Goal: Task Accomplishment & Management: Manage account settings

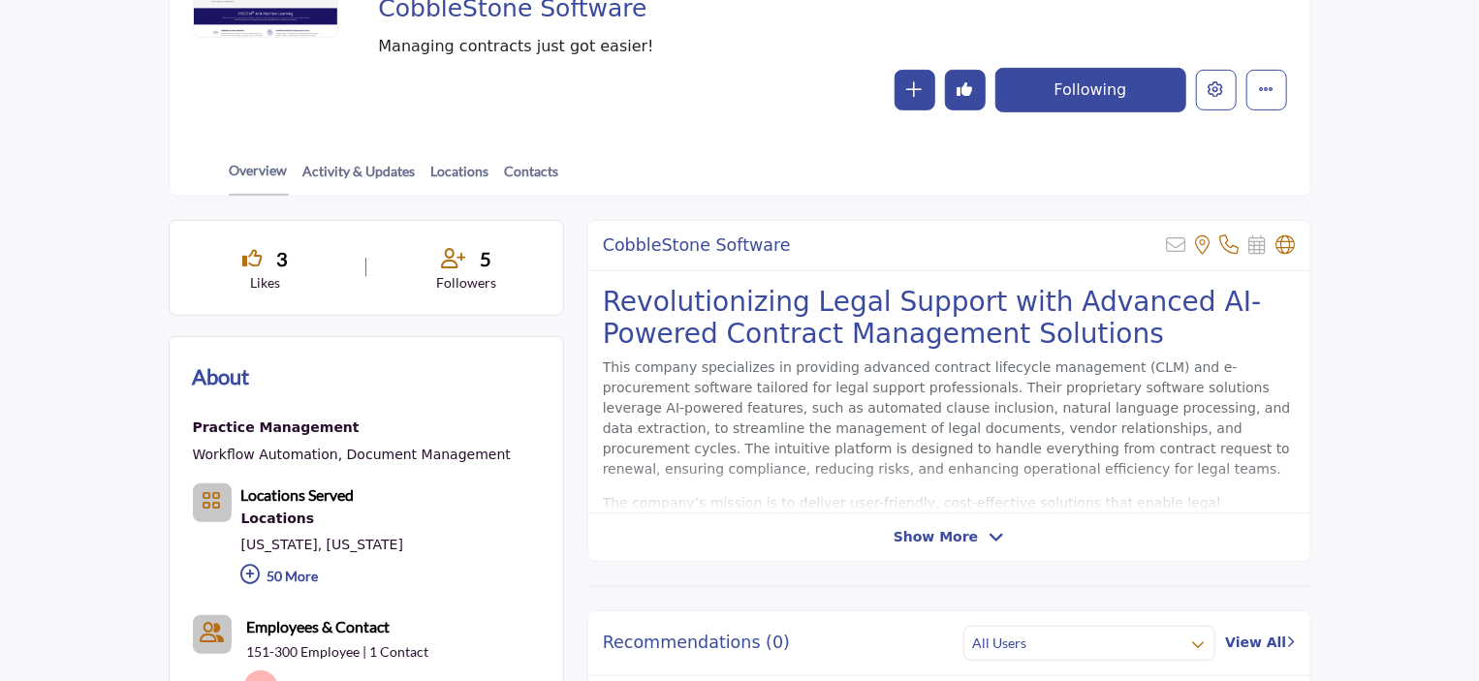
scroll to position [97, 0]
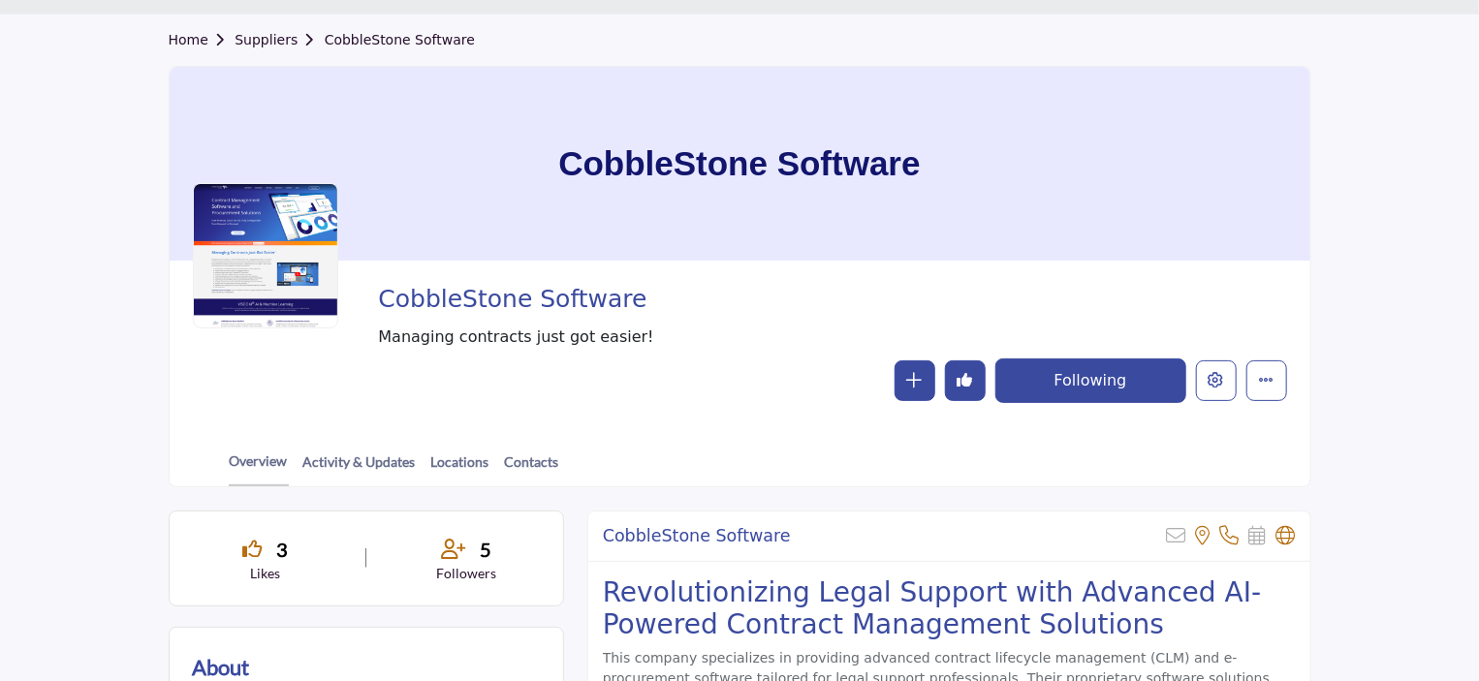
click at [966, 379] on icon "Undo like" at bounding box center [966, 380] width 16 height 16
click at [974, 368] on button "Like" at bounding box center [965, 381] width 41 height 41
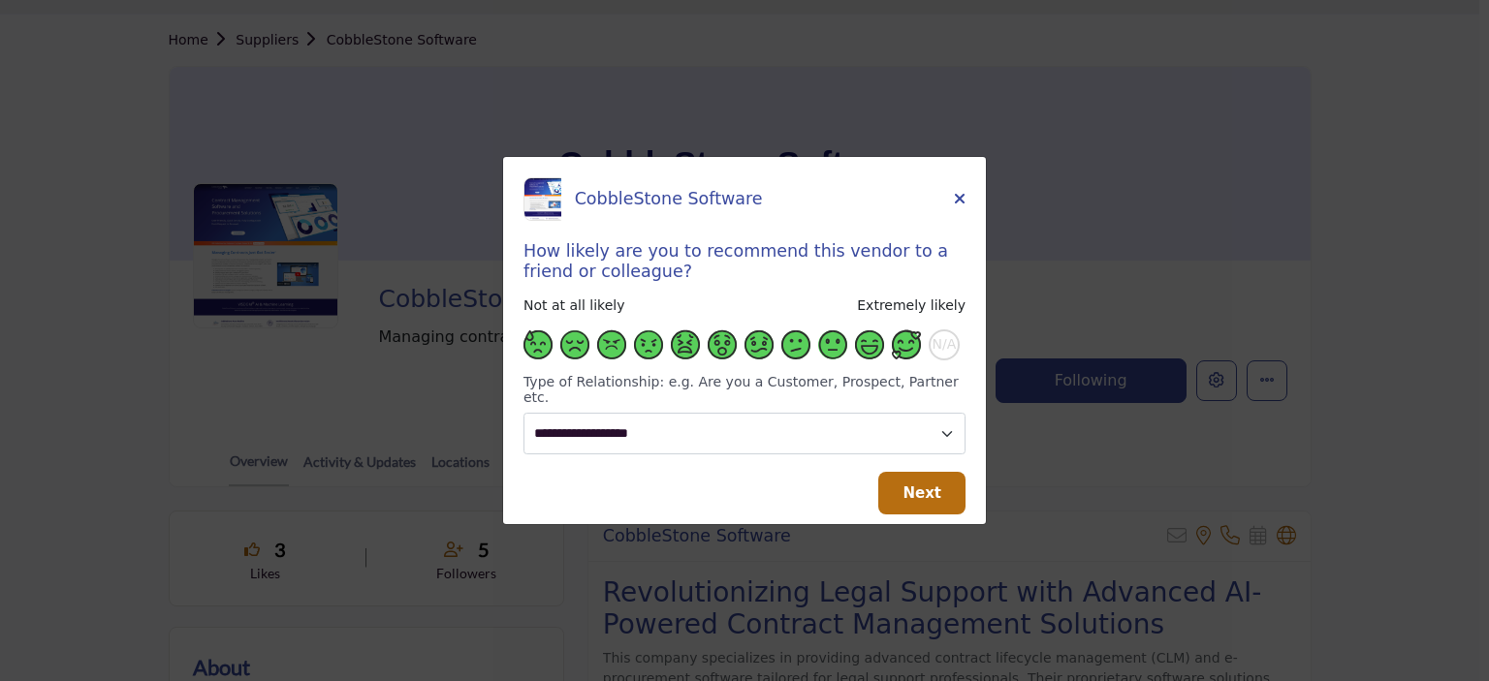
click at [913, 348] on span "Supplier Rating and Recommendation Modal for CobbleStone Software" at bounding box center [906, 344] width 29 height 29
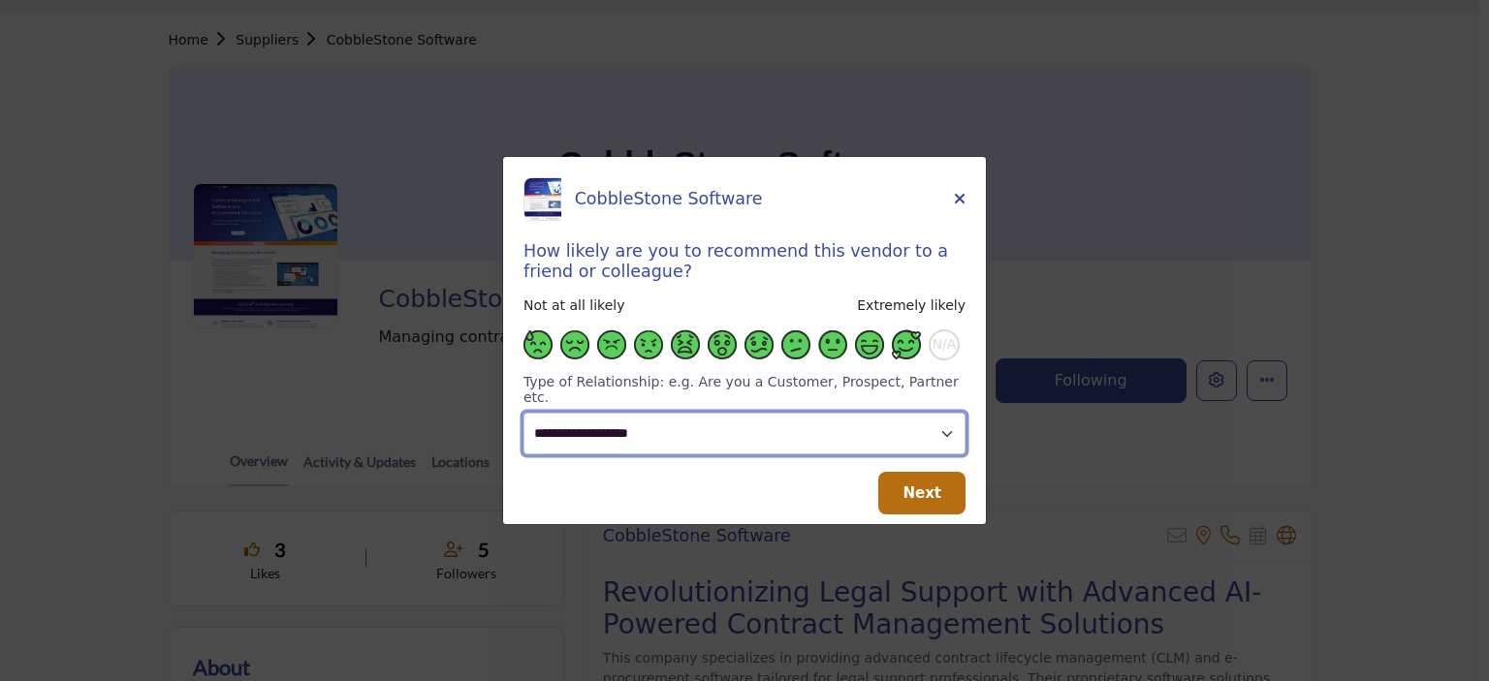
click at [747, 429] on select "**********" at bounding box center [744, 434] width 442 height 42
select select "**********"
click at [523, 413] on select "**********" at bounding box center [744, 434] width 442 height 42
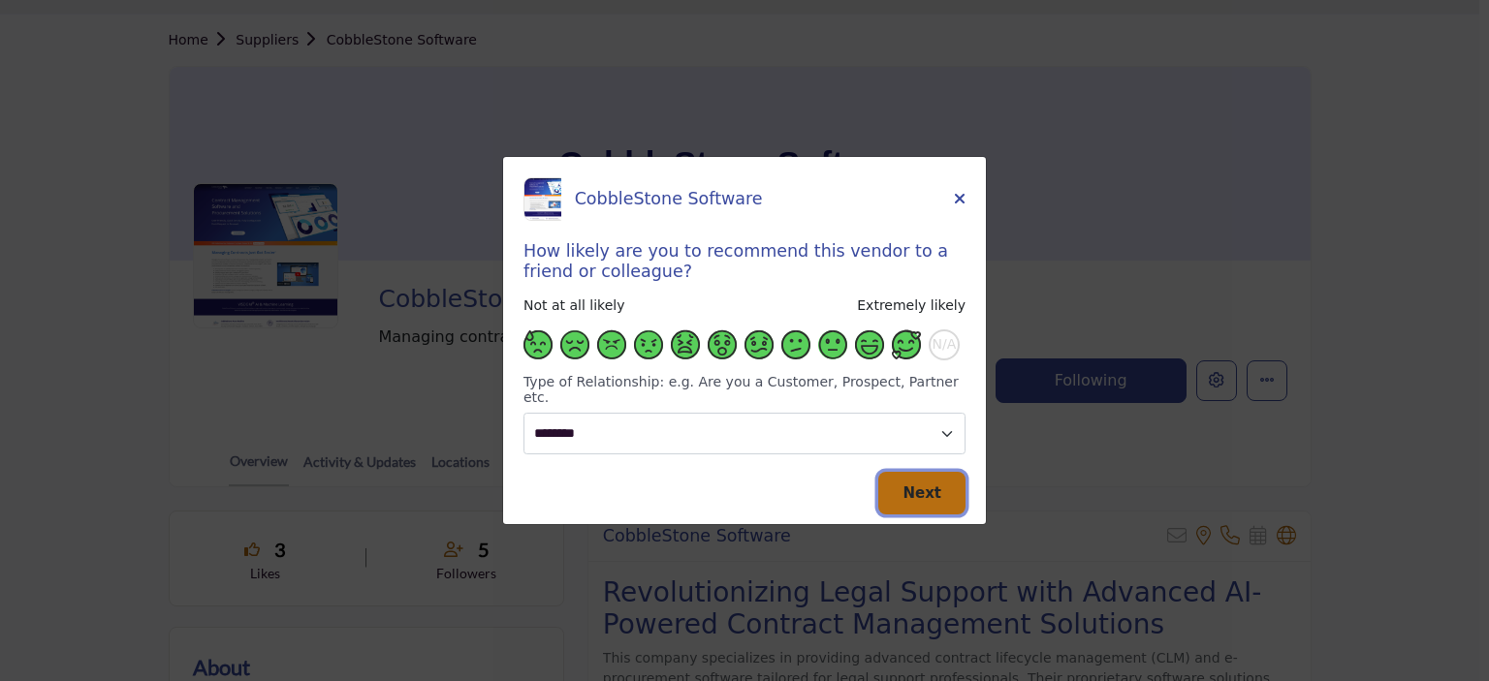
click at [928, 485] on span "Next" at bounding box center [921, 493] width 39 height 17
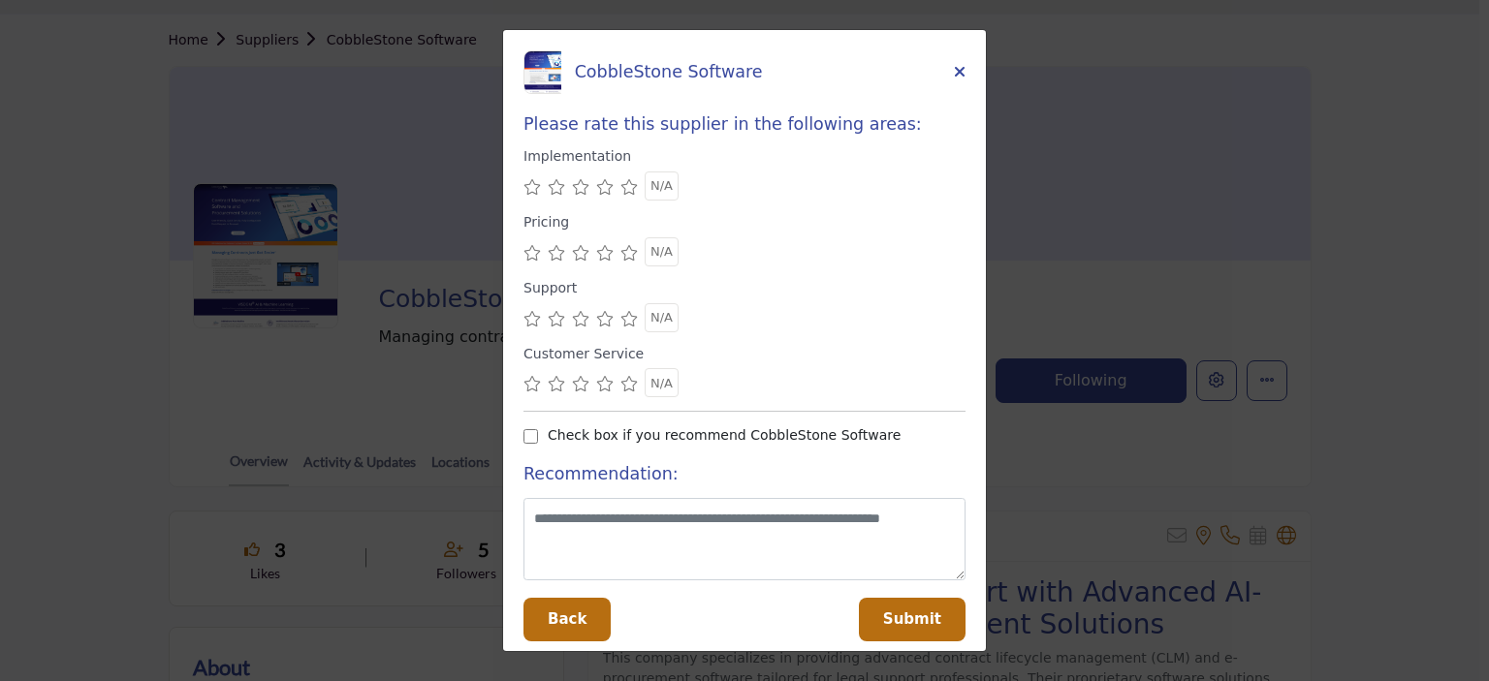
click at [627, 195] on icon "Supplier Rating and Recommendation Modal for CobbleStone Software" at bounding box center [628, 187] width 17 height 16
click at [629, 255] on icon "Supplier Rating and Recommendation Modal for CobbleStone Software" at bounding box center [628, 253] width 17 height 16
click at [627, 321] on icon "Supplier Rating and Recommendation Modal for CobbleStone Software" at bounding box center [628, 319] width 17 height 16
click at [629, 379] on icon "Supplier Rating and Recommendation Modal for CobbleStone Software" at bounding box center [628, 384] width 17 height 16
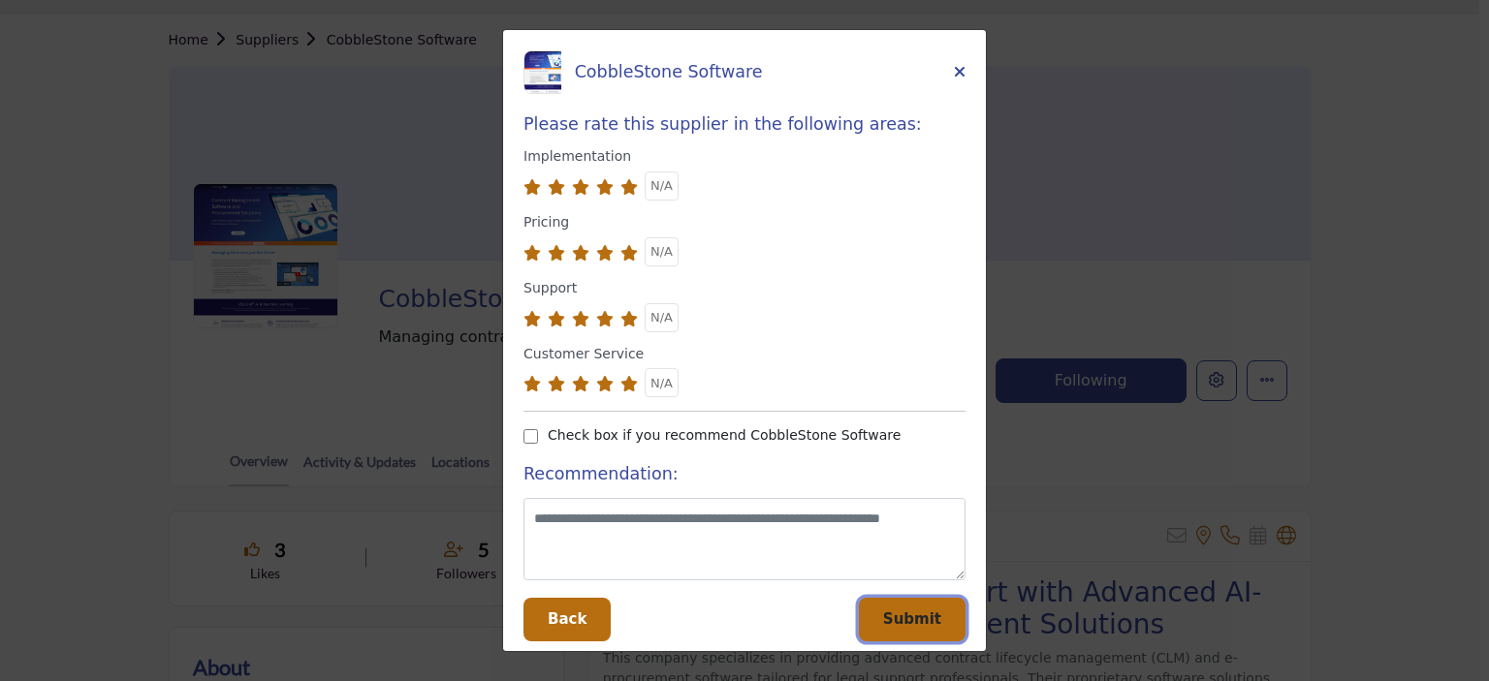
click at [935, 635] on button "Submit" at bounding box center [912, 620] width 107 height 44
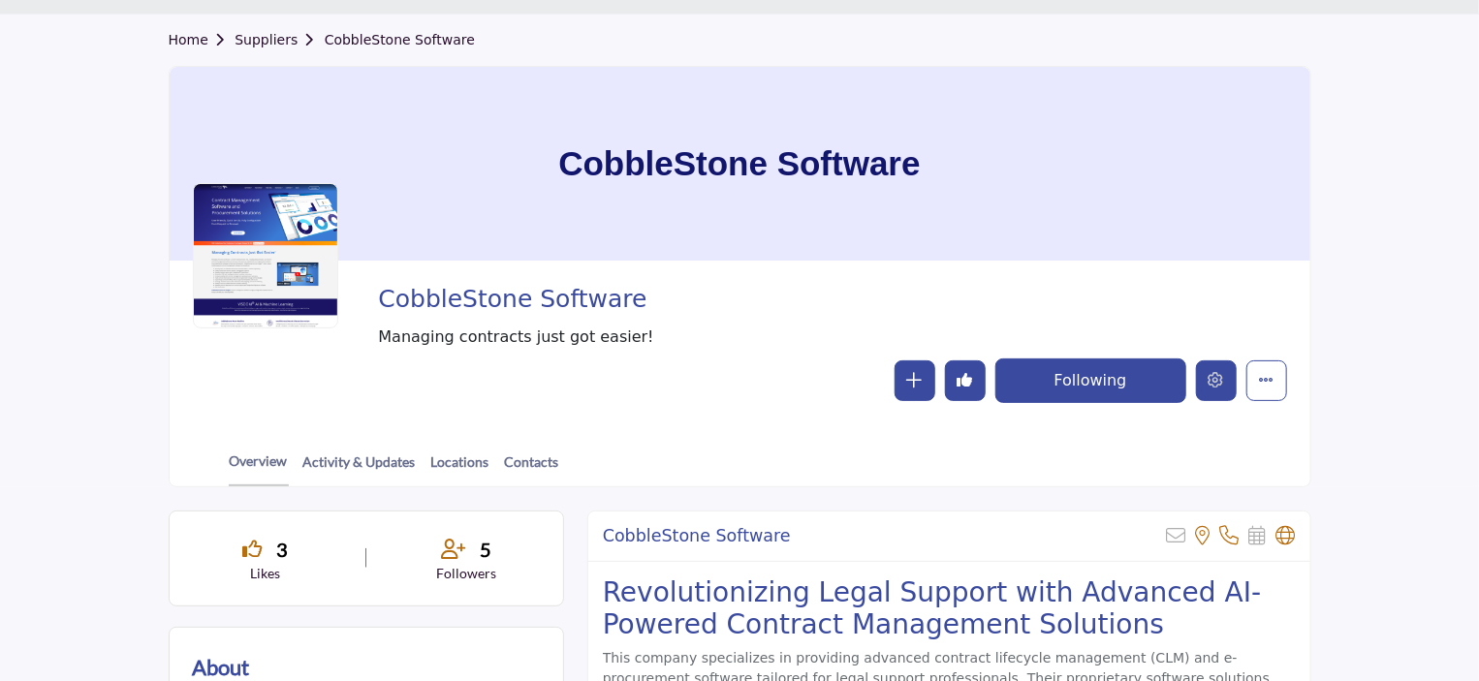
click at [1219, 379] on icon "Edit company" at bounding box center [1217, 380] width 16 height 16
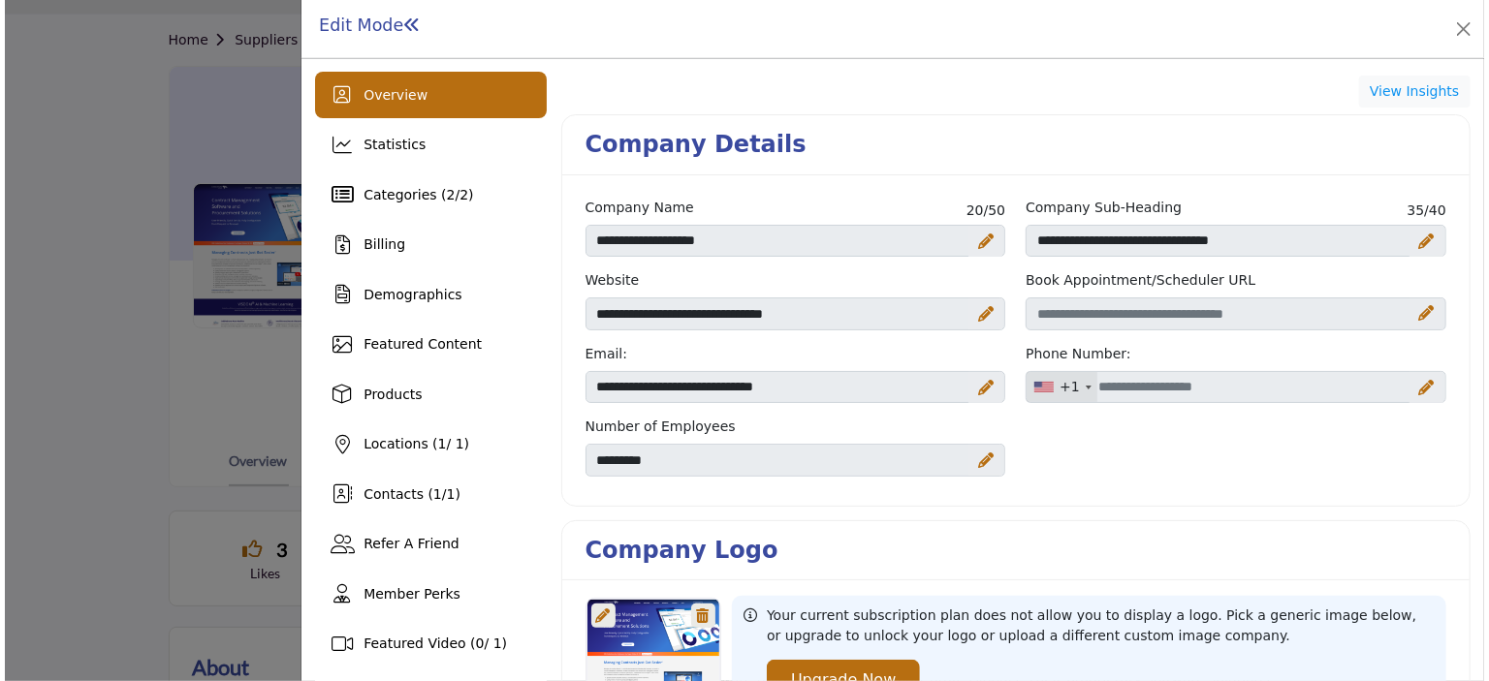
scroll to position [388, 0]
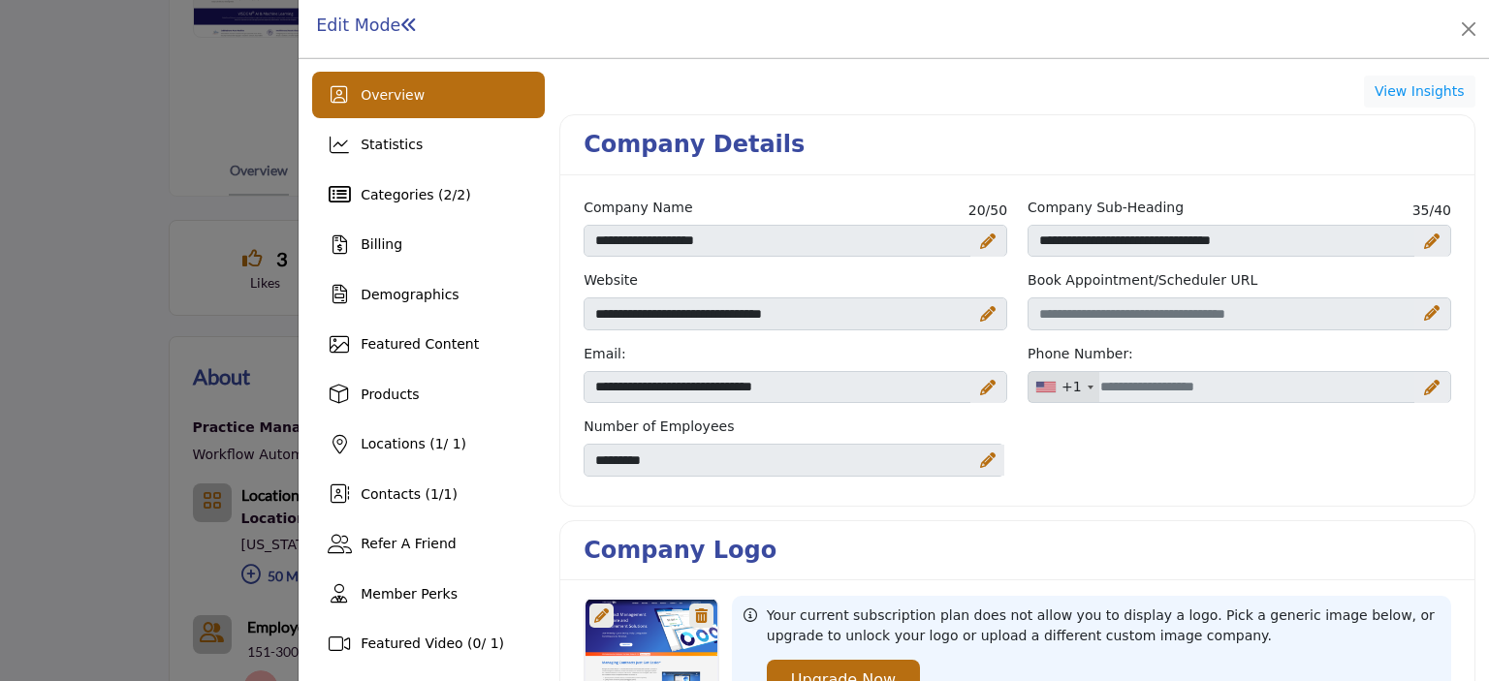
click at [985, 306] on icon at bounding box center [988, 314] width 16 height 16
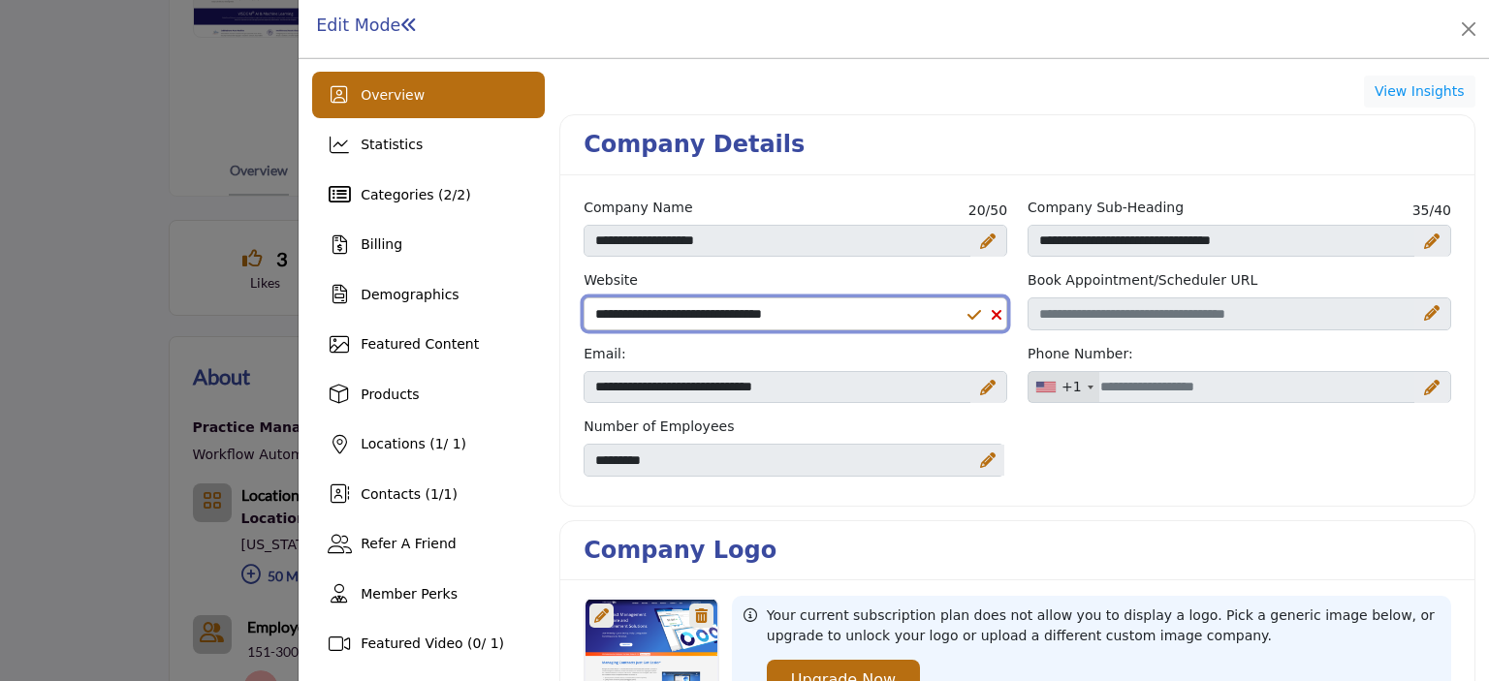
click at [786, 311] on input "**********" at bounding box center [795, 314] width 424 height 33
drag, startPoint x: 788, startPoint y: 311, endPoint x: 748, endPoint y: 299, distance: 41.4
click at [748, 299] on input "**********" at bounding box center [795, 314] width 424 height 33
type input "**********"
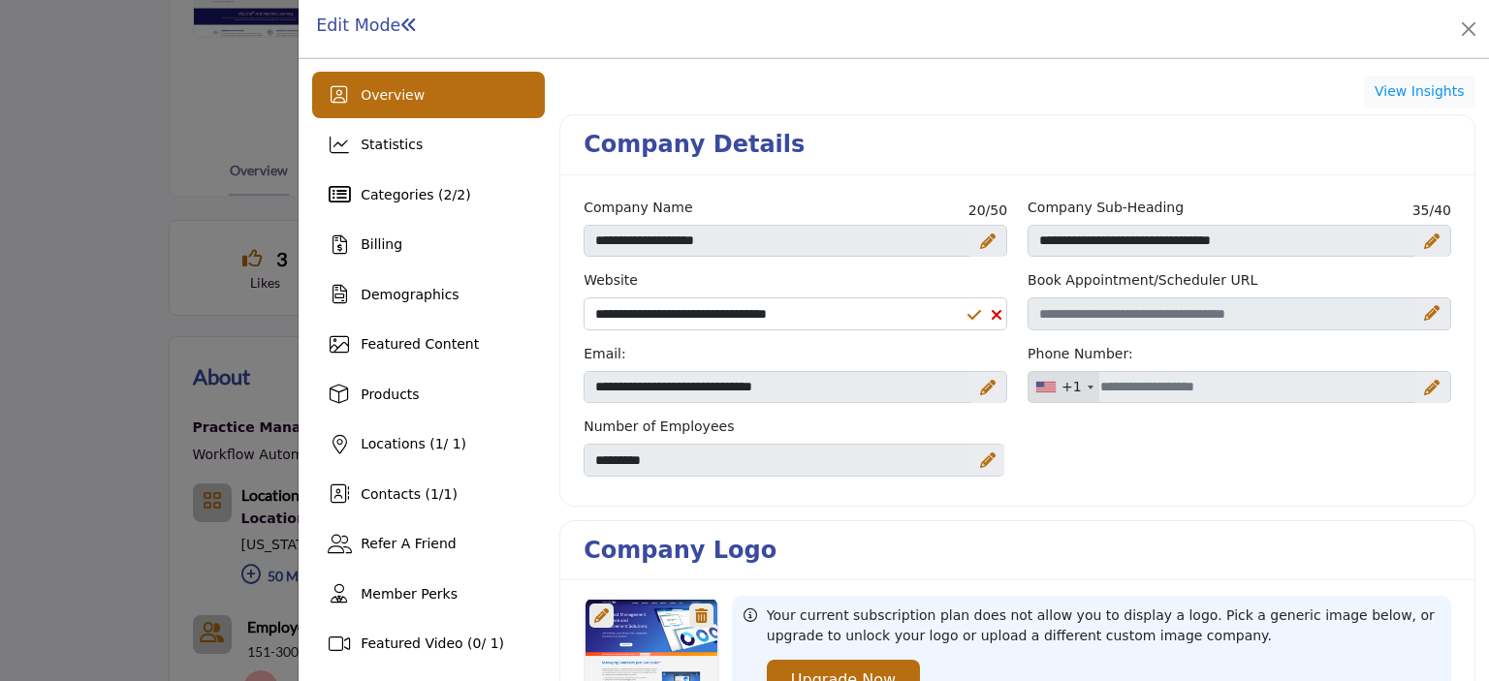
click at [984, 383] on icon at bounding box center [988, 388] width 16 height 16
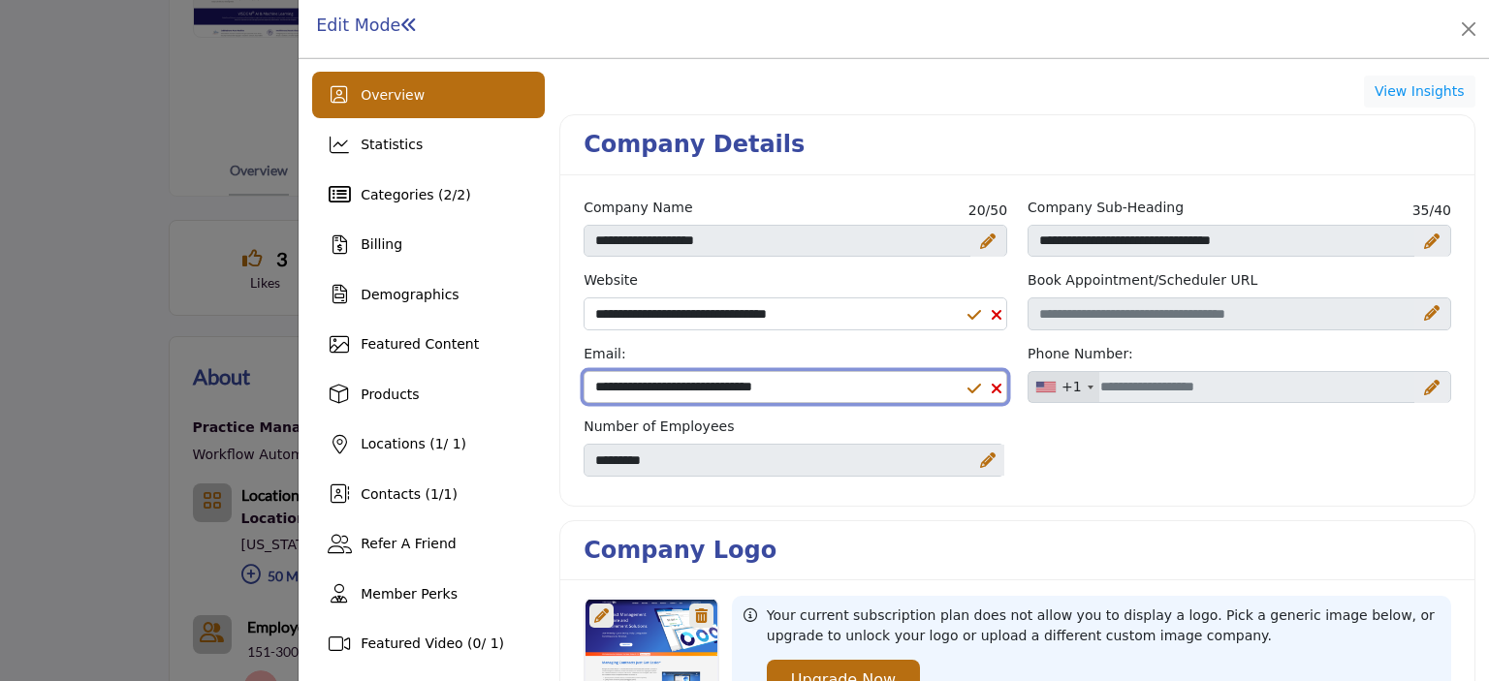
drag, startPoint x: 834, startPoint y: 398, endPoint x: 509, endPoint y: 368, distance: 327.0
type input "**********"
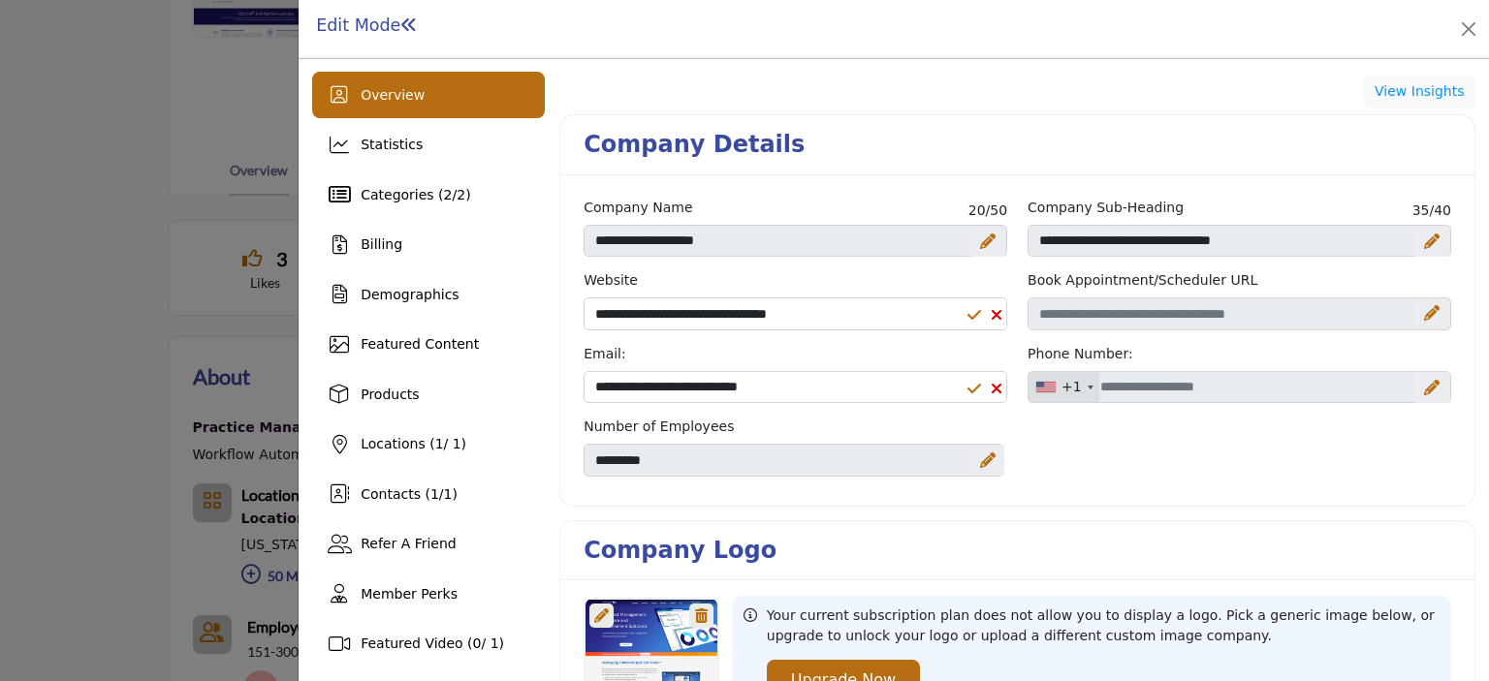
click at [1424, 310] on icon "Upgrade Scheduler" at bounding box center [1432, 313] width 16 height 16
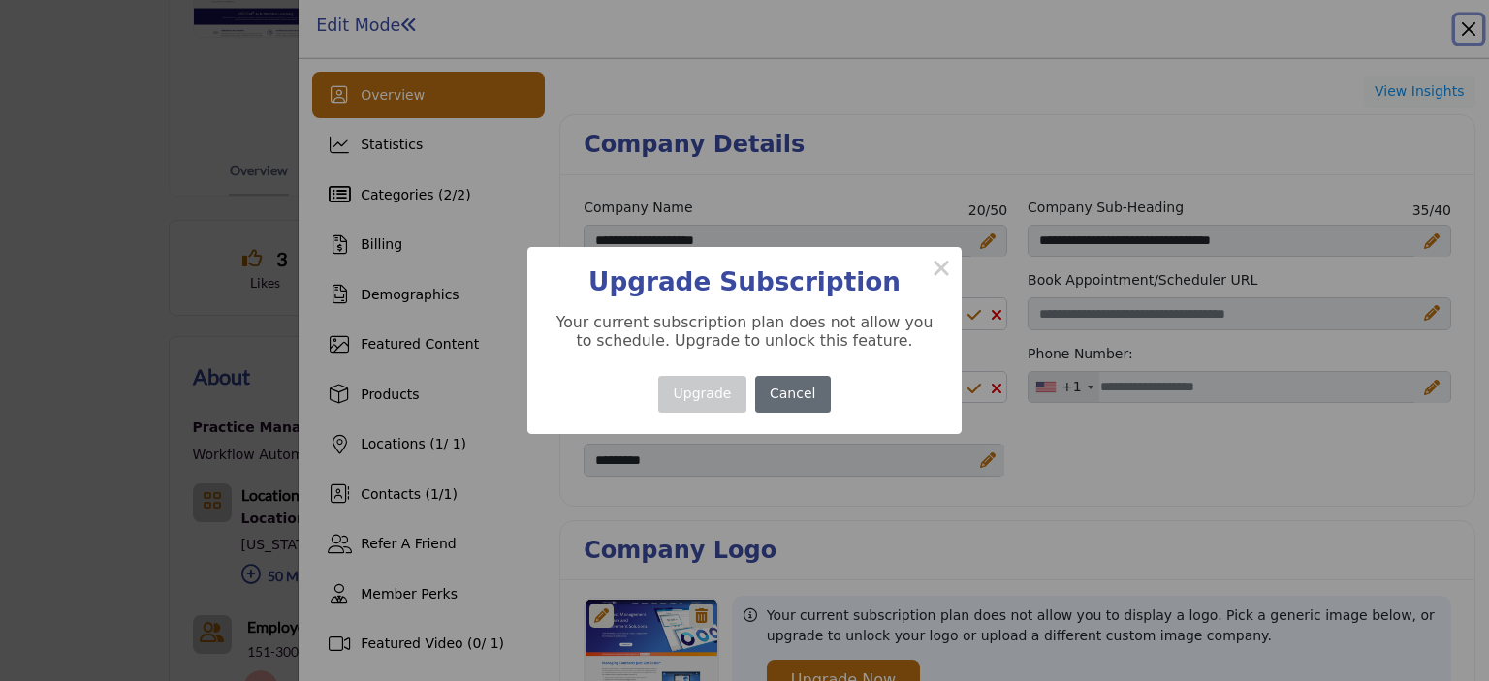
click at [789, 403] on button "Cancel" at bounding box center [793, 395] width 76 height 38
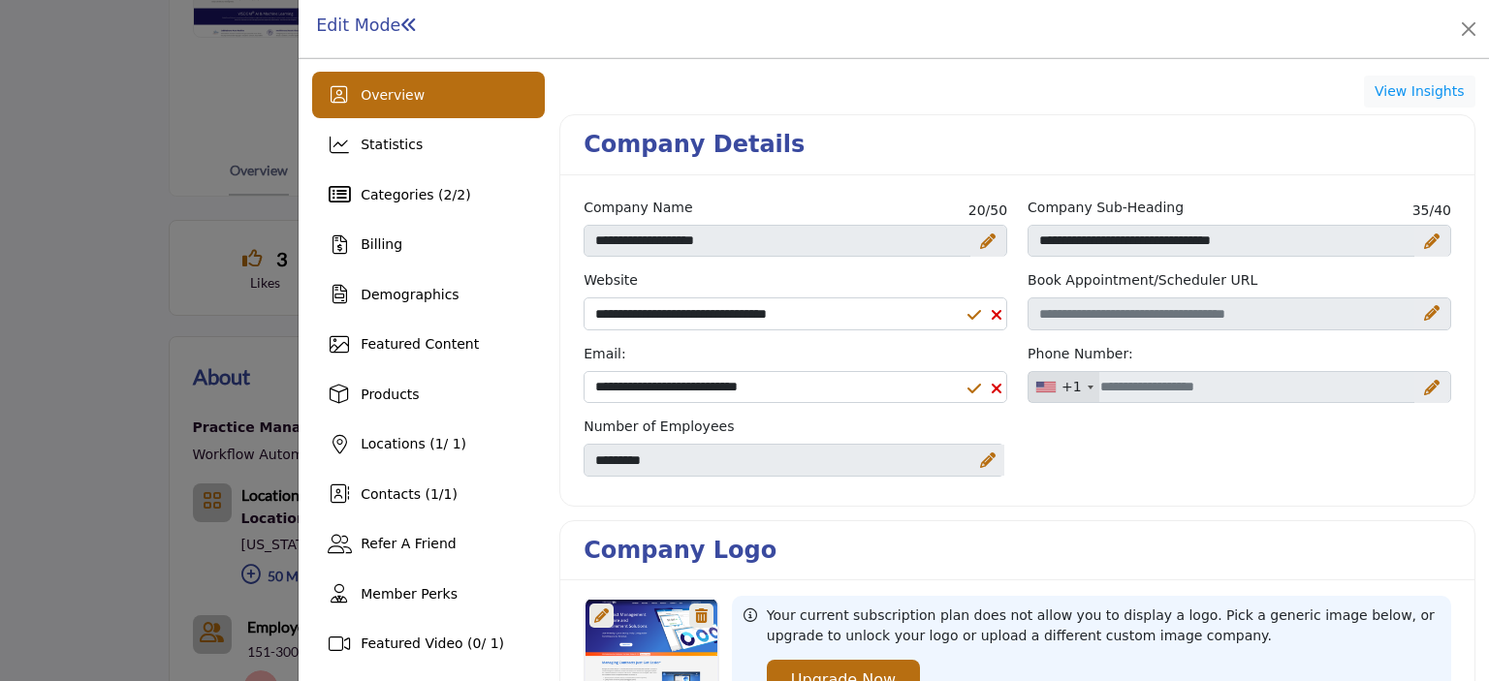
click at [1424, 380] on icon at bounding box center [1432, 388] width 16 height 16
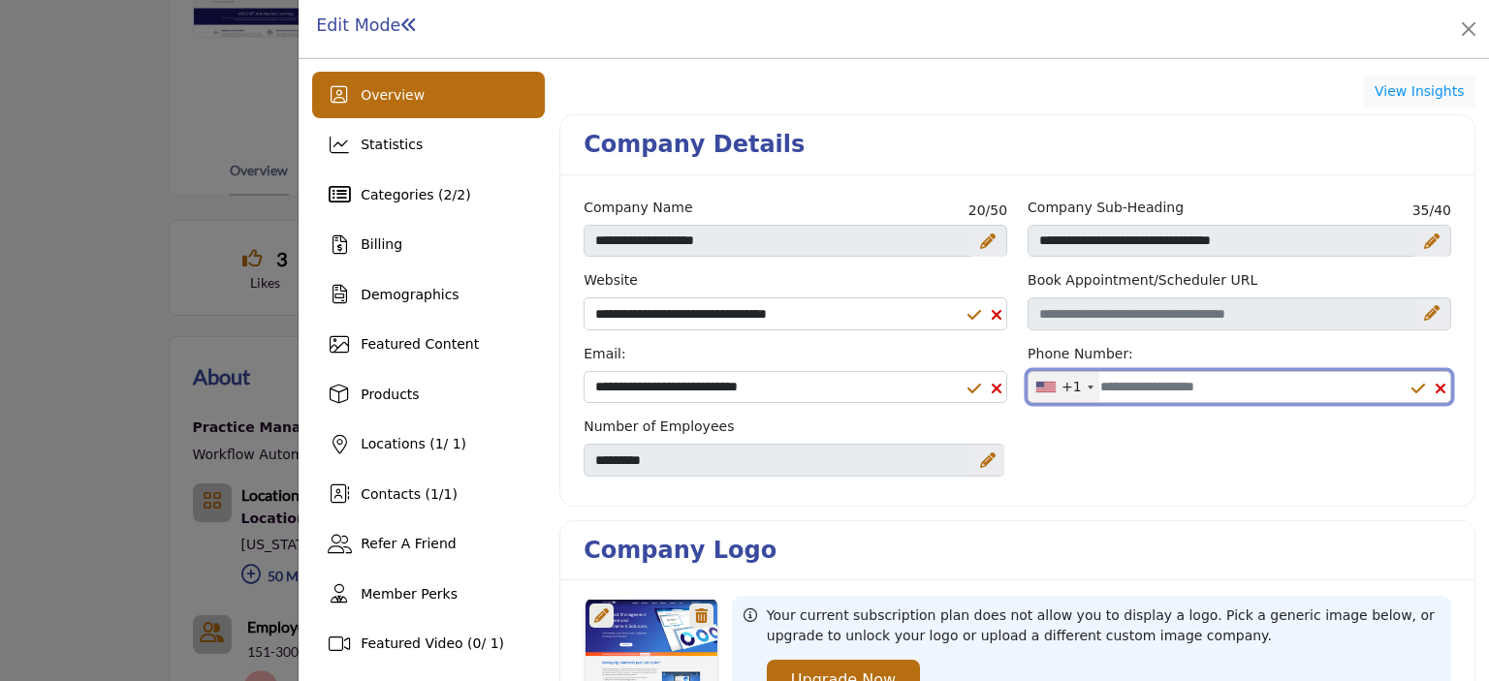
click at [1155, 389] on input "Office Number" at bounding box center [1239, 387] width 424 height 33
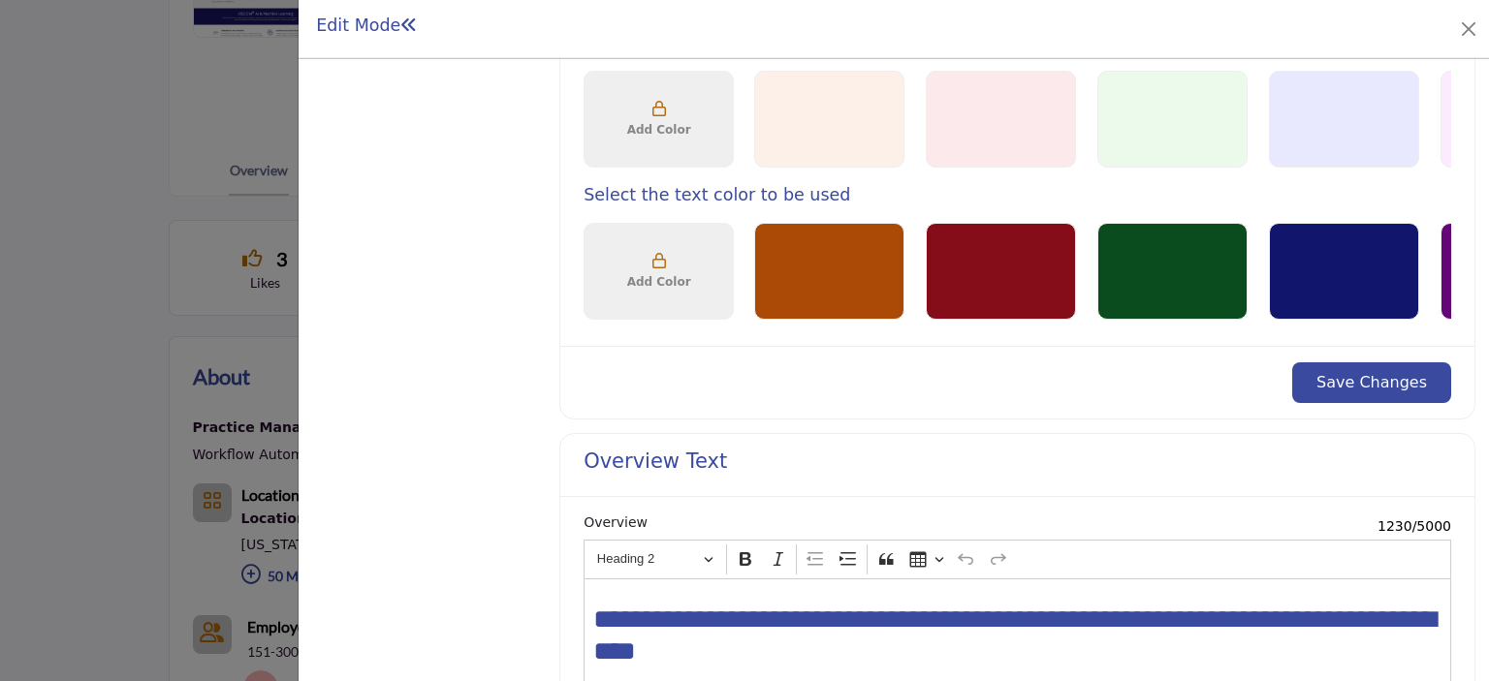
scroll to position [1158, 0]
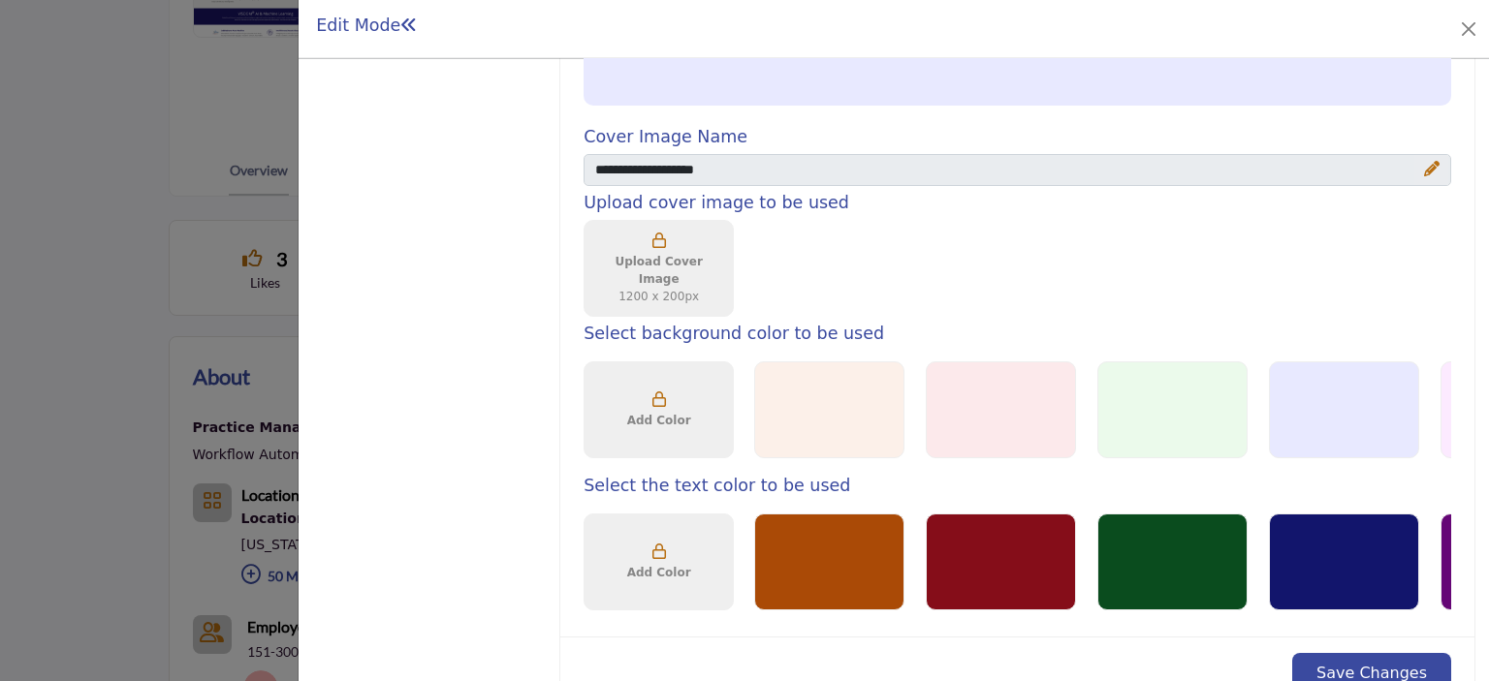
type input "**********"
click at [668, 228] on div "Upload Cover Image 1200 x 200px" at bounding box center [658, 269] width 129 height 88
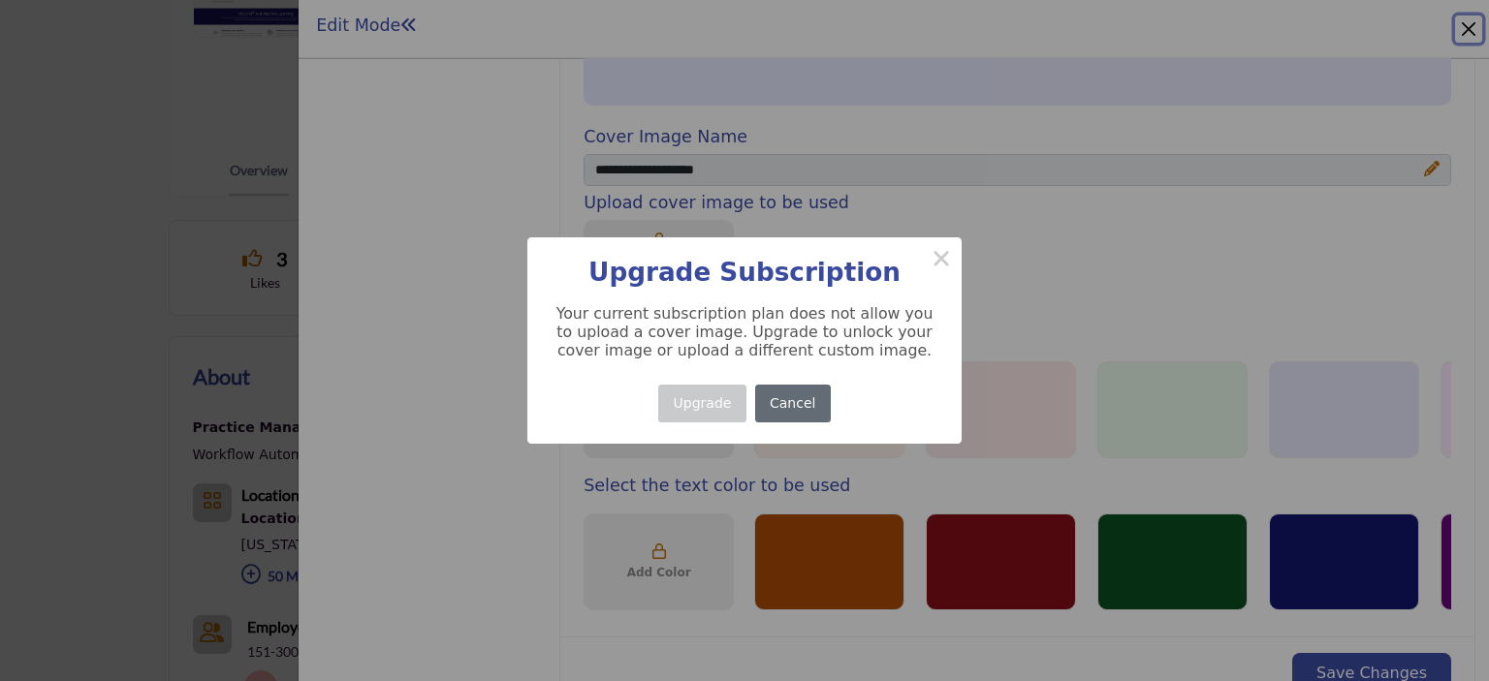
click at [797, 410] on button "Cancel" at bounding box center [793, 404] width 76 height 38
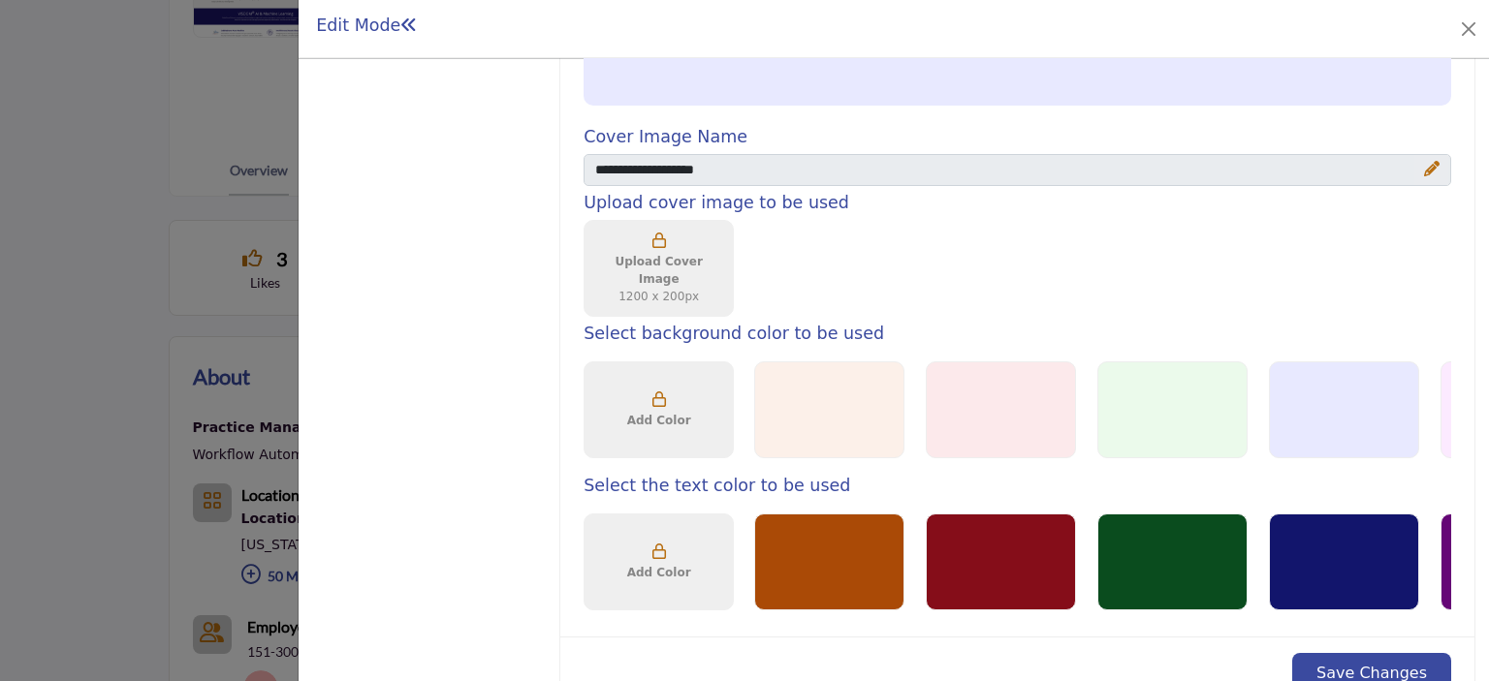
scroll to position [1352, 0]
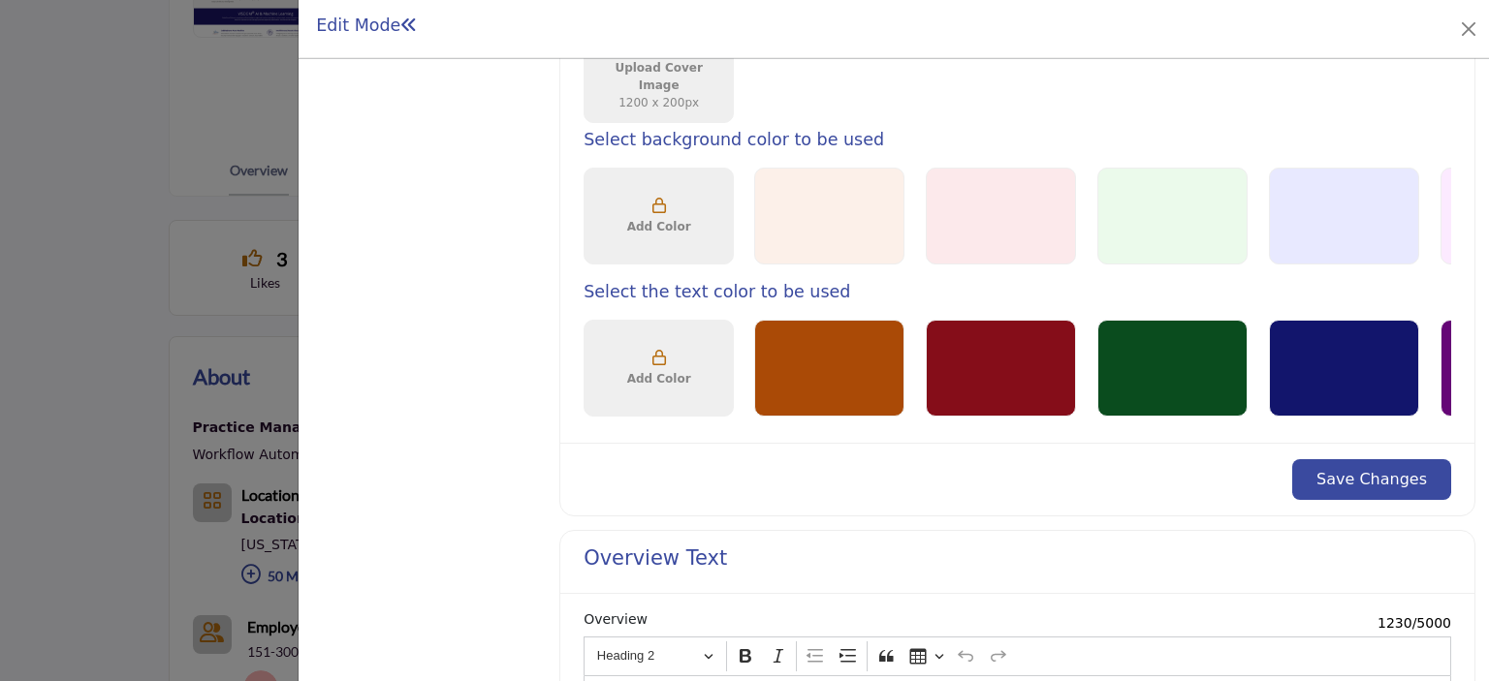
click at [1411, 334] on div at bounding box center [1344, 368] width 150 height 97
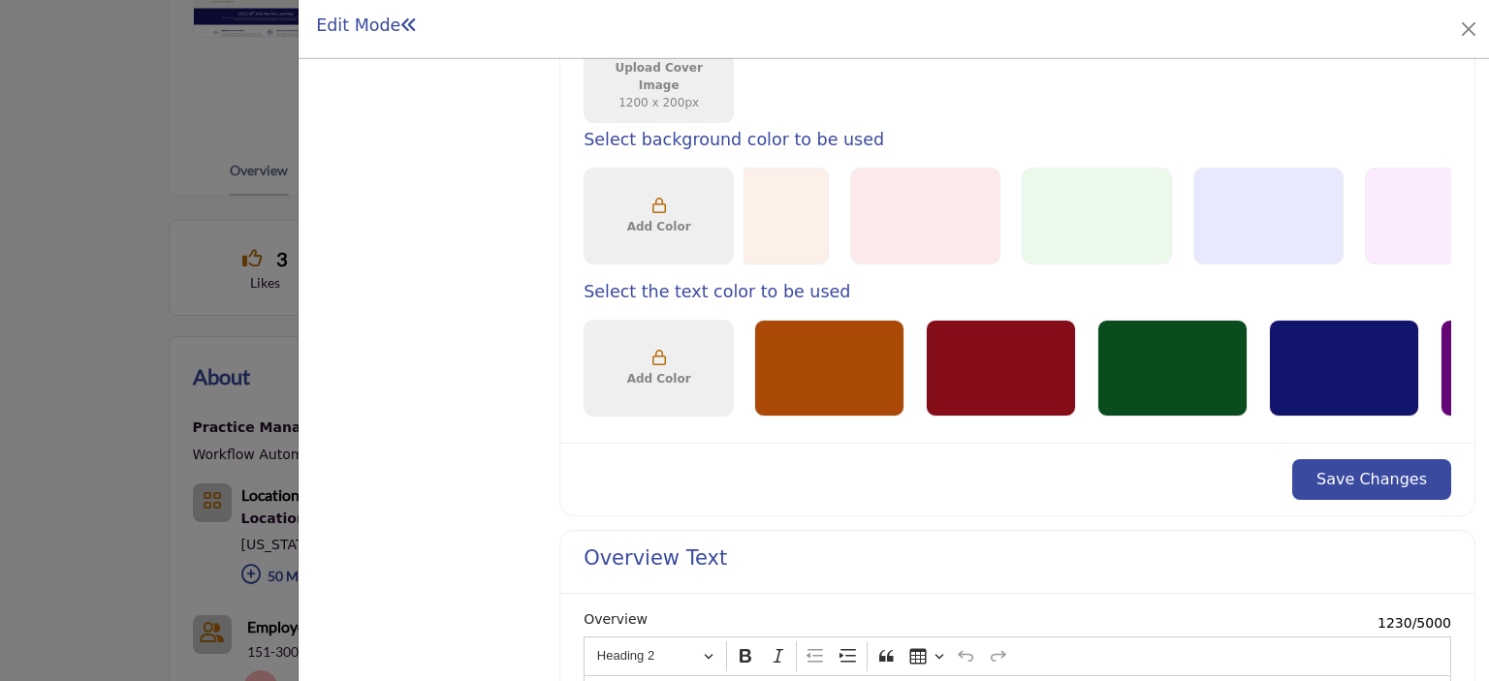
scroll to position [0, 0]
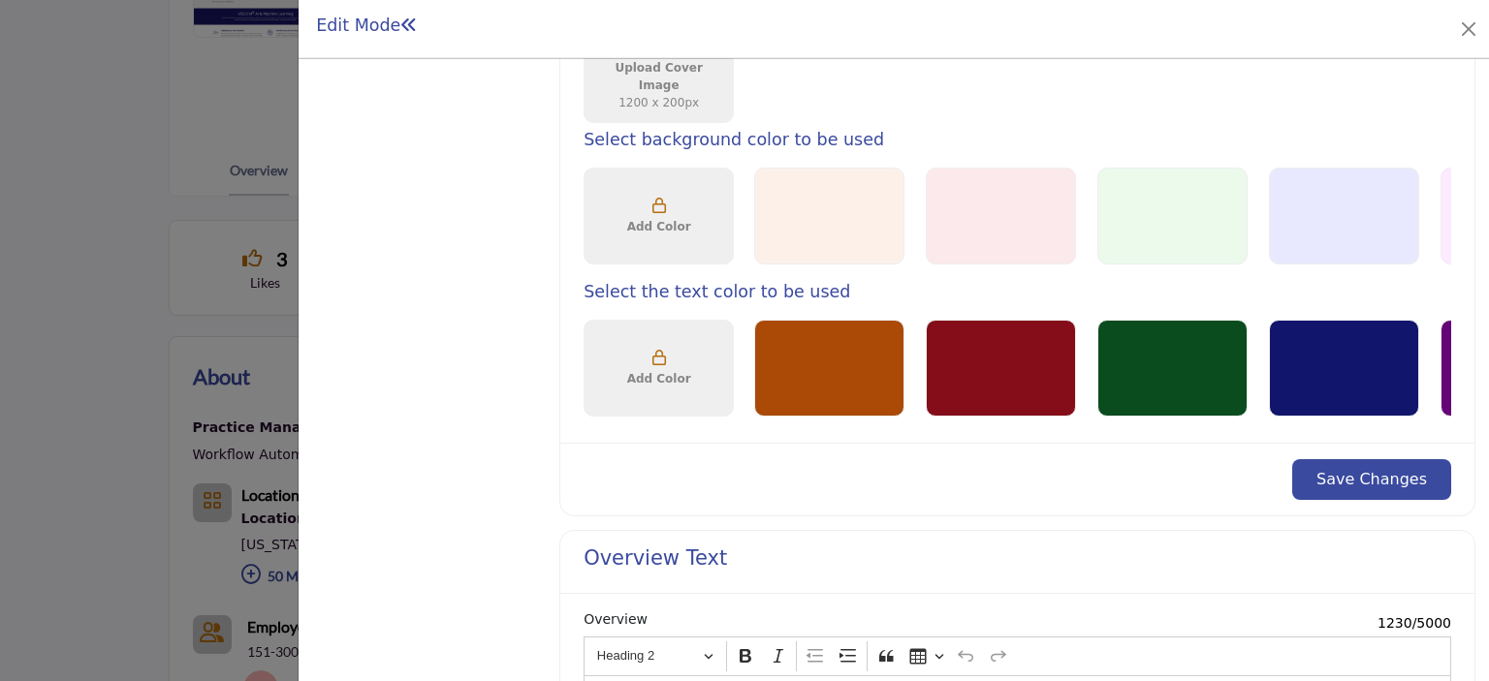
click at [1354, 478] on button "Save Changes" at bounding box center [1371, 479] width 159 height 41
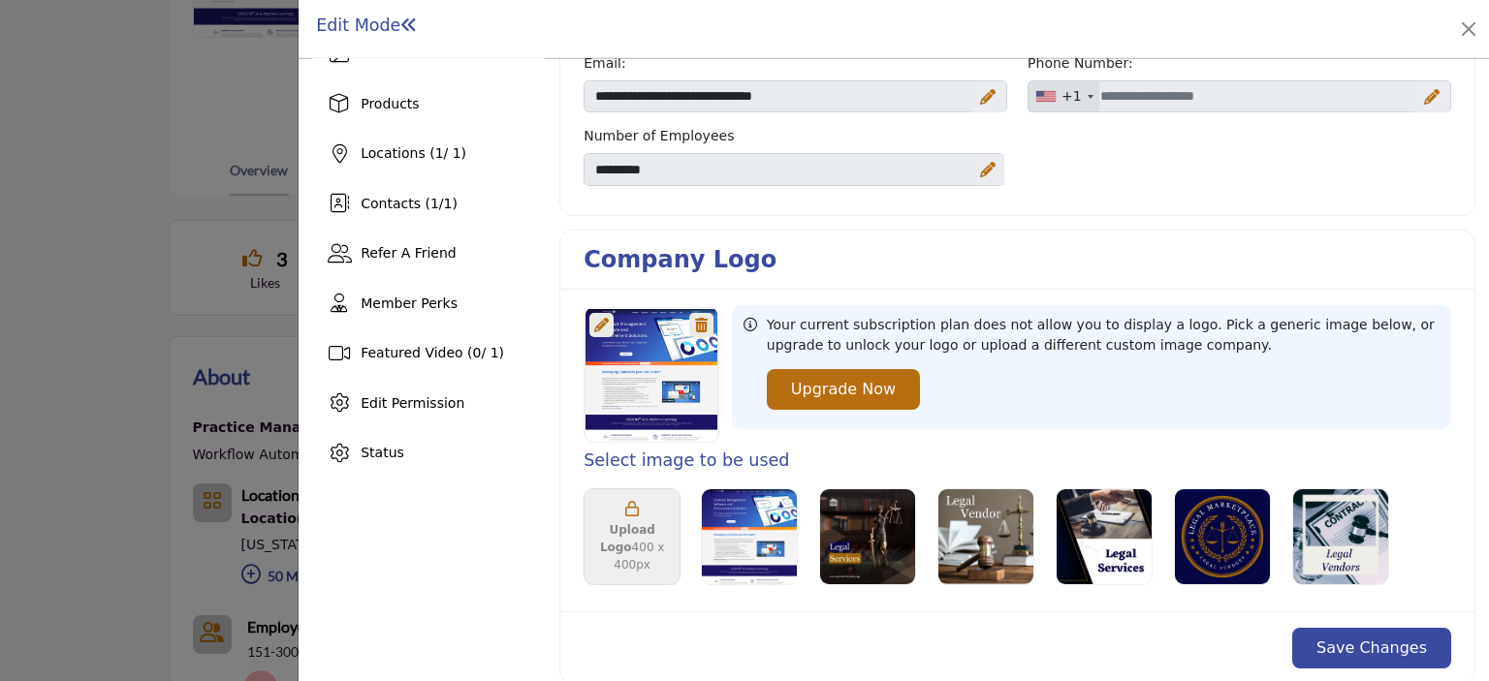
scroll to position [485, 0]
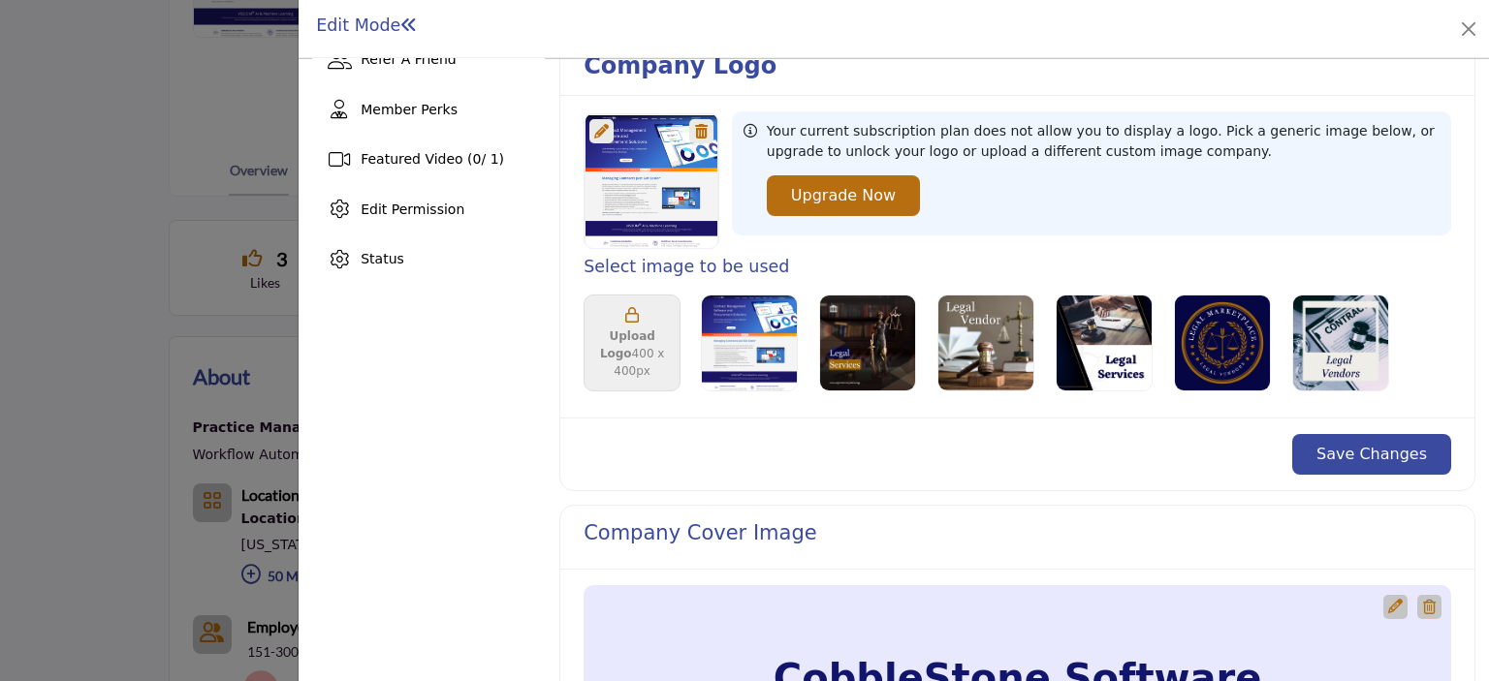
click at [1369, 460] on button "Save Changes" at bounding box center [1371, 454] width 159 height 41
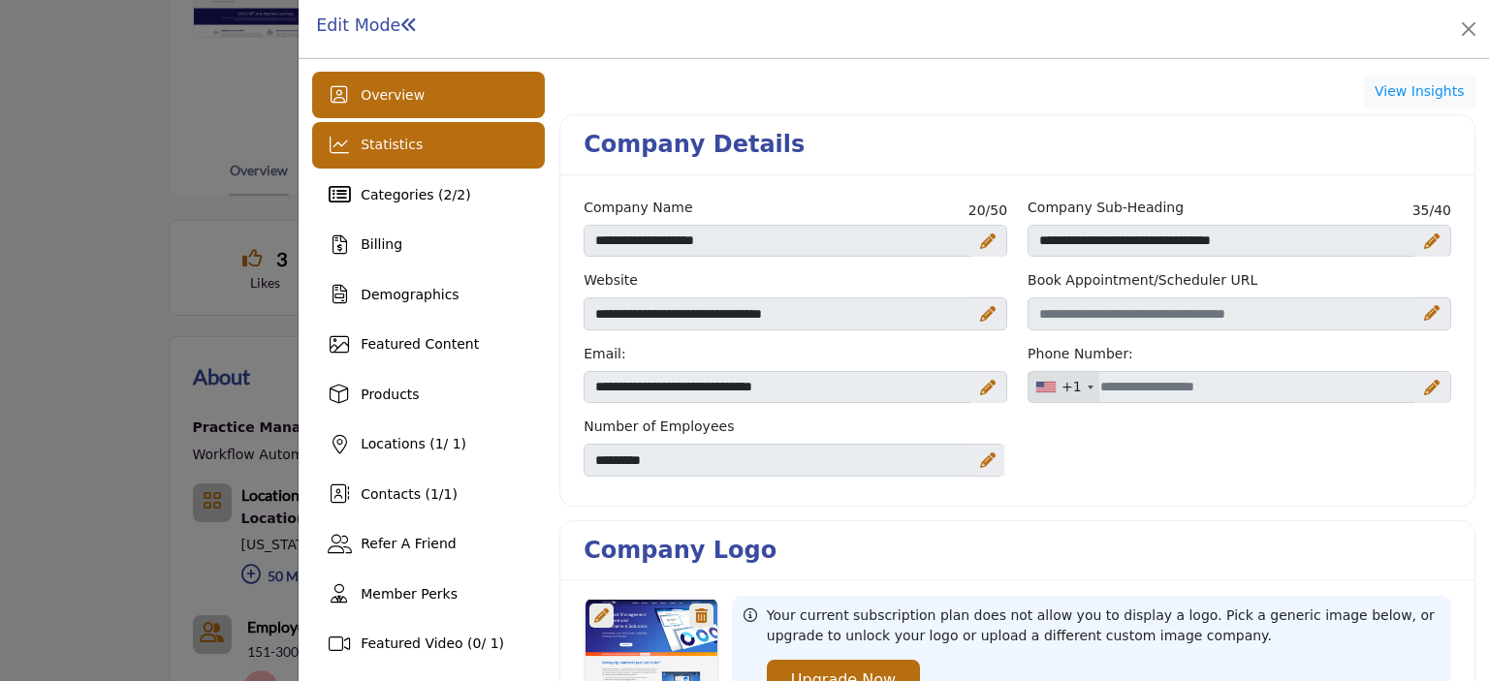
click at [435, 139] on div "Statistics" at bounding box center [428, 145] width 233 height 47
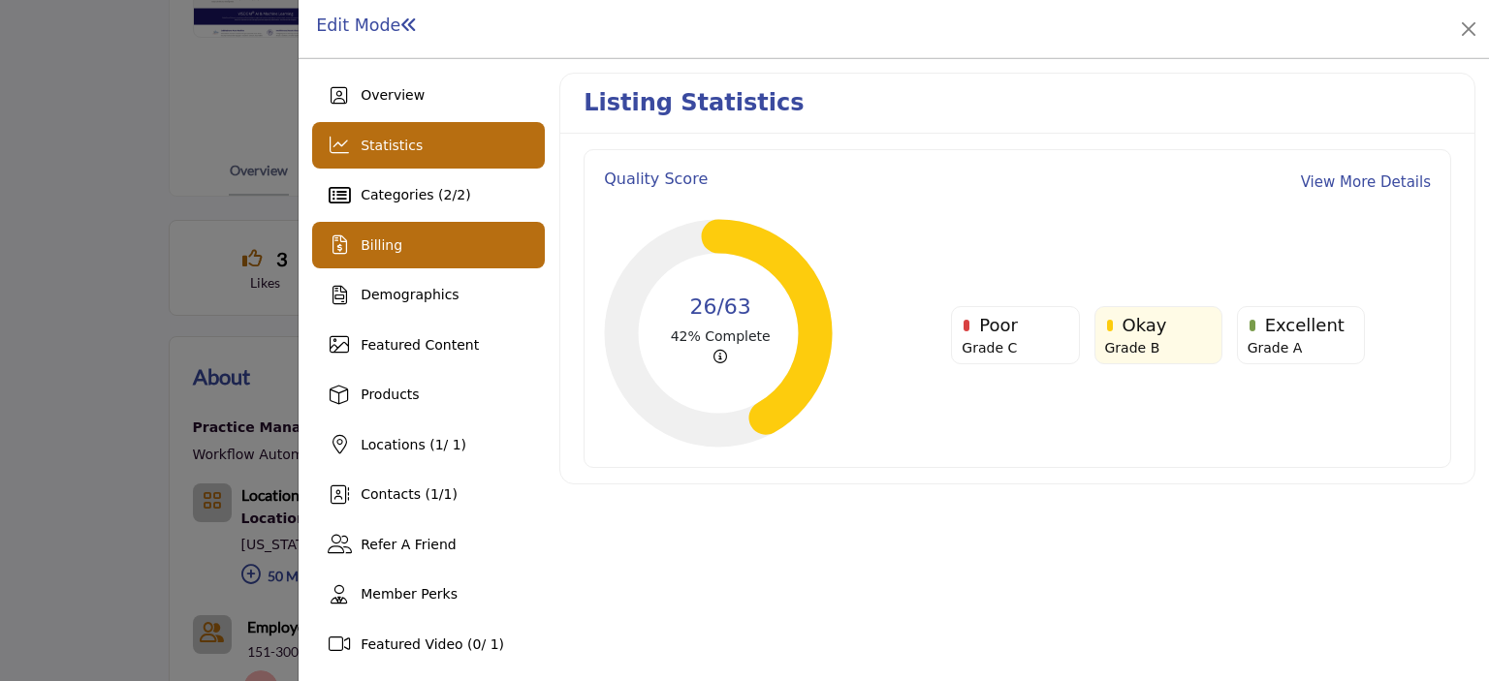
click at [399, 259] on div "Billing" at bounding box center [428, 245] width 233 height 47
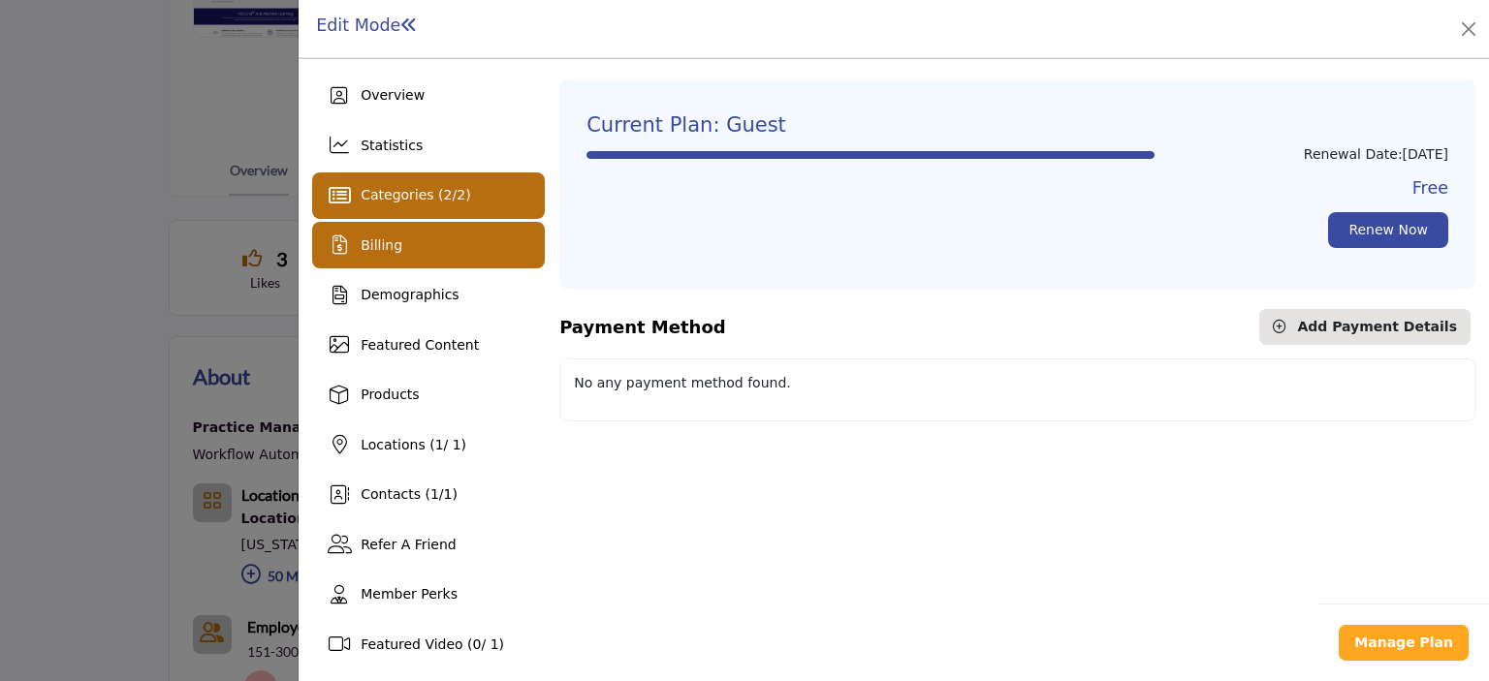
click at [394, 212] on div "Categories ( 2 / 2 )" at bounding box center [428, 196] width 233 height 47
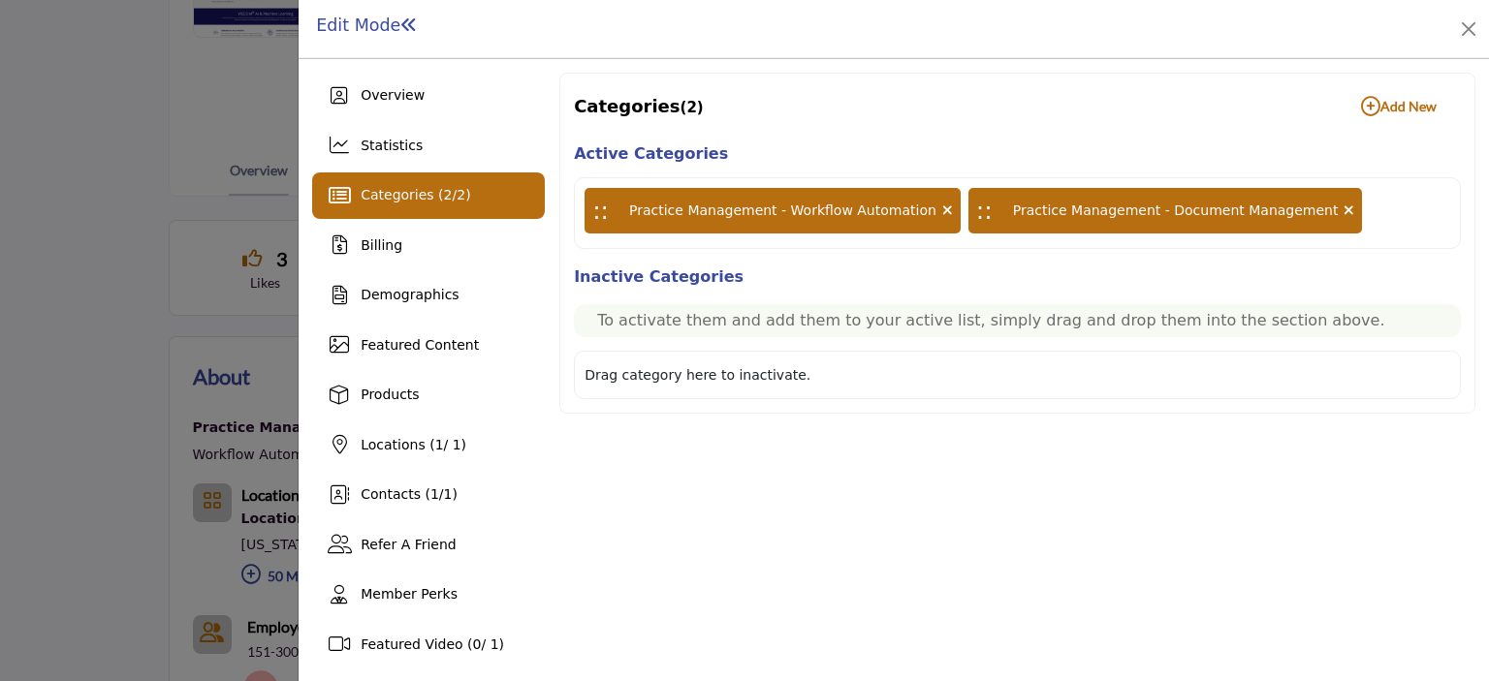
click at [752, 325] on p "To activate them and add them to your active list, simply drag and drop them in…" at bounding box center [1017, 320] width 840 height 23
click at [1376, 101] on b "Add New Add New" at bounding box center [1399, 106] width 76 height 19
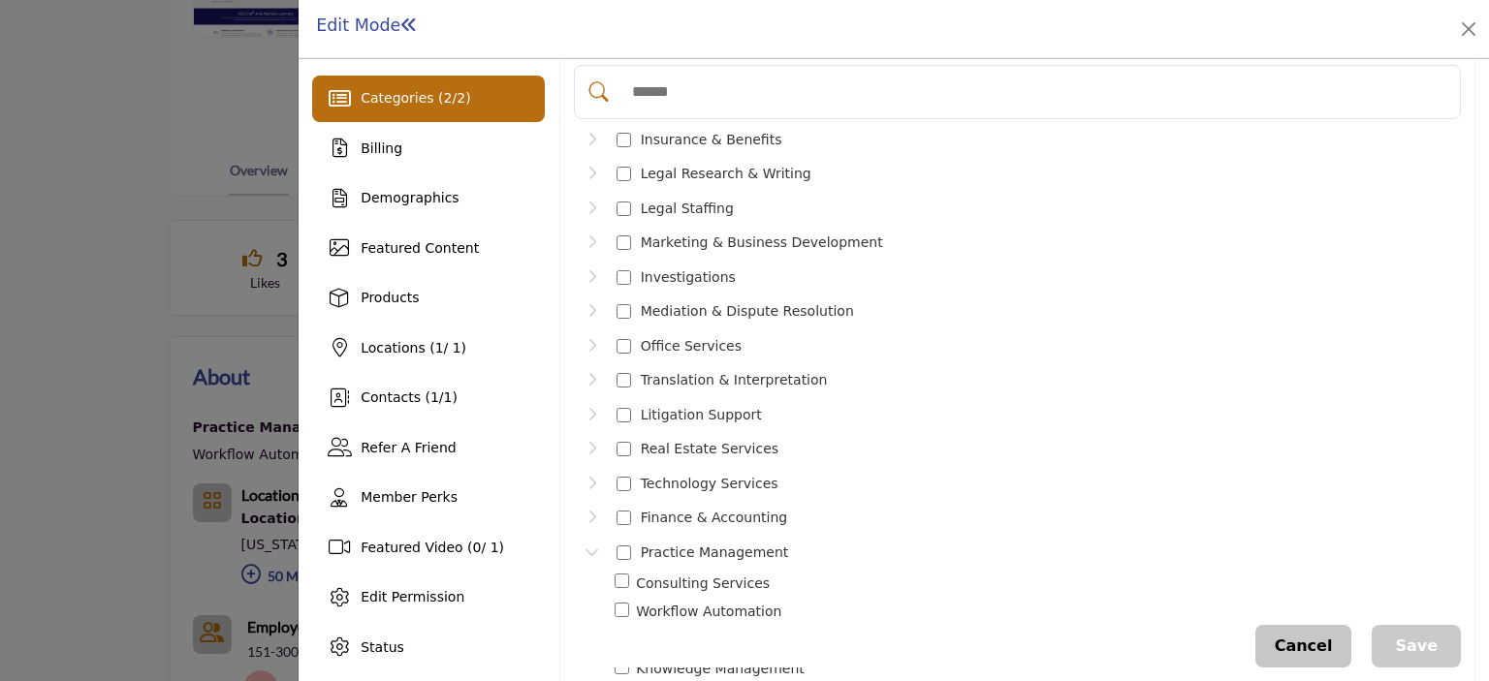
scroll to position [194, 0]
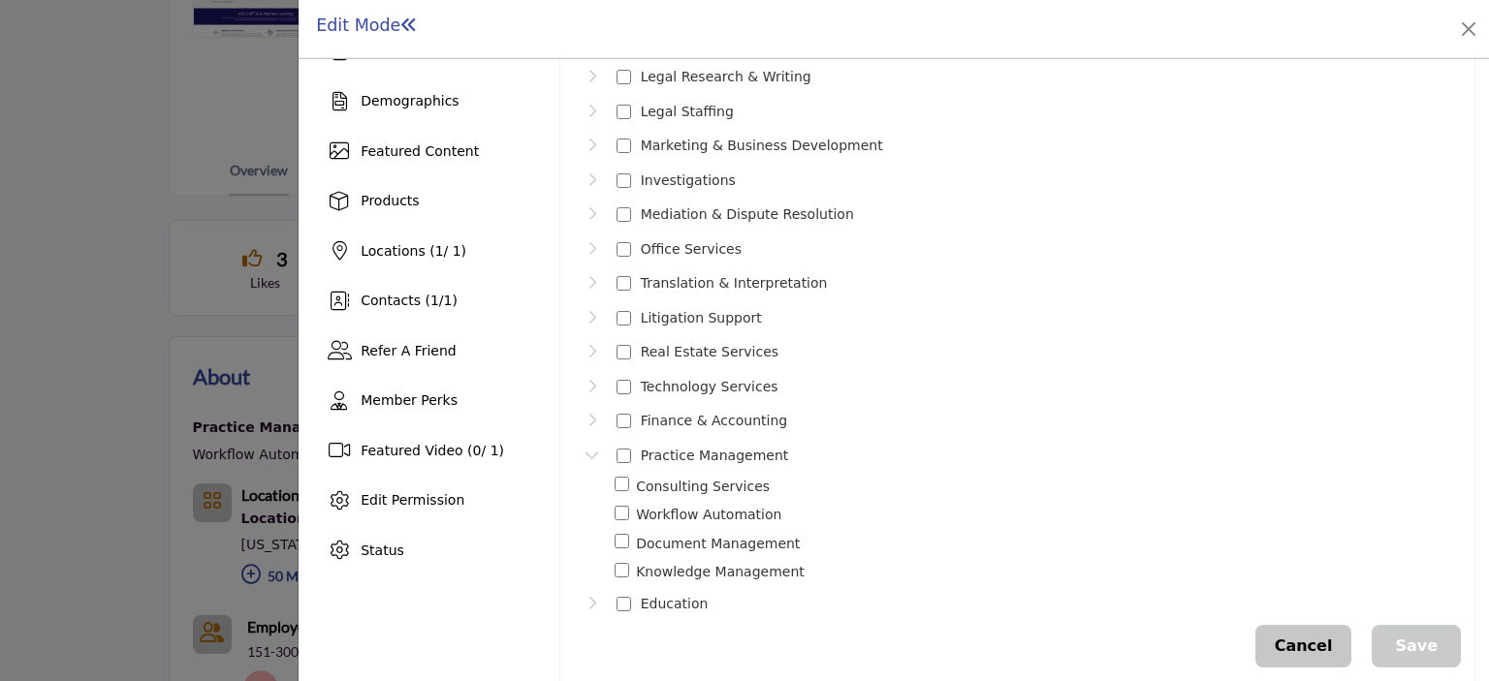
click at [587, 413] on icon "Toggle Category" at bounding box center [592, 421] width 16 height 16
click at [591, 379] on icon "Toggle Category" at bounding box center [592, 387] width 16 height 16
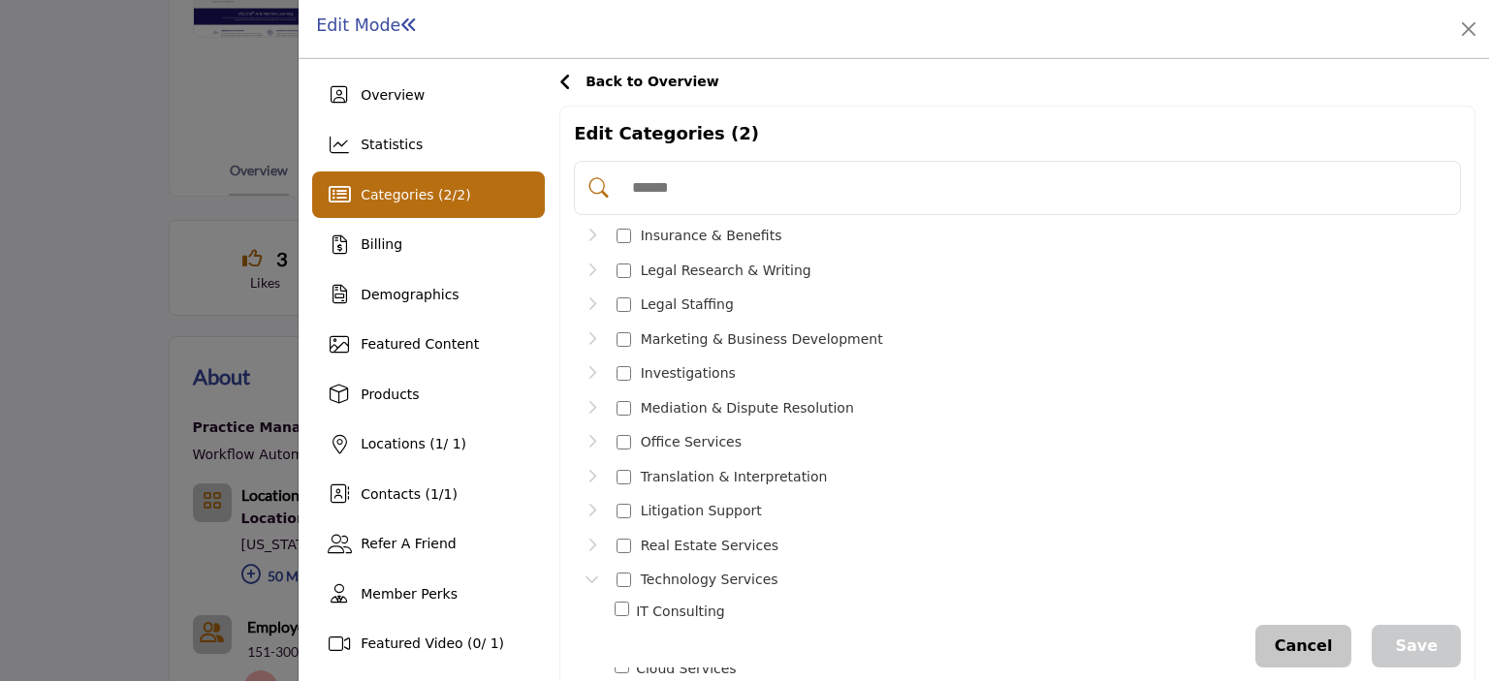
scroll to position [485, 0]
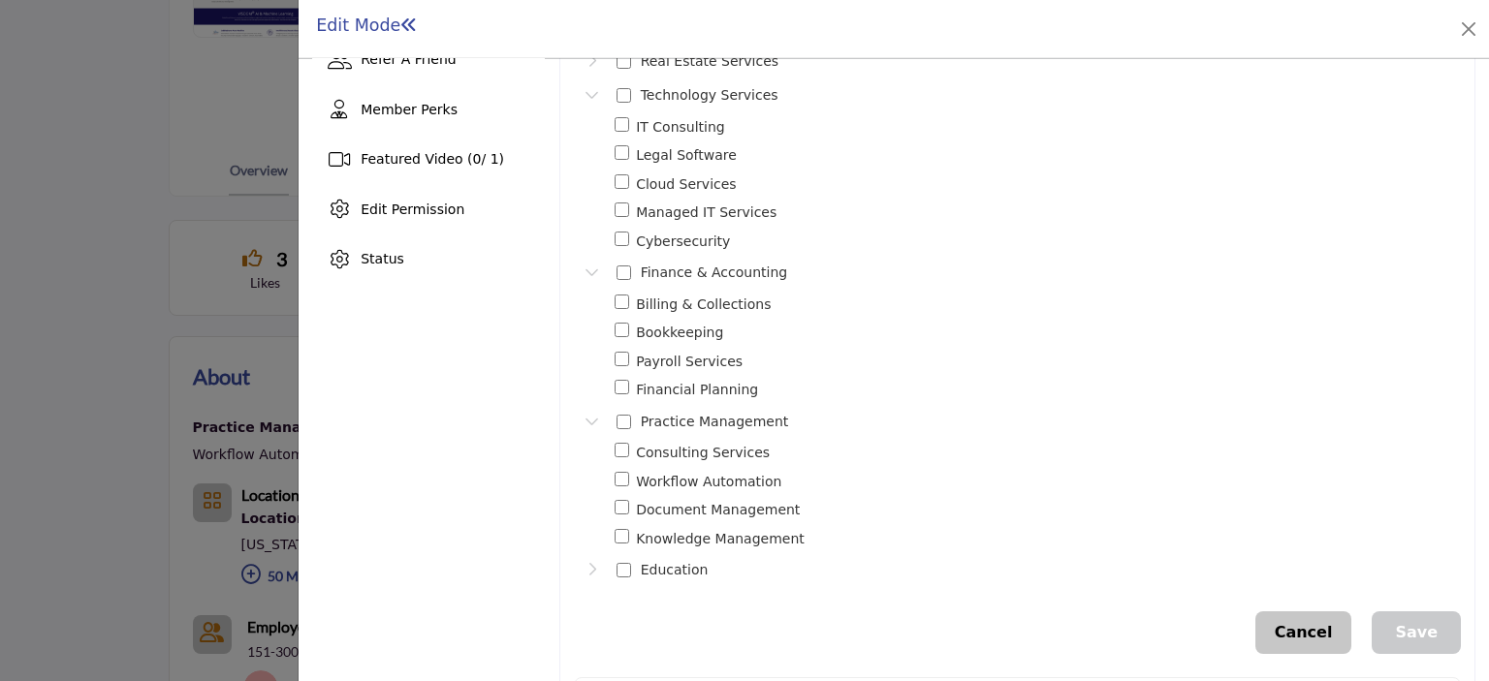
click at [1410, 619] on button "Save" at bounding box center [1415, 633] width 89 height 43
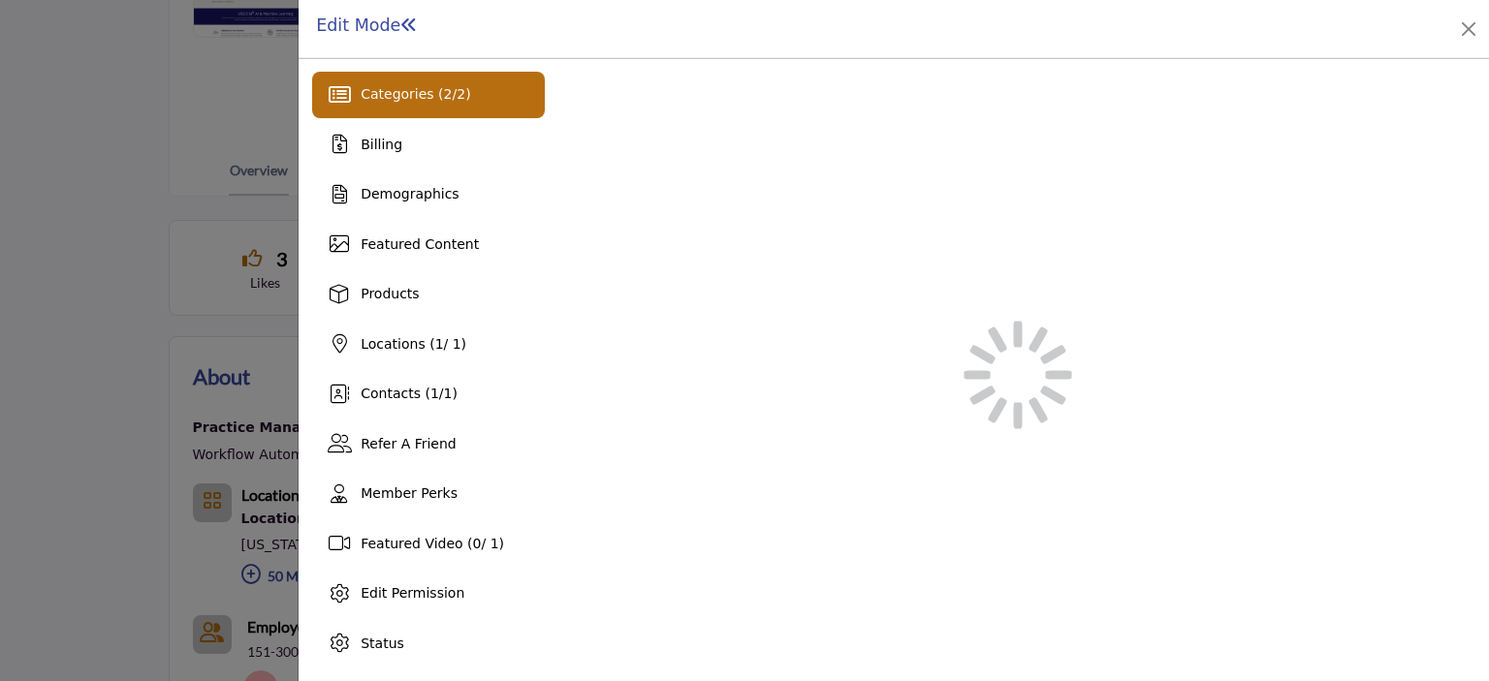
scroll to position [100, 0]
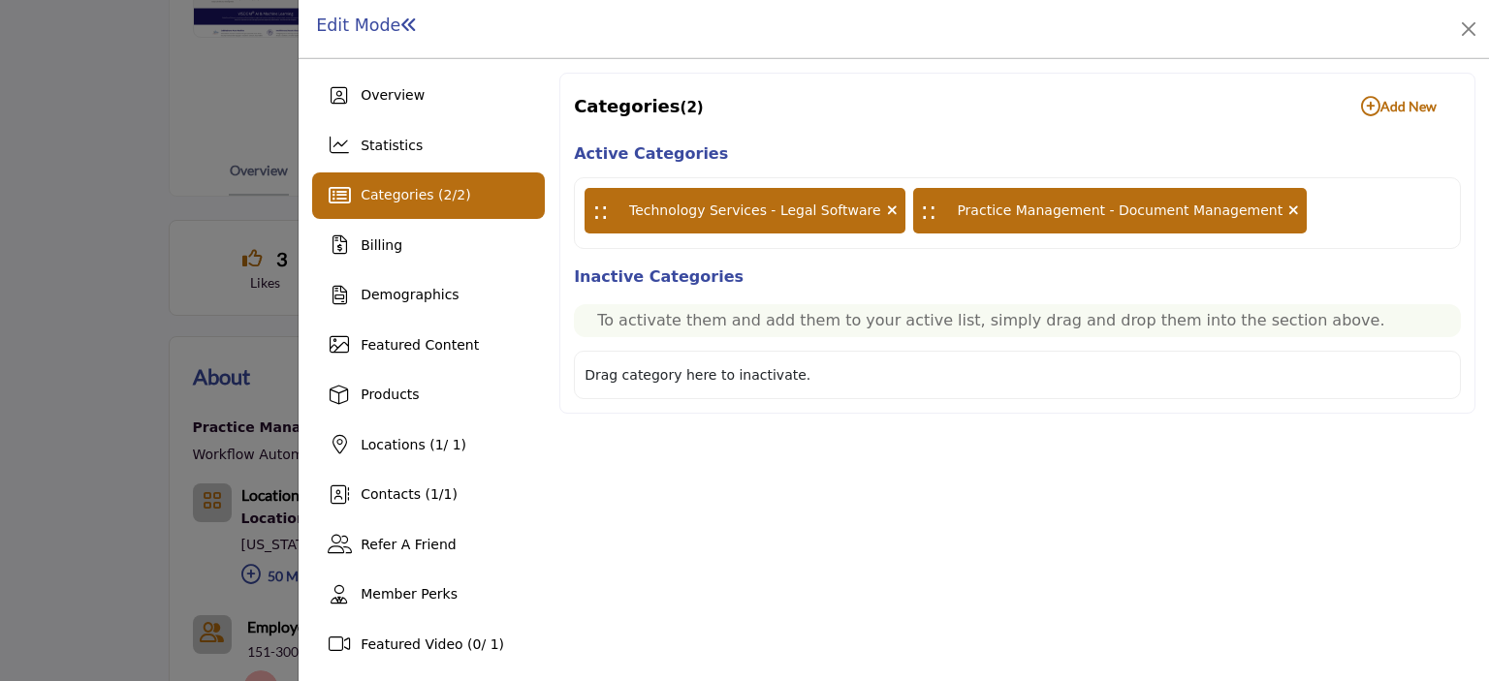
click at [398, 209] on div "Categories ( 2 / 2 )" at bounding box center [428, 196] width 233 height 47
click at [380, 268] on div "Overview Statistics Categories ( 2 / 2 ) Billing Products" at bounding box center [428, 421] width 233 height 696
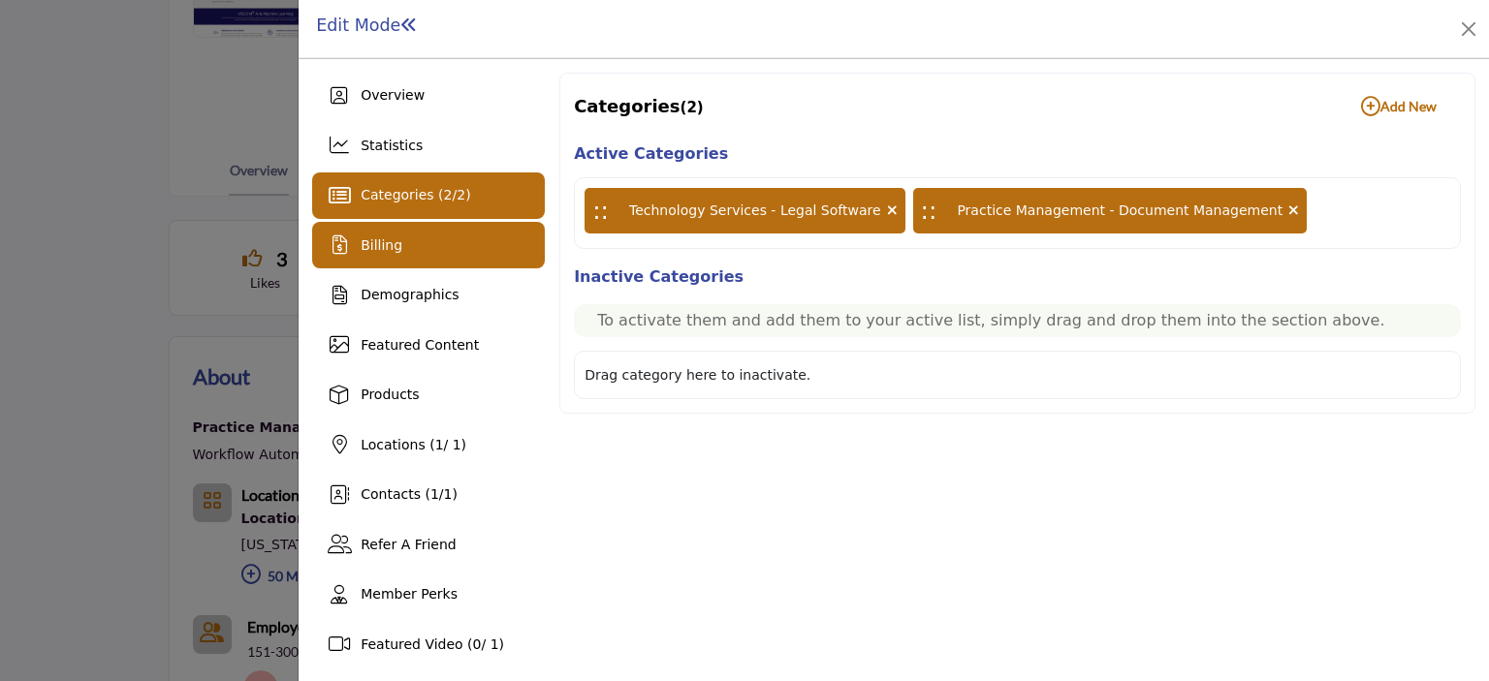
click at [380, 259] on div "Billing" at bounding box center [428, 245] width 233 height 47
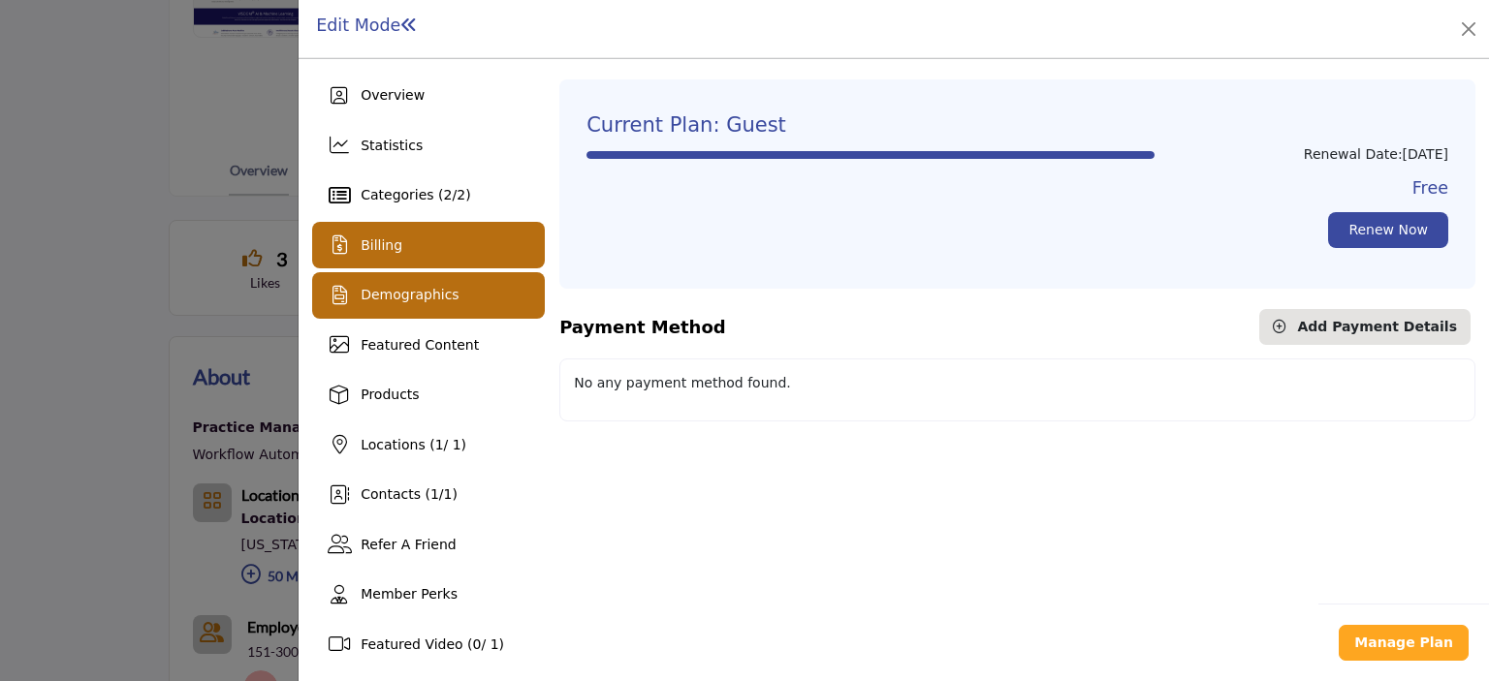
click at [382, 290] on span "Demographics" at bounding box center [410, 295] width 98 height 16
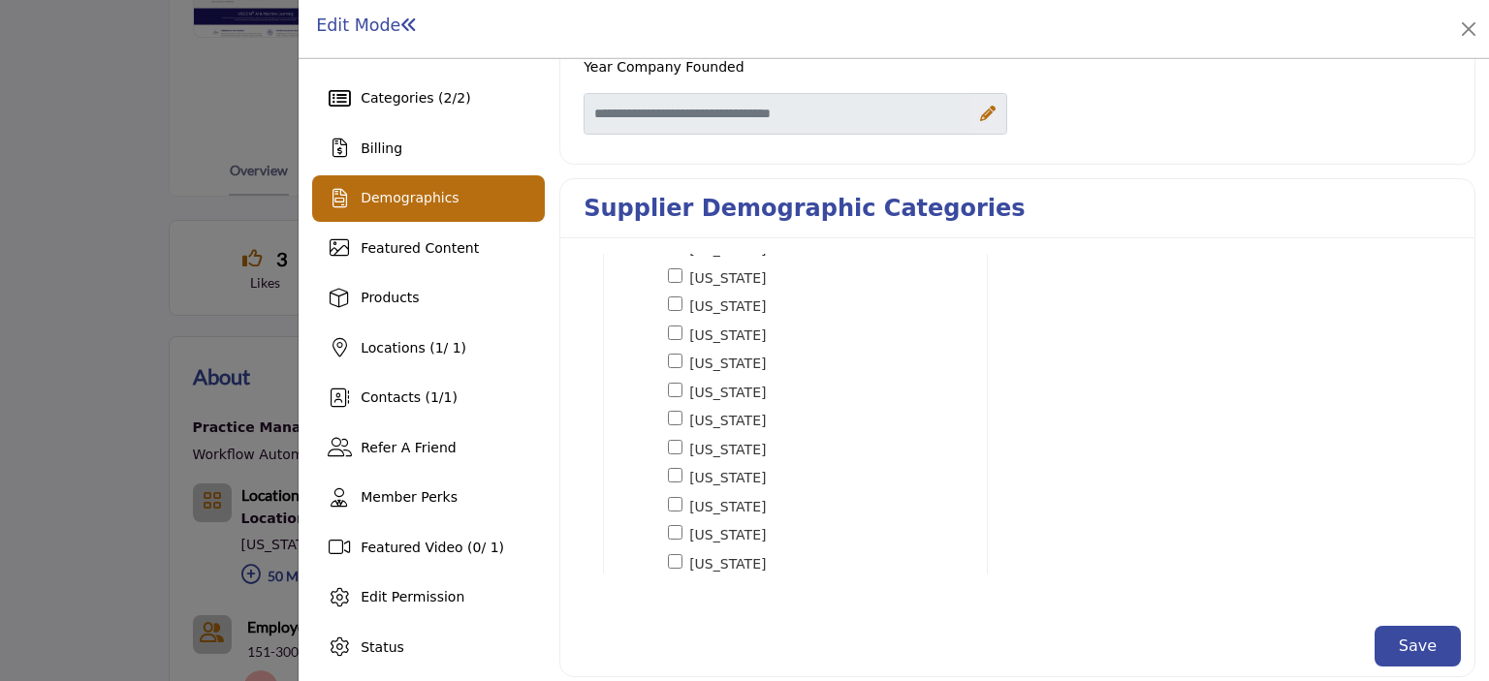
scroll to position [1450, 0]
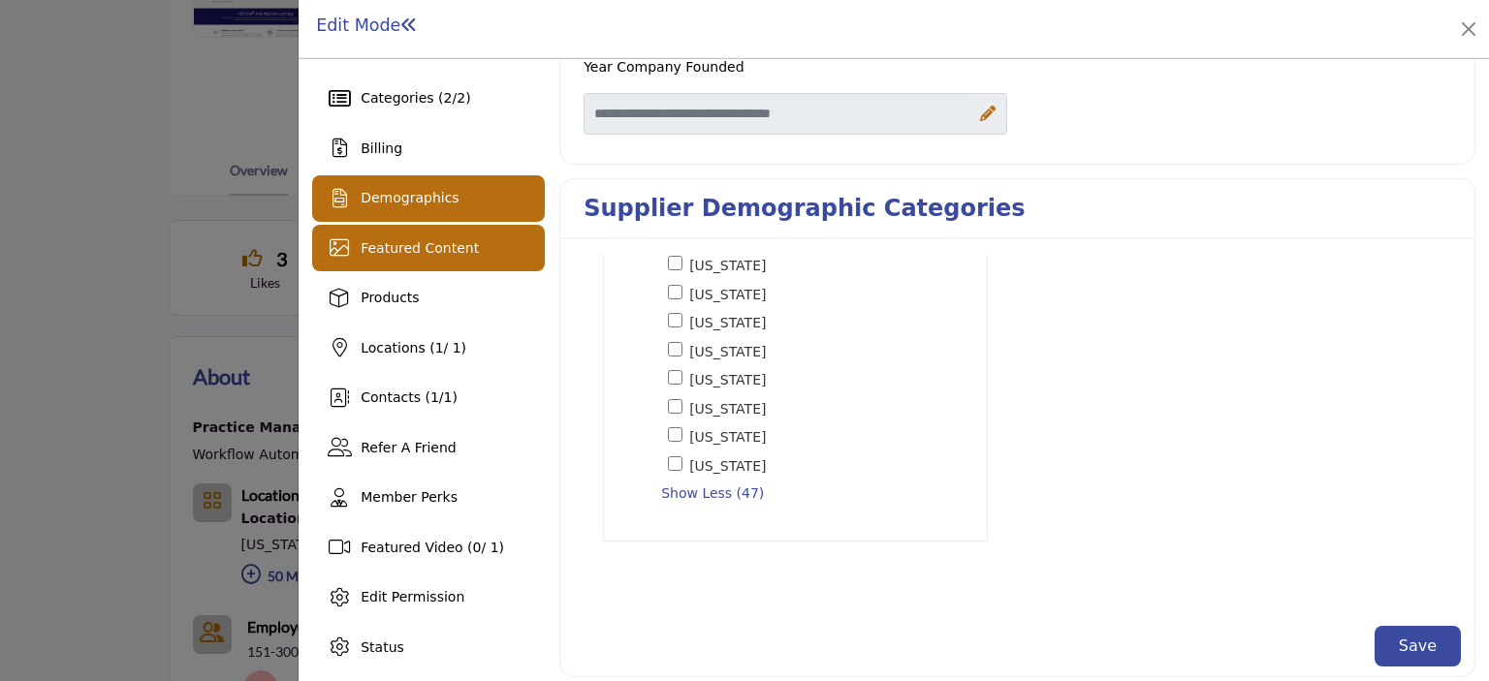
click at [441, 255] on span "Featured Content" at bounding box center [420, 248] width 118 height 16
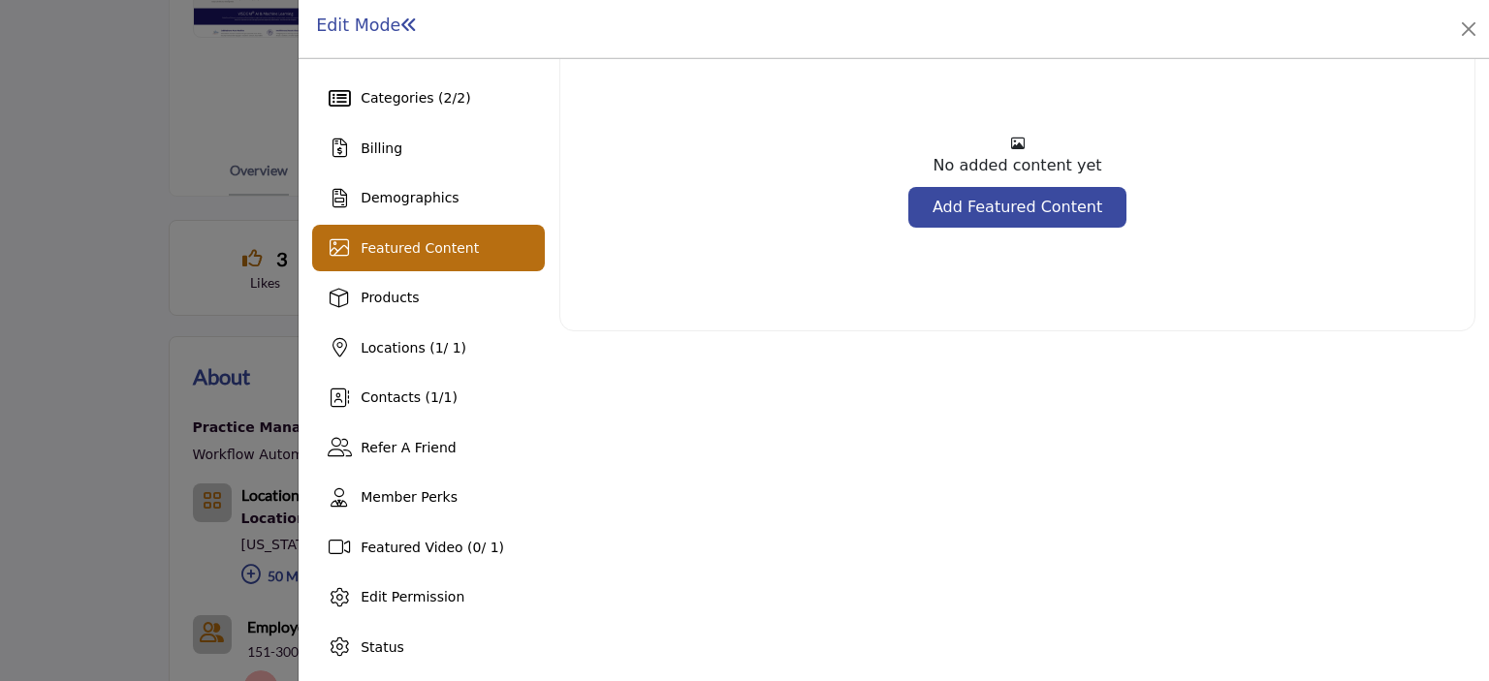
click at [964, 205] on link "Add Featured Content" at bounding box center [1017, 207] width 218 height 41
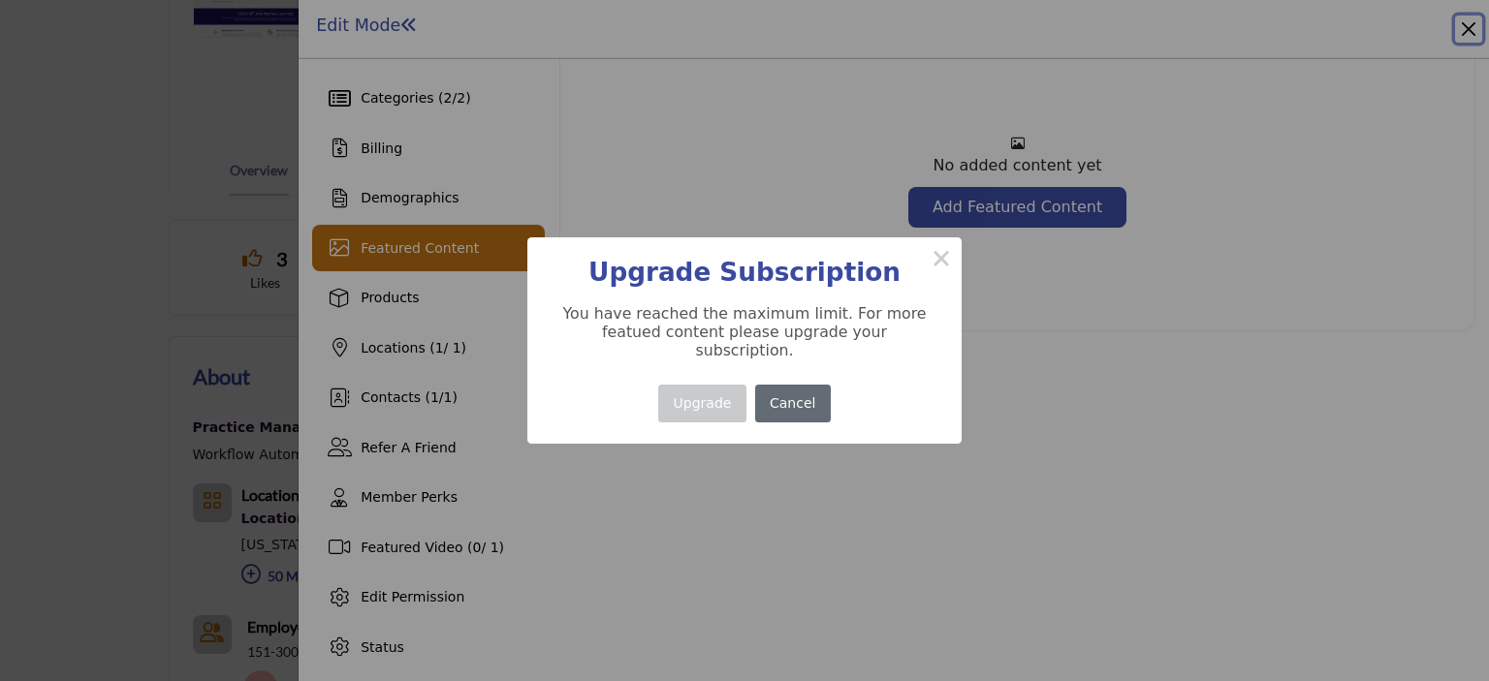
click at [787, 396] on button "Cancel" at bounding box center [793, 404] width 76 height 38
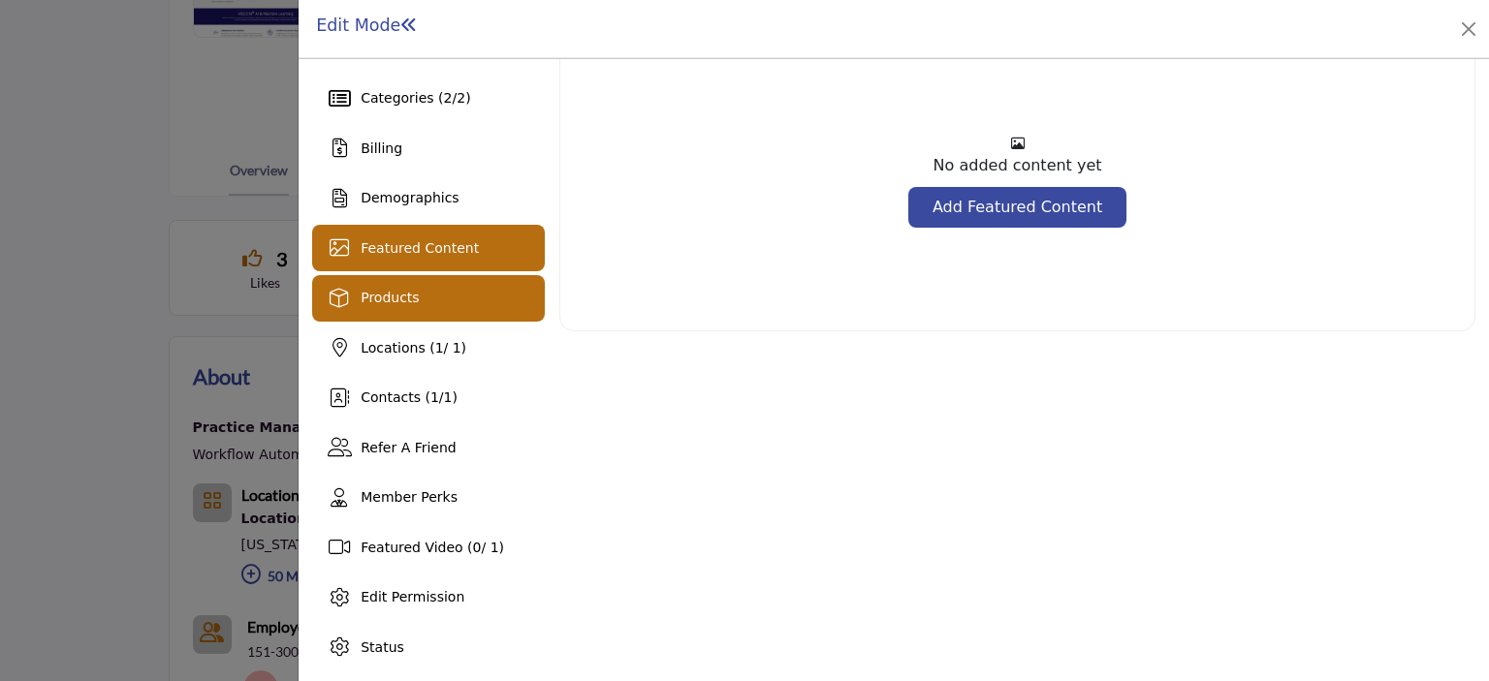
click at [394, 295] on span "Products" at bounding box center [390, 298] width 58 height 16
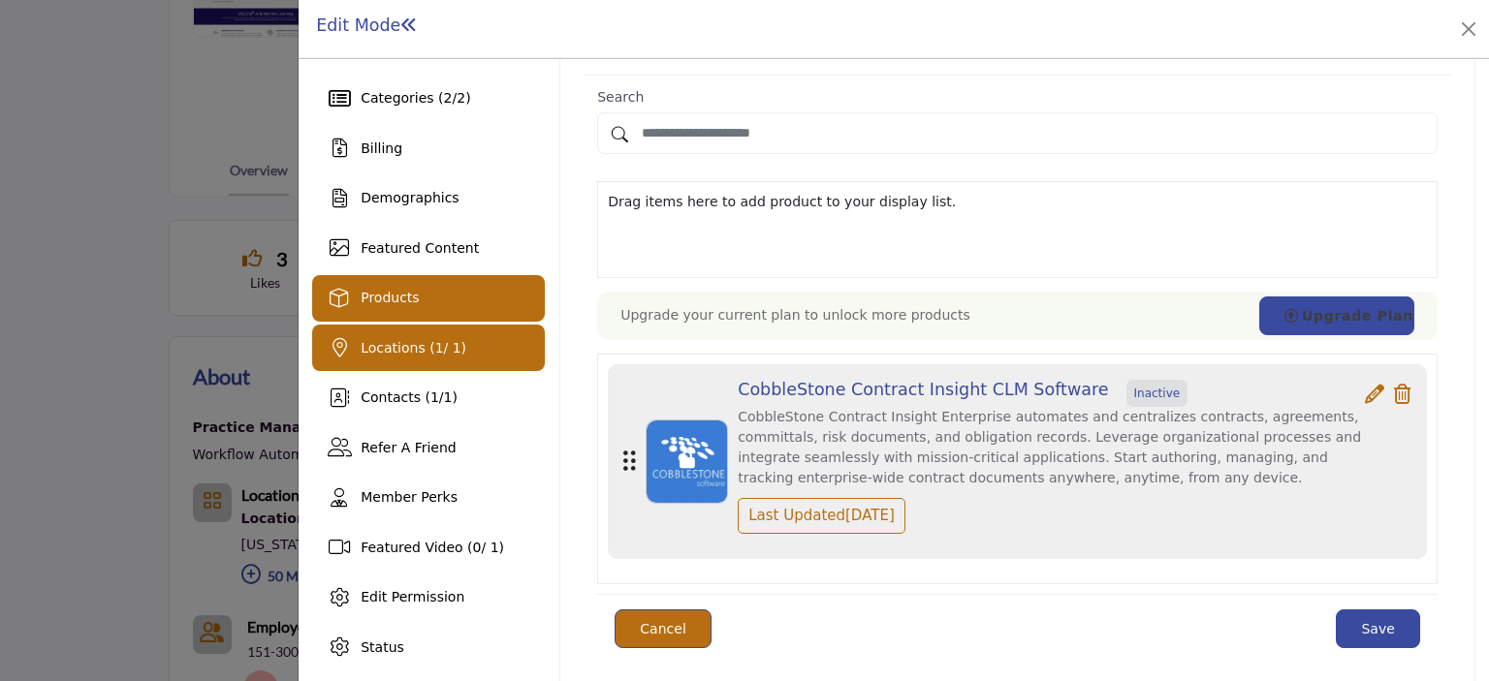
click at [397, 351] on span "Locations ( 1 / 1)" at bounding box center [414, 348] width 106 height 16
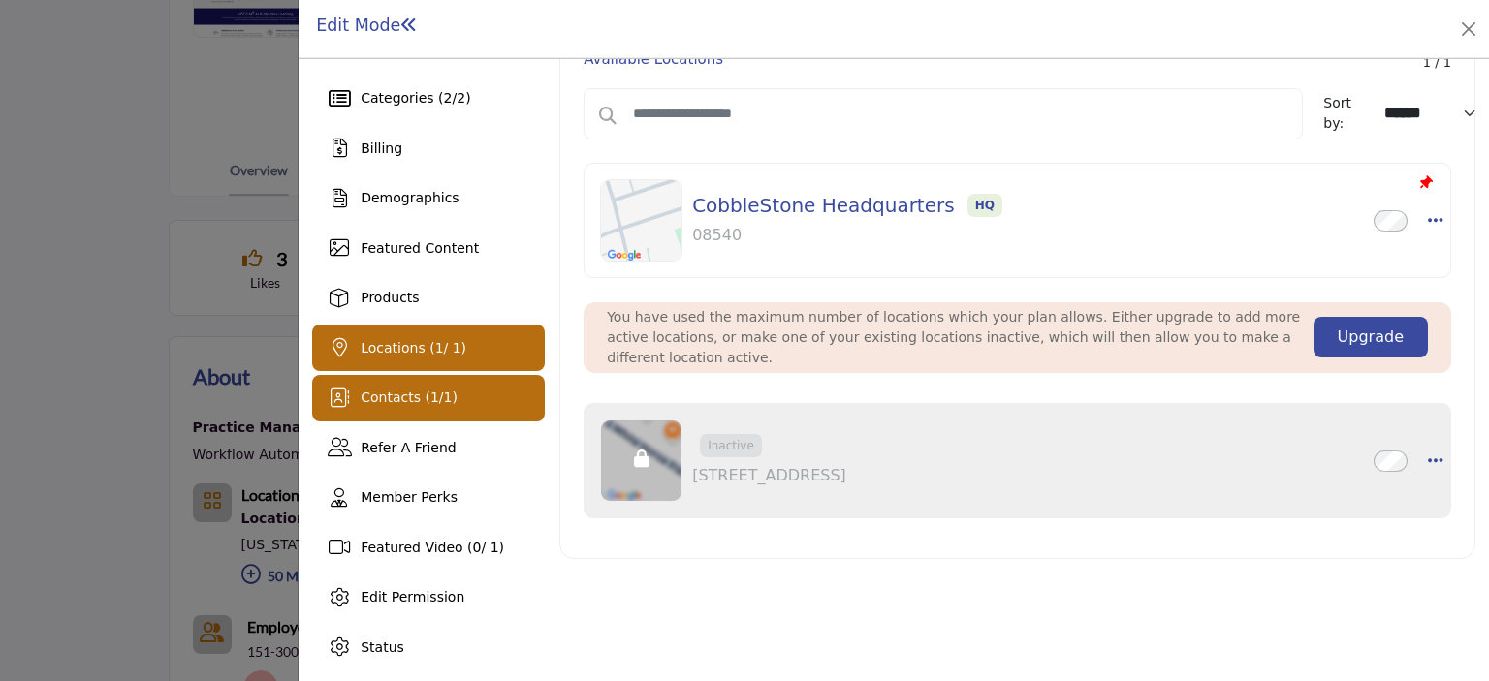
click at [403, 405] on span "Contacts ( 1 / 1 )" at bounding box center [409, 398] width 97 height 16
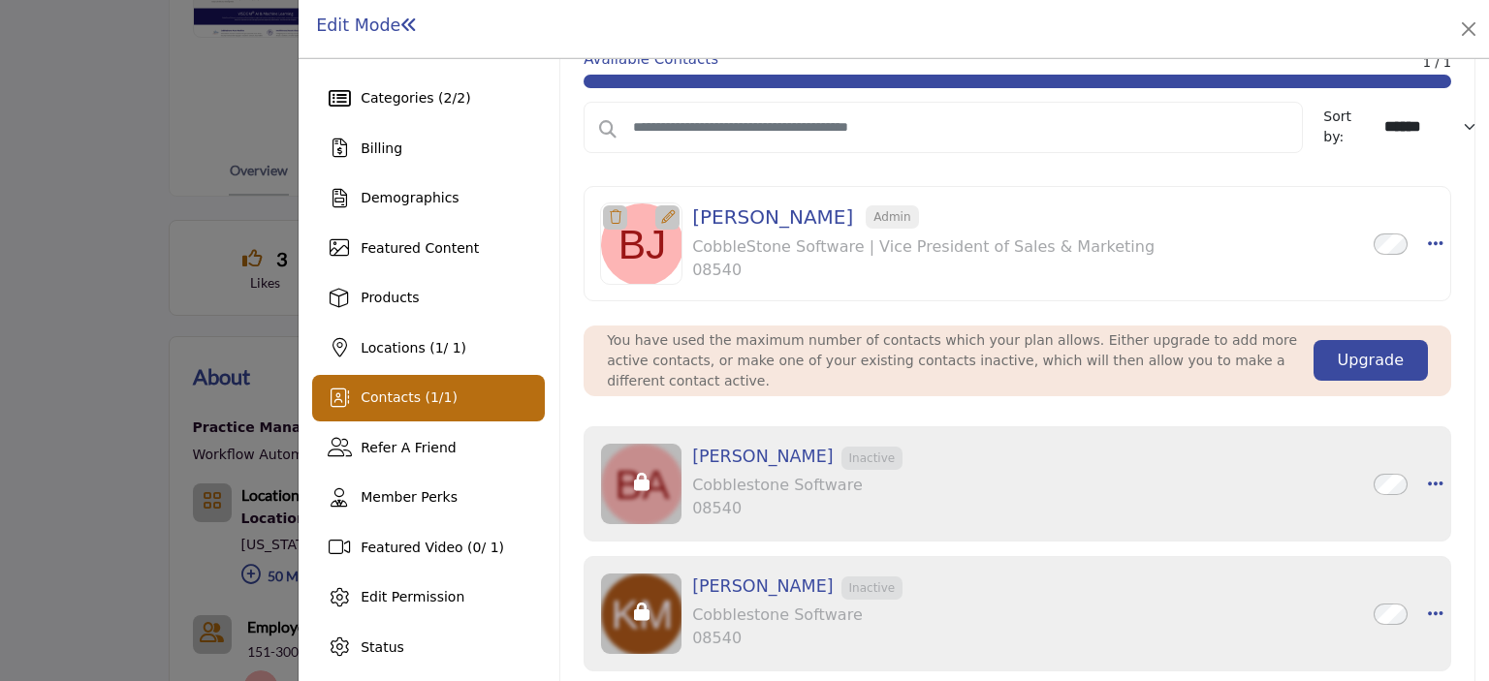
scroll to position [146, 0]
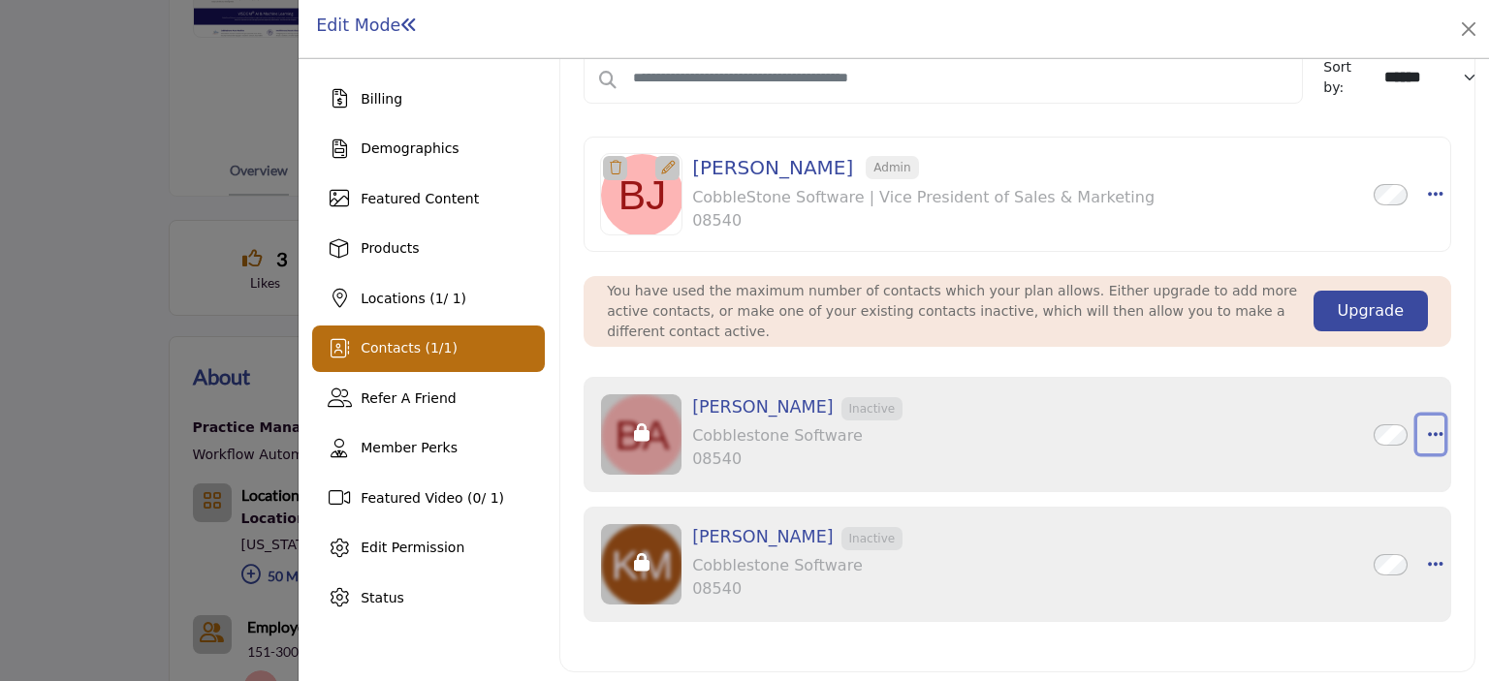
click at [1428, 429] on icon "button" at bounding box center [1436, 433] width 16 height 17
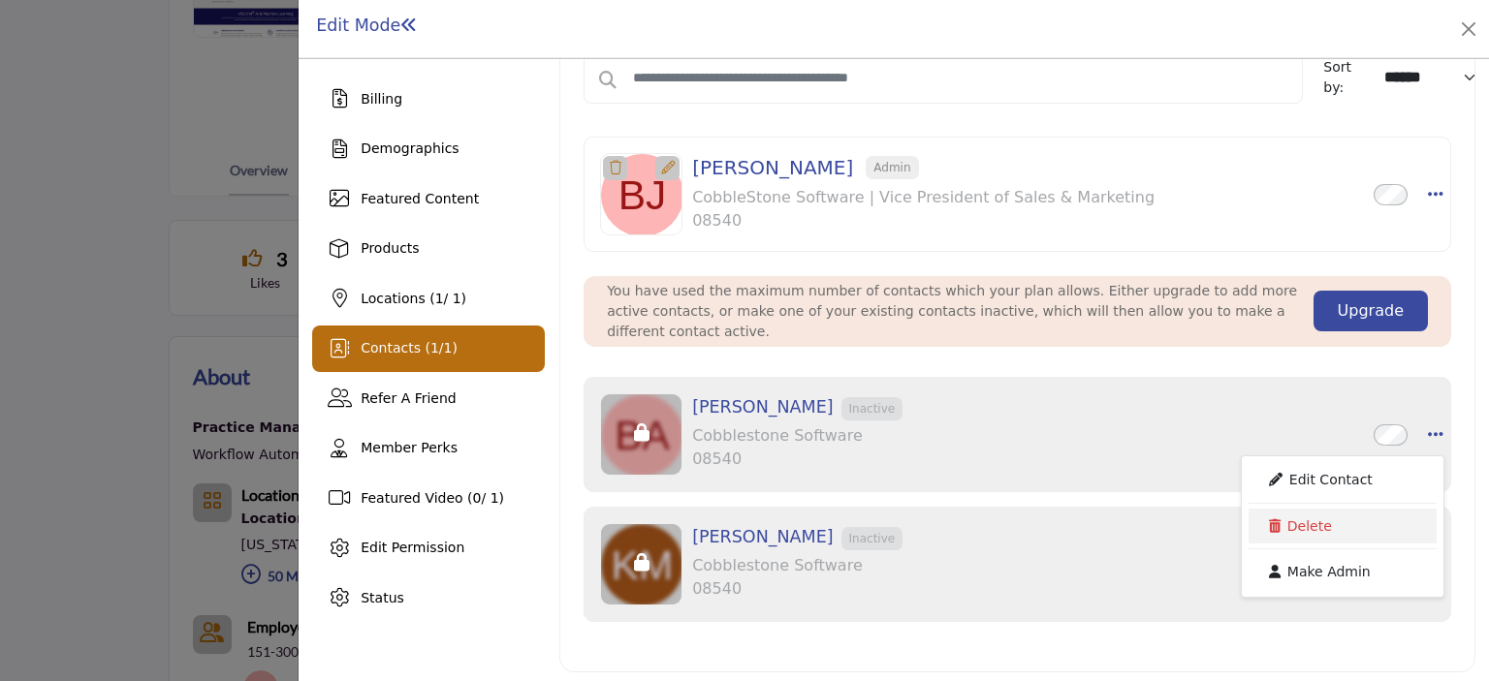
click at [1346, 519] on link "Delete" at bounding box center [1342, 526] width 188 height 35
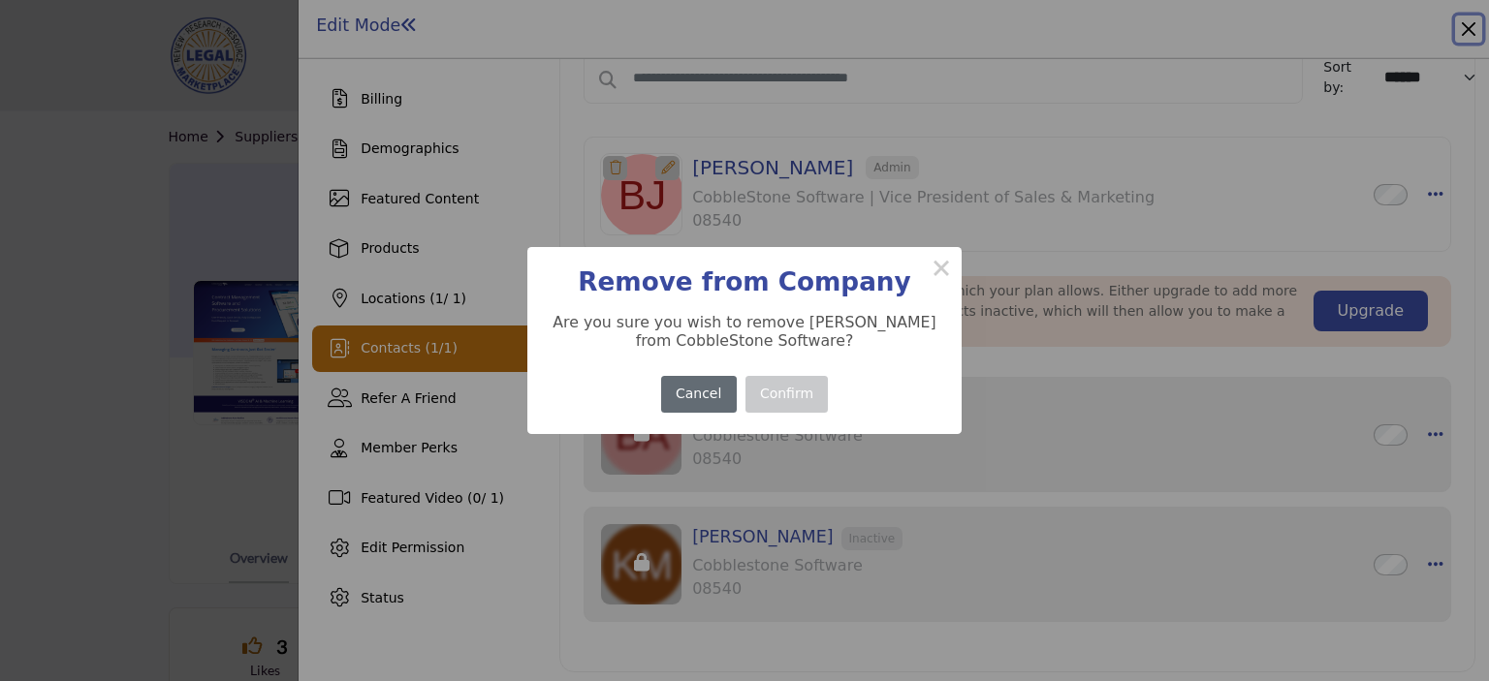
click at [721, 386] on button "Cancel" at bounding box center [699, 395] width 76 height 38
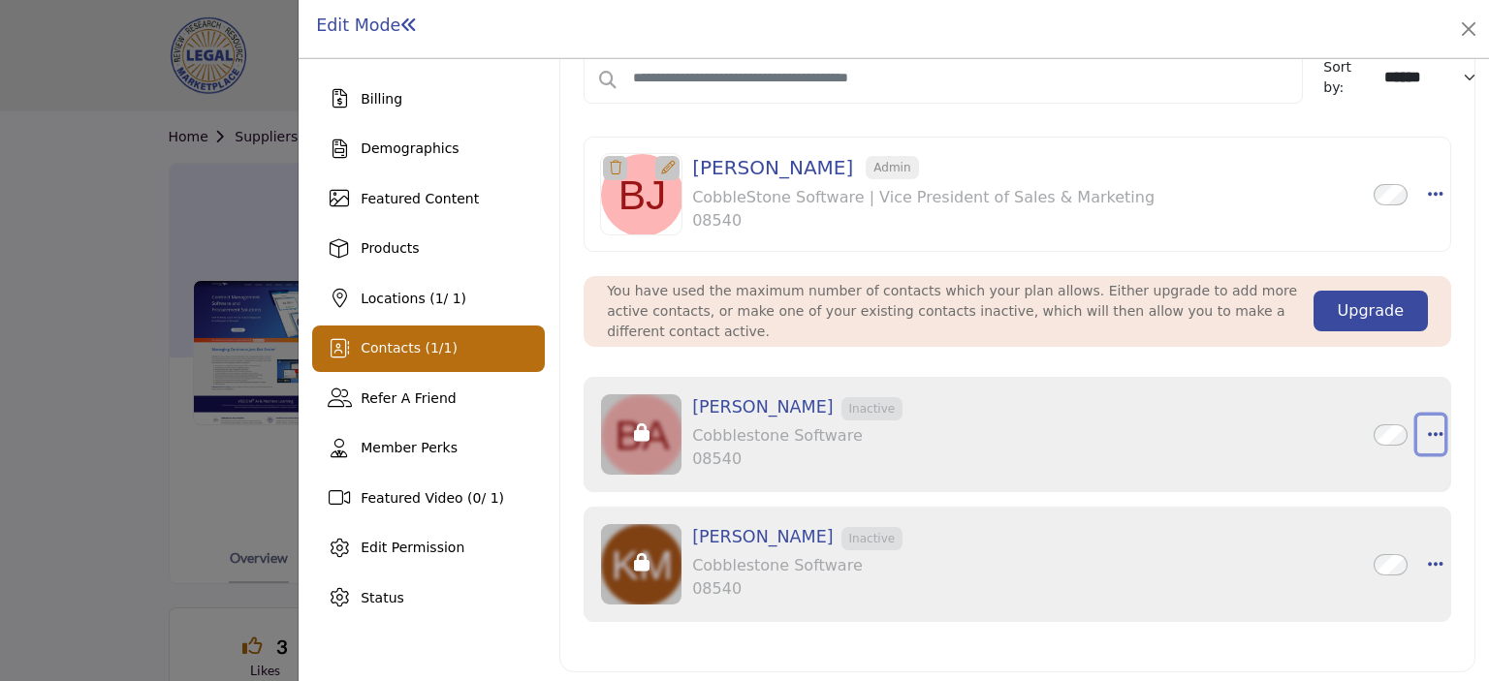
click at [1430, 425] on icon "button" at bounding box center [1436, 433] width 16 height 17
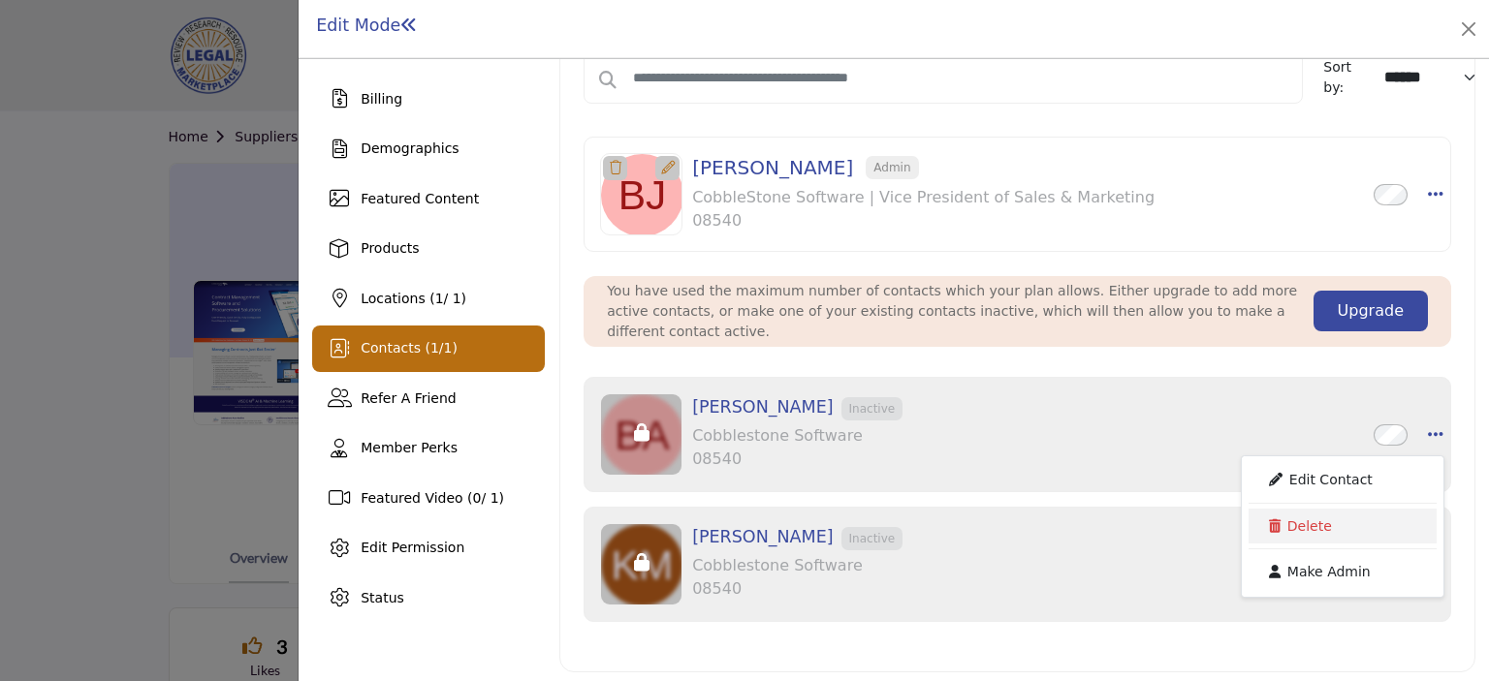
click at [1352, 522] on link "Delete" at bounding box center [1342, 526] width 188 height 35
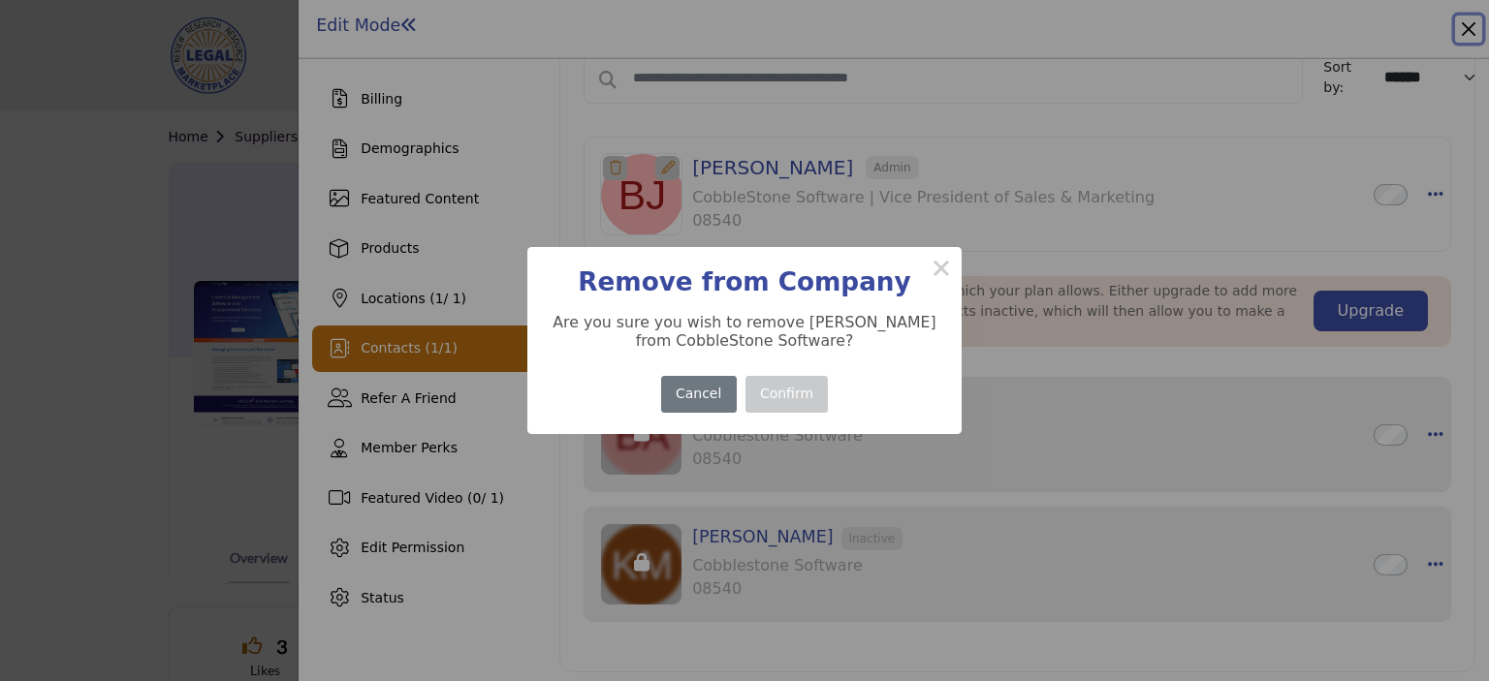
click at [777, 404] on button "Confirm" at bounding box center [786, 395] width 83 height 38
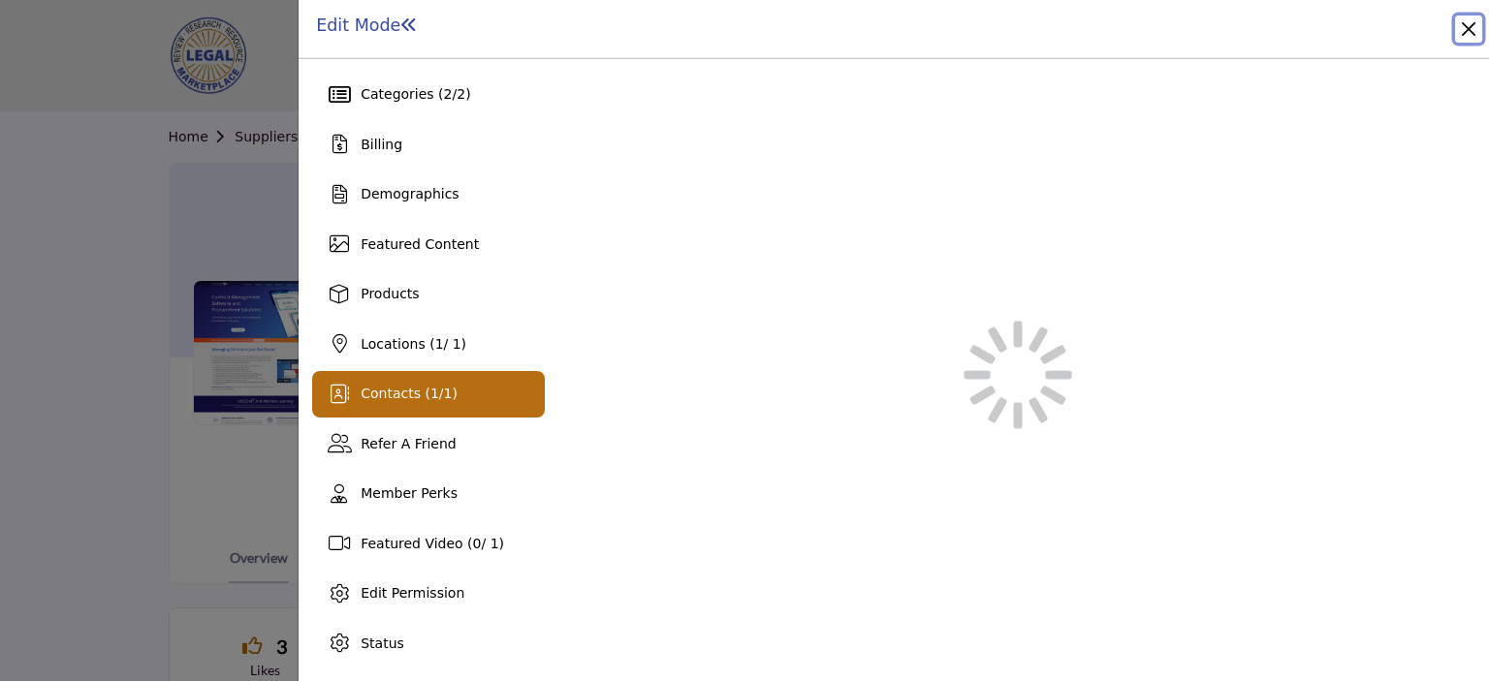
scroll to position [100, 0]
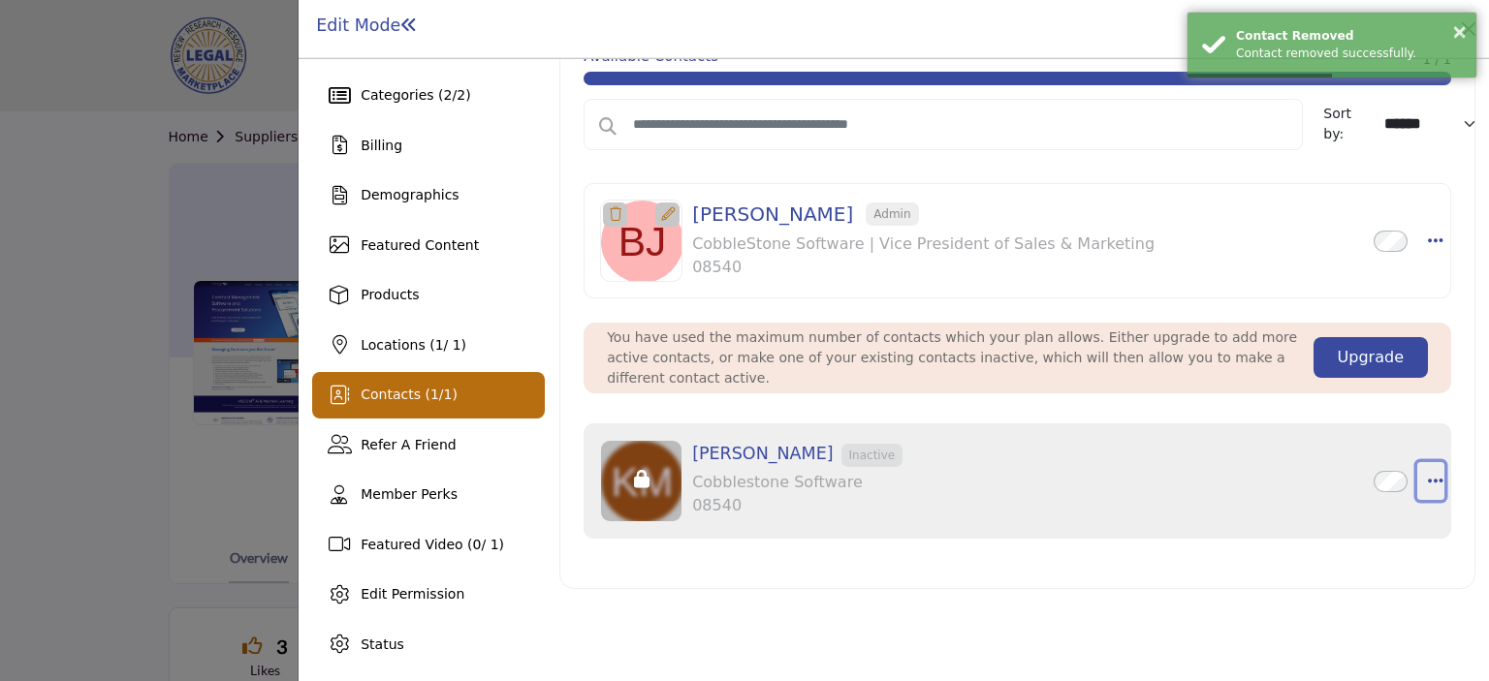
click at [1428, 472] on icon "button" at bounding box center [1436, 480] width 16 height 17
click at [1283, 570] on link "Delete" at bounding box center [1342, 572] width 188 height 35
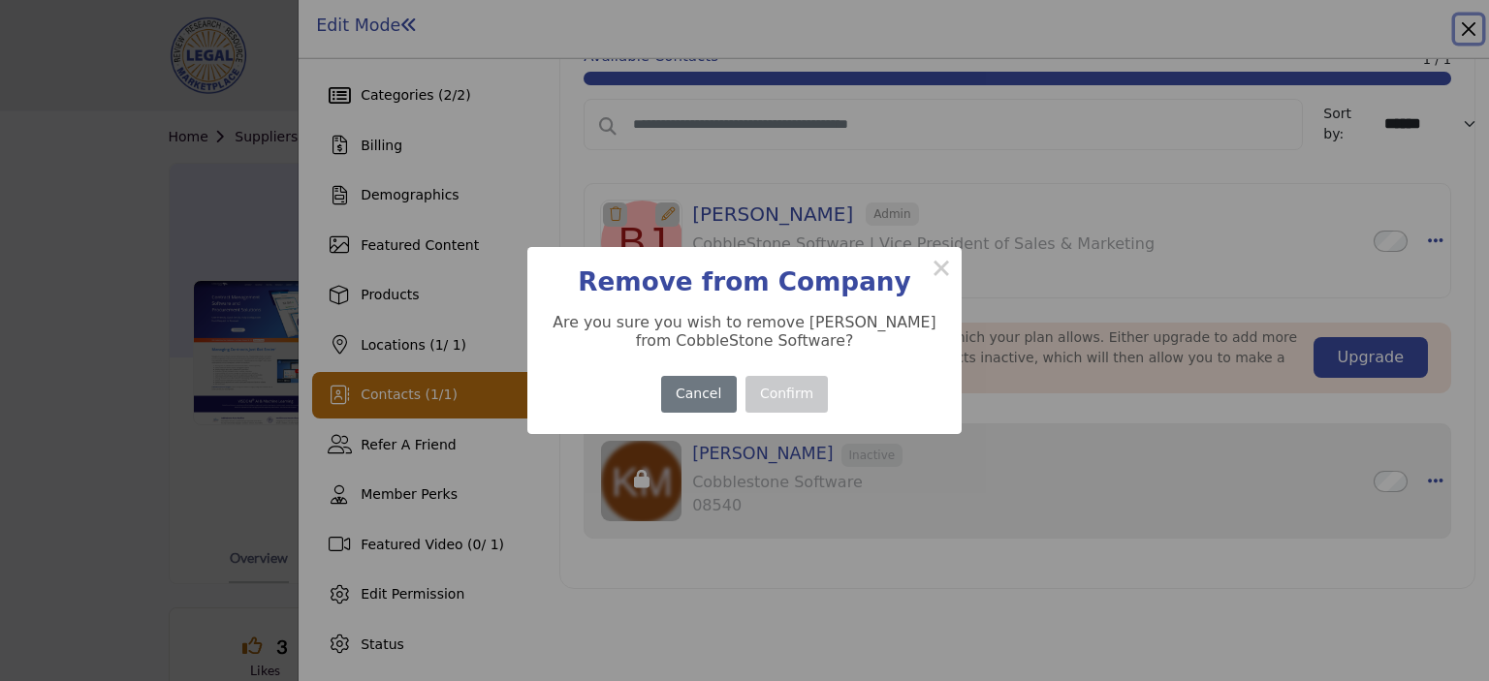
click at [789, 399] on button "Confirm" at bounding box center [786, 395] width 83 height 38
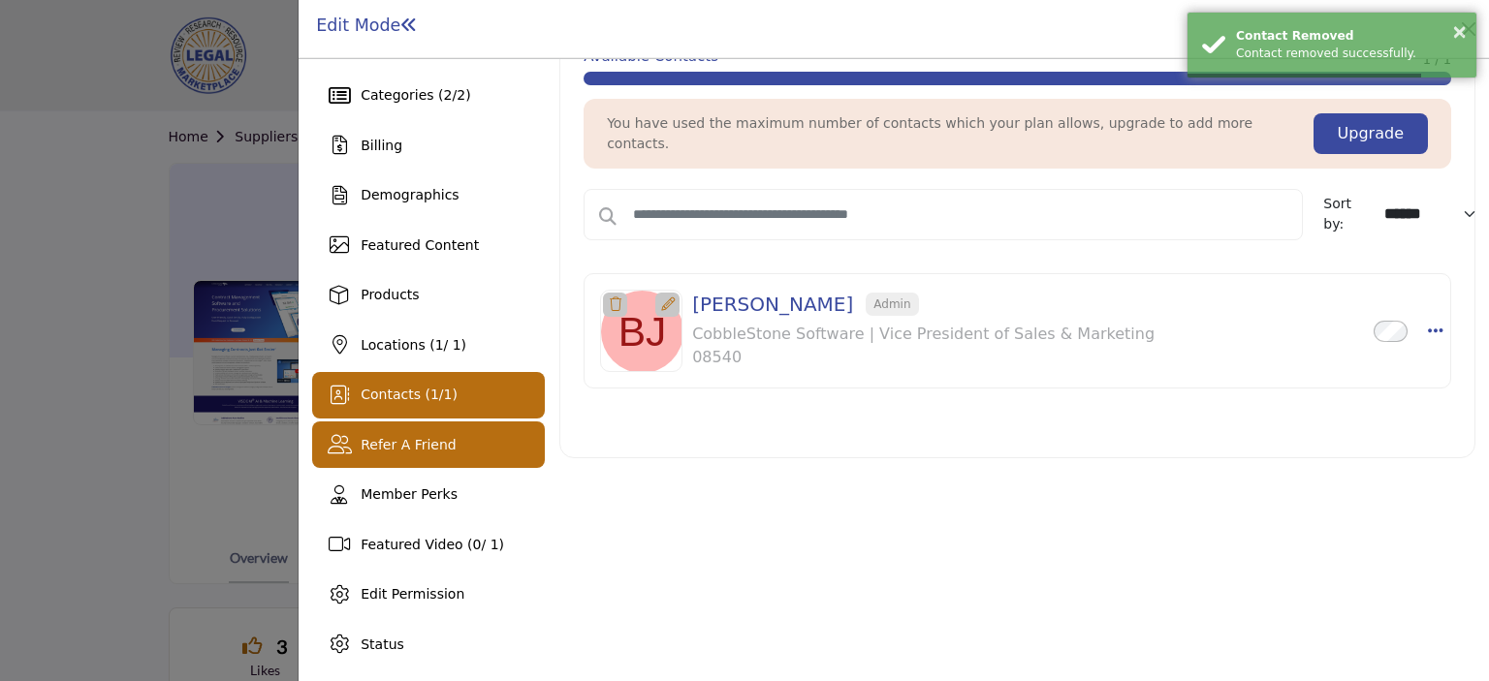
click at [412, 443] on span "Refer A Friend" at bounding box center [409, 445] width 96 height 16
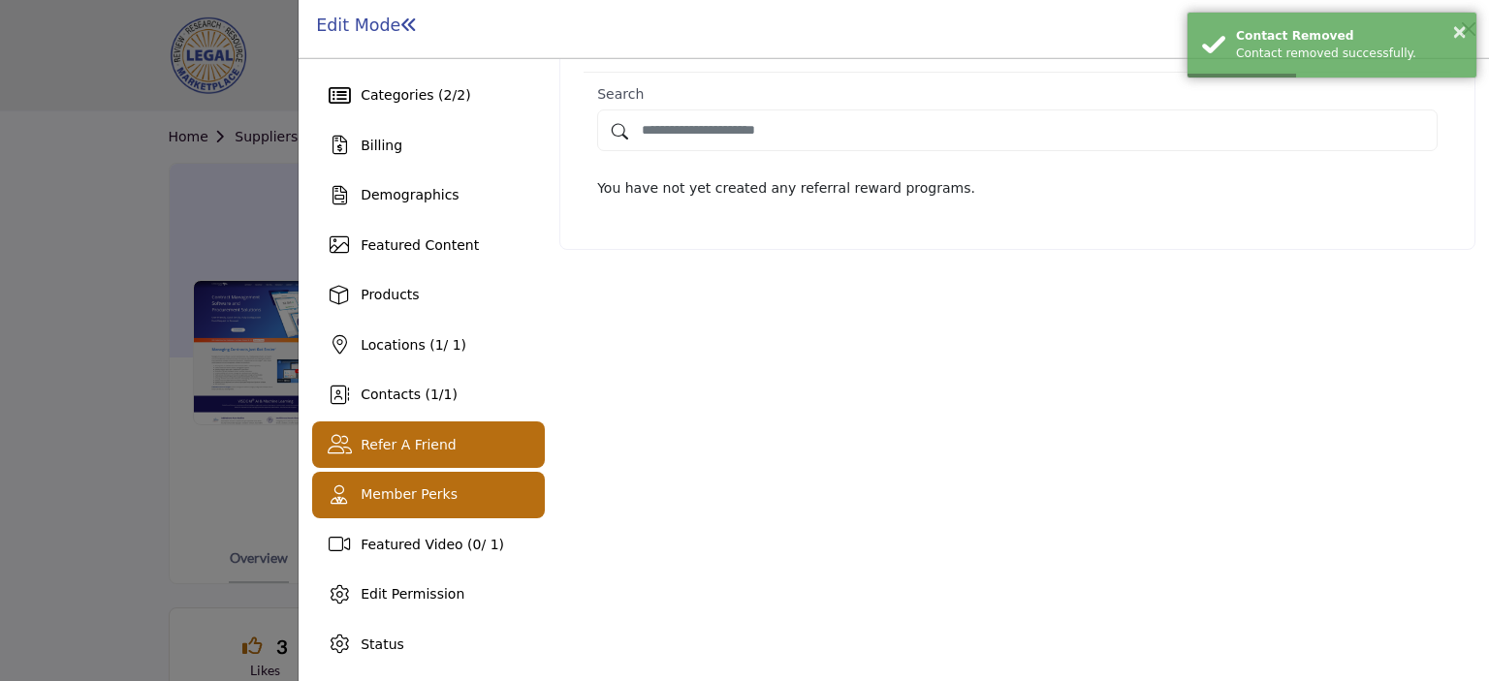
click at [414, 503] on div "Member Perks" at bounding box center [409, 495] width 97 height 20
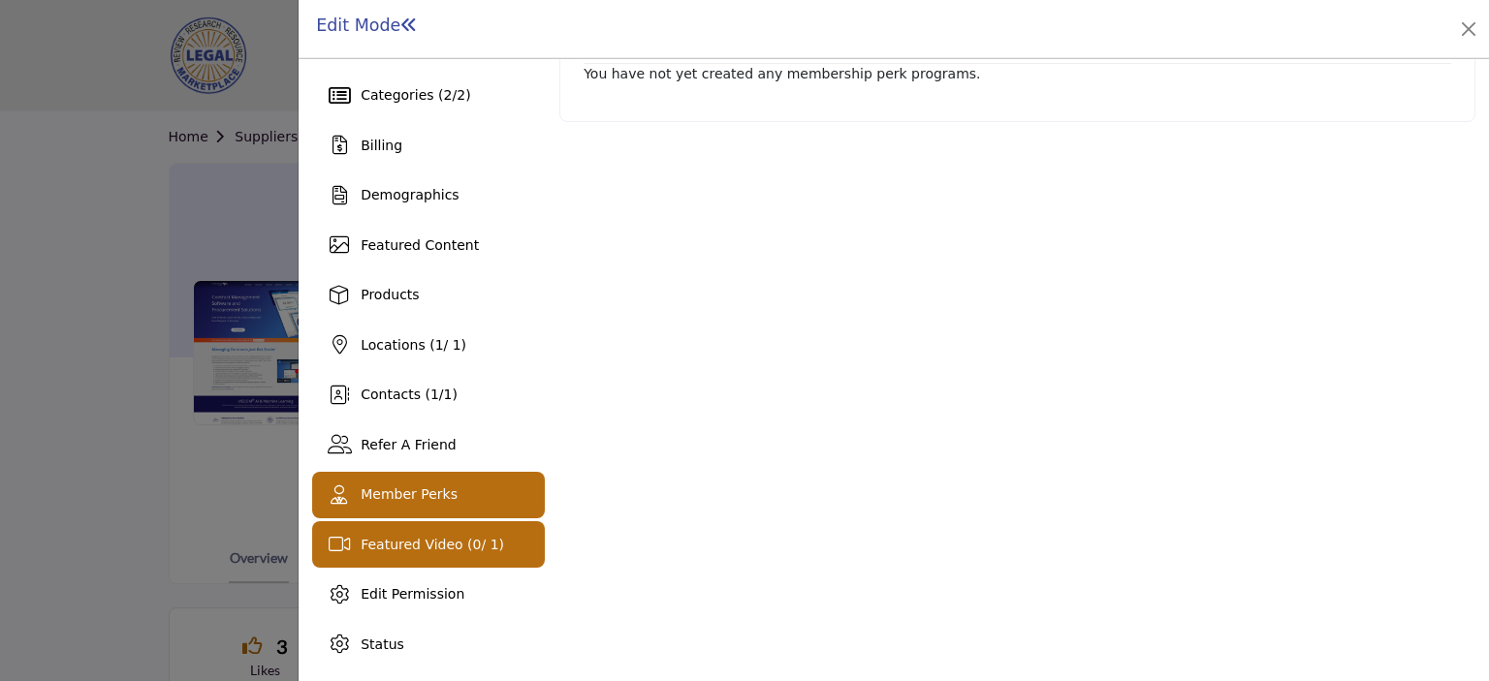
click at [420, 551] on span "Featured Video ( 0 / 1)" at bounding box center [432, 545] width 143 height 16
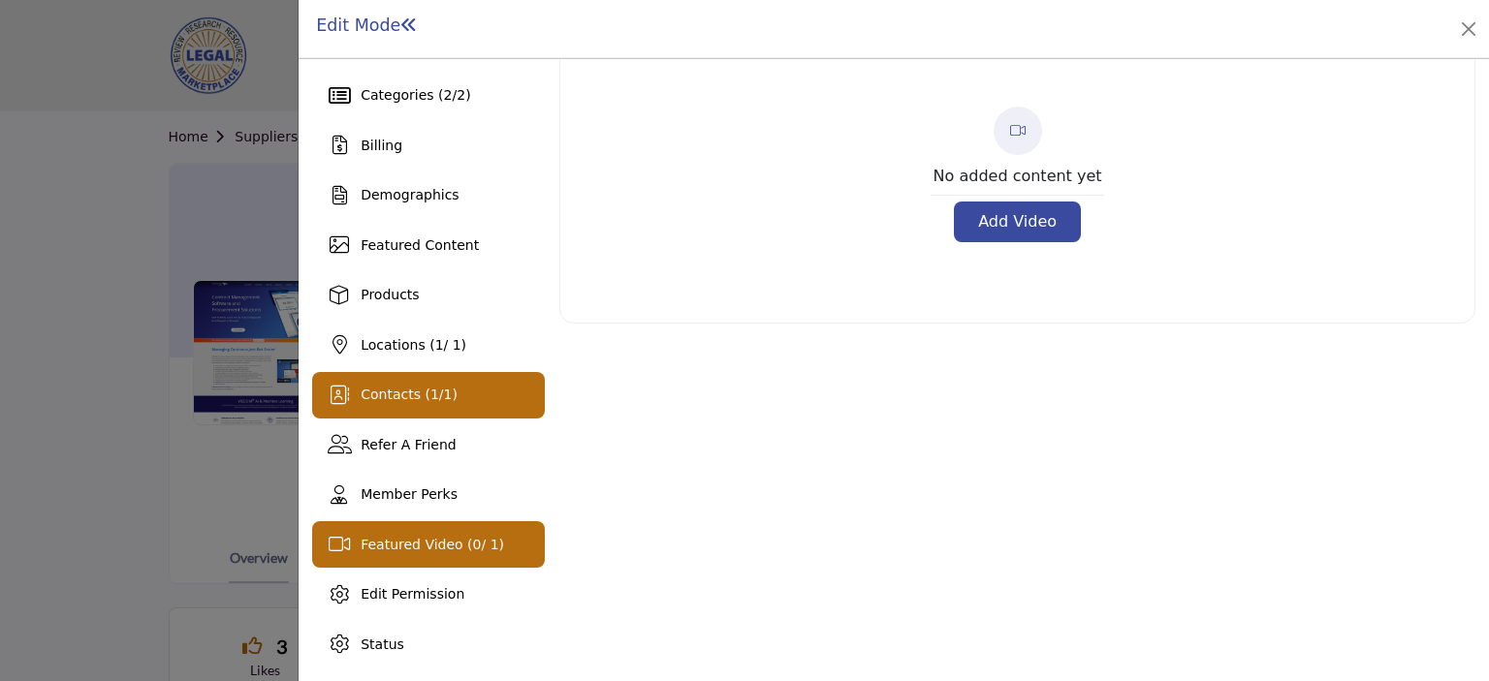
scroll to position [99, 0]
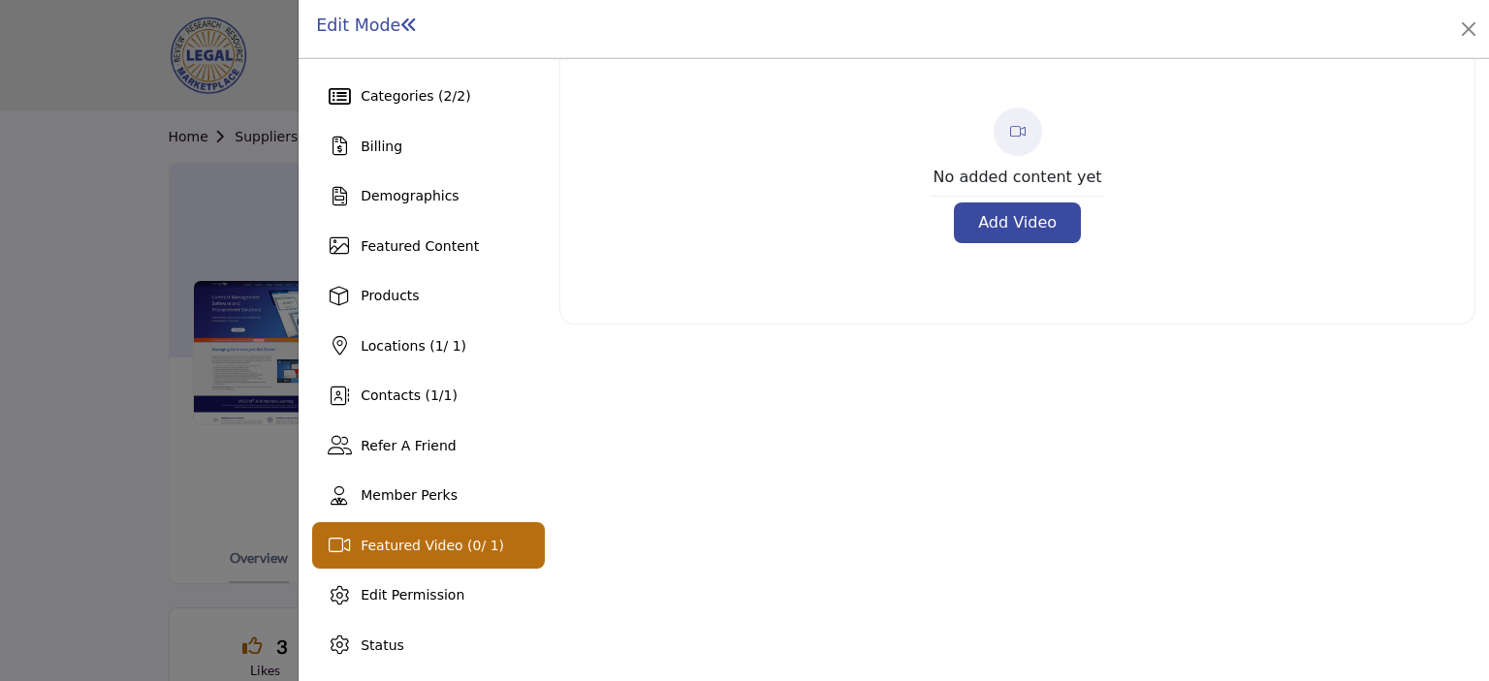
click at [1031, 221] on button "Add Video" at bounding box center [1017, 223] width 127 height 41
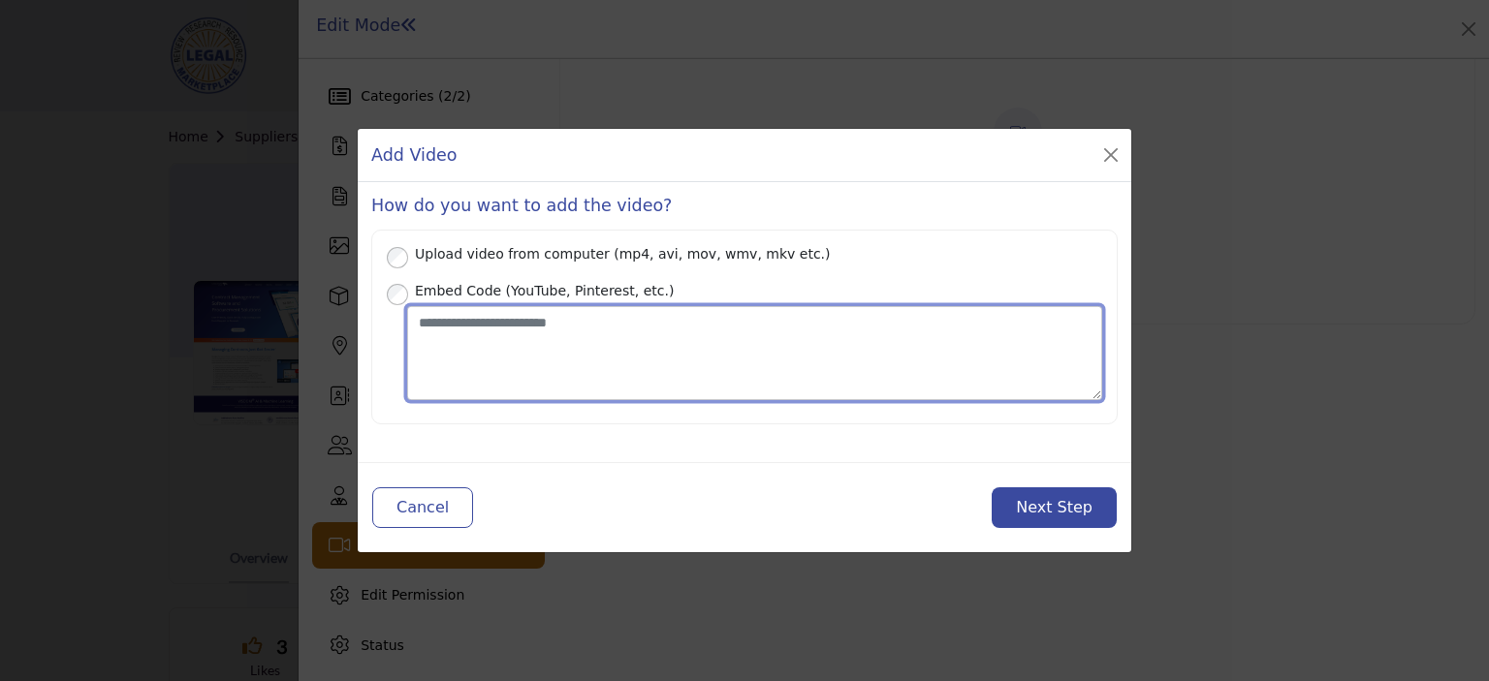
click at [465, 324] on textarea "Place your Embed Code here" at bounding box center [754, 353] width 695 height 94
paste textarea "**********"
type textarea "**********"
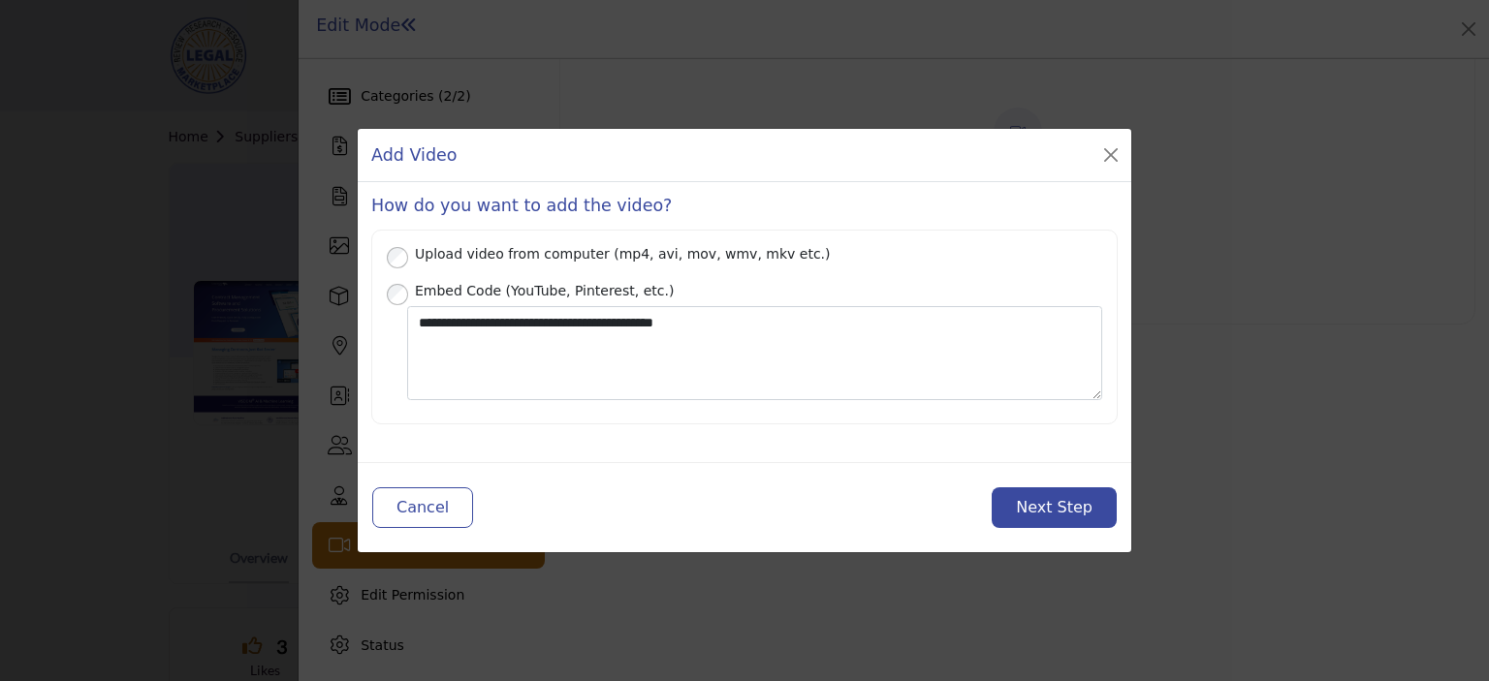
click at [1061, 500] on button "Next Step" at bounding box center [1053, 508] width 125 height 41
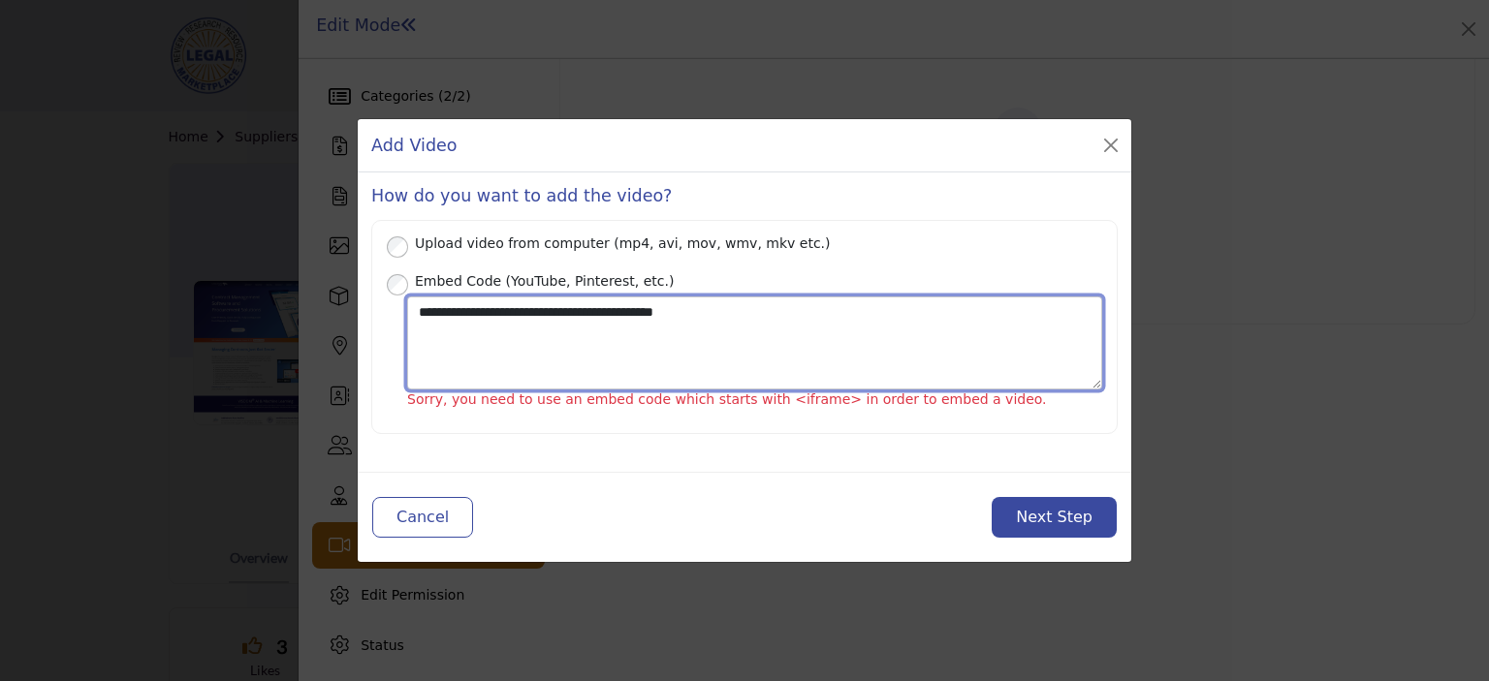
drag, startPoint x: 784, startPoint y: 325, endPoint x: 142, endPoint y: 292, distance: 643.4
click at [142, 292] on div "Add Video How do you want to add the video? Upload video from computer (mp4, av…" at bounding box center [744, 340] width 1489 height 681
click at [508, 318] on textarea "Place your Embed Code here" at bounding box center [754, 344] width 695 height 94
paste textarea "**********"
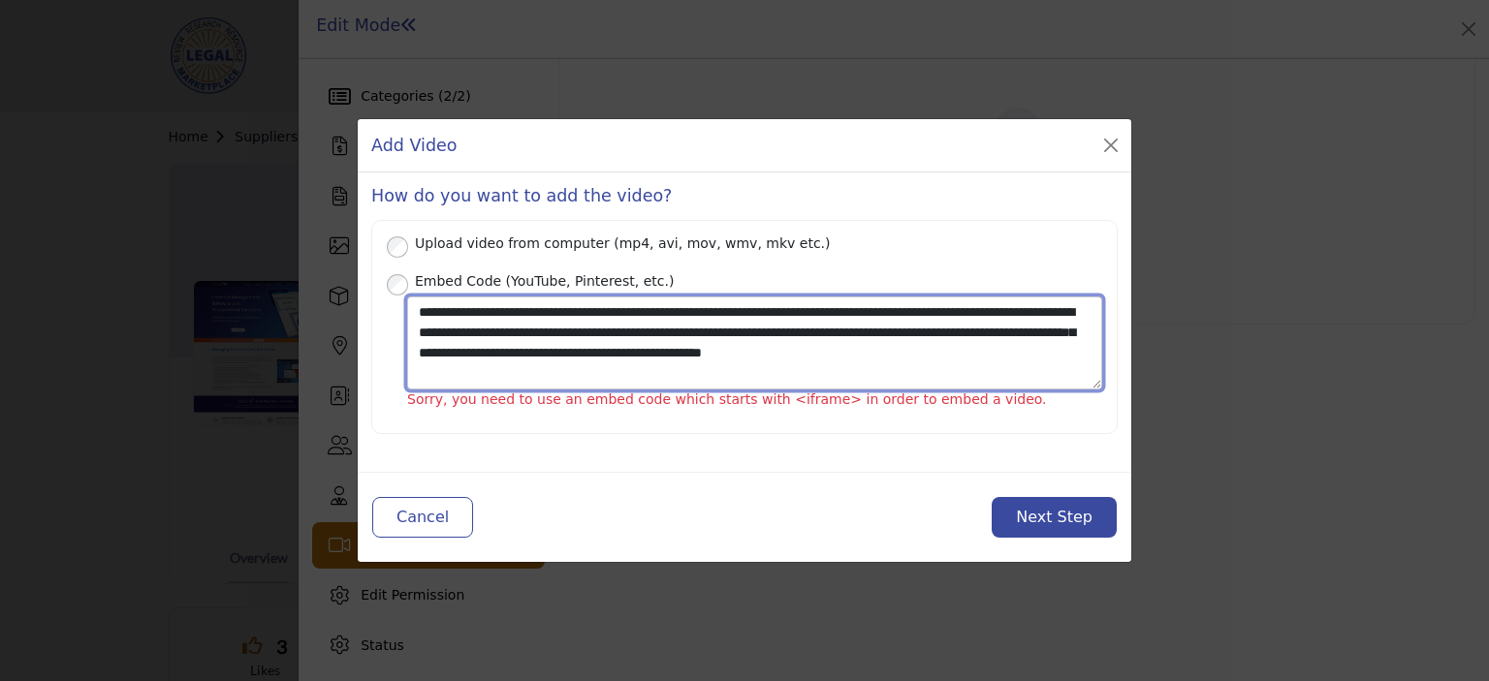
type textarea "**********"
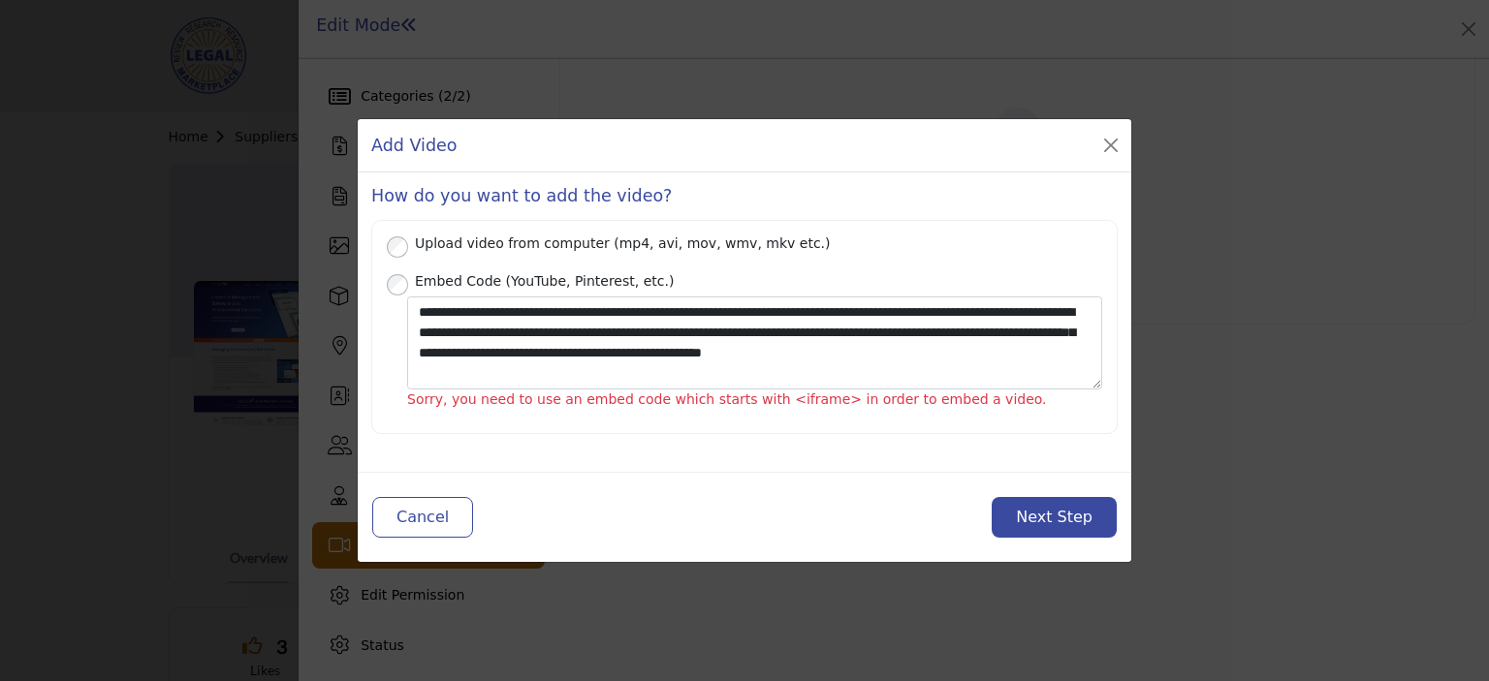
click at [1044, 507] on button "Next Step" at bounding box center [1053, 517] width 125 height 41
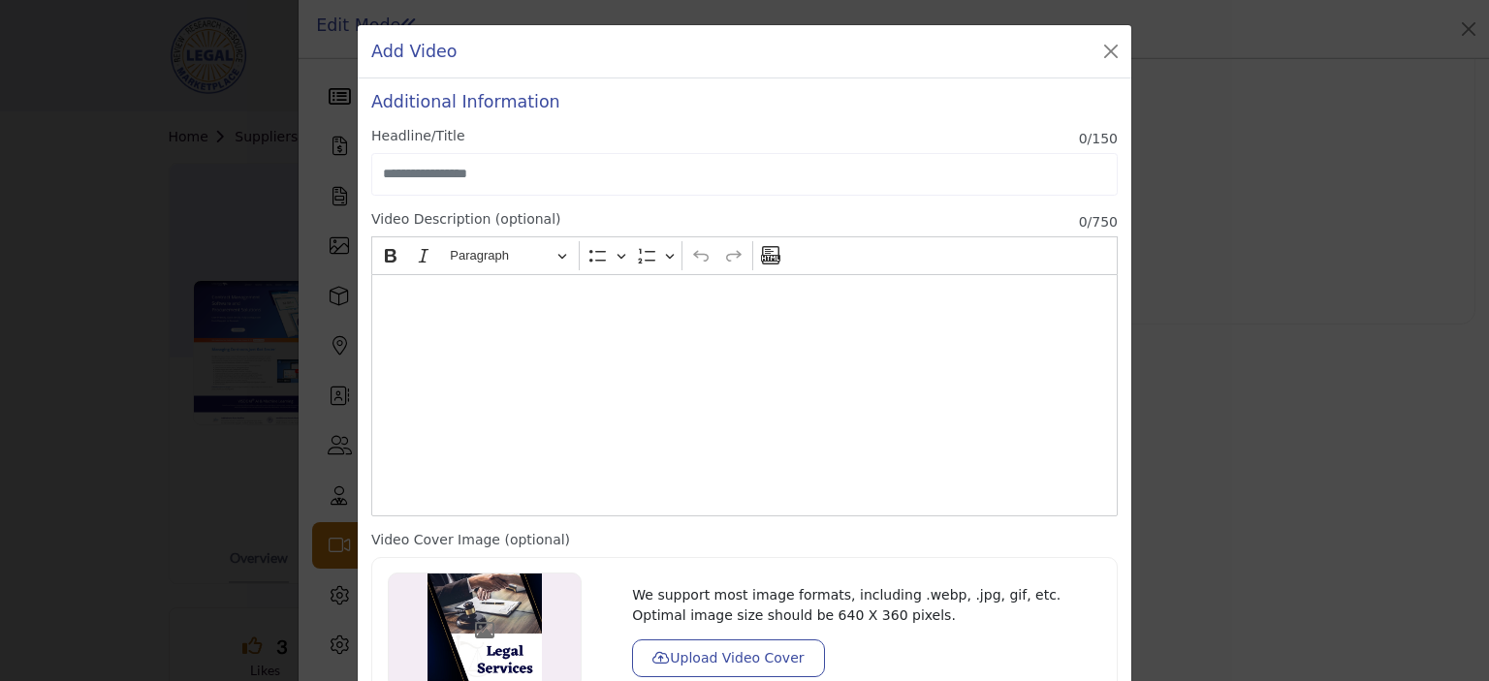
click at [406, 309] on div "Editor editing area: main" at bounding box center [744, 395] width 746 height 242
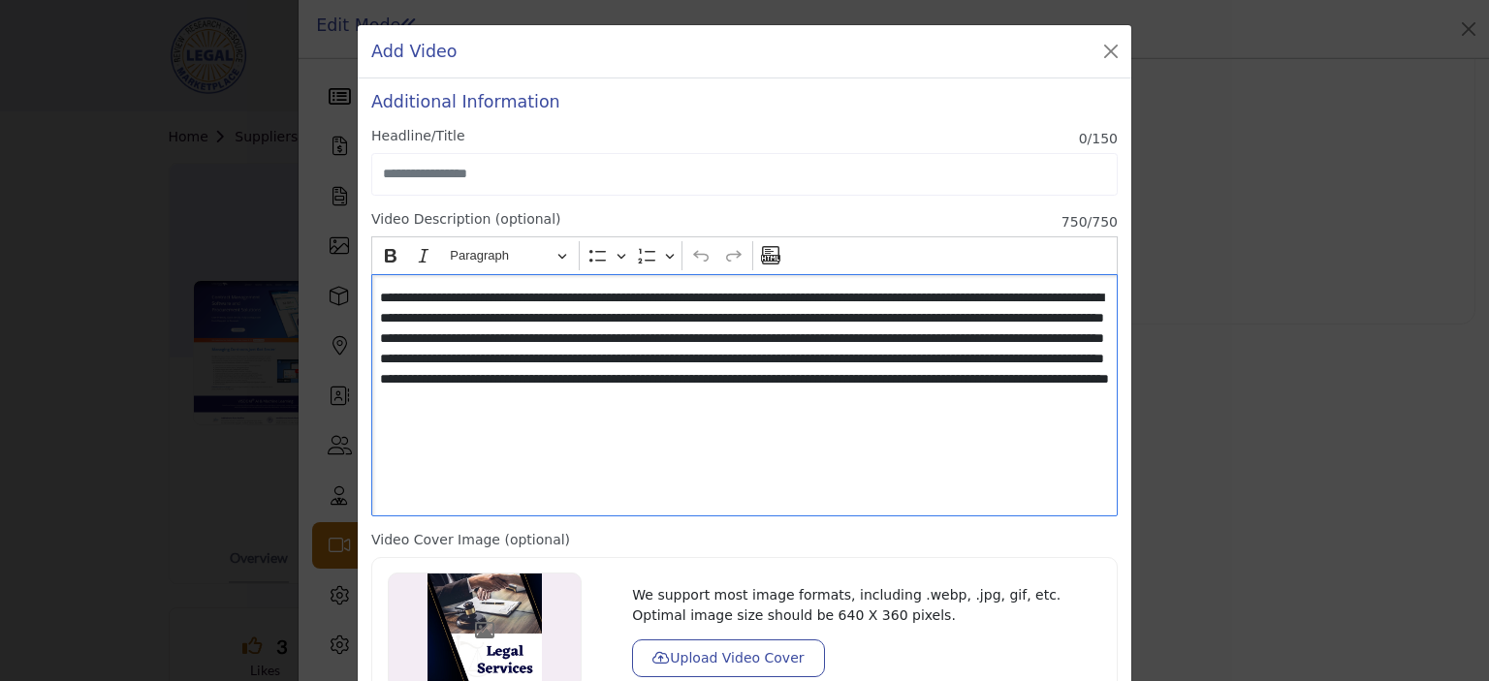
scroll to position [163, 0]
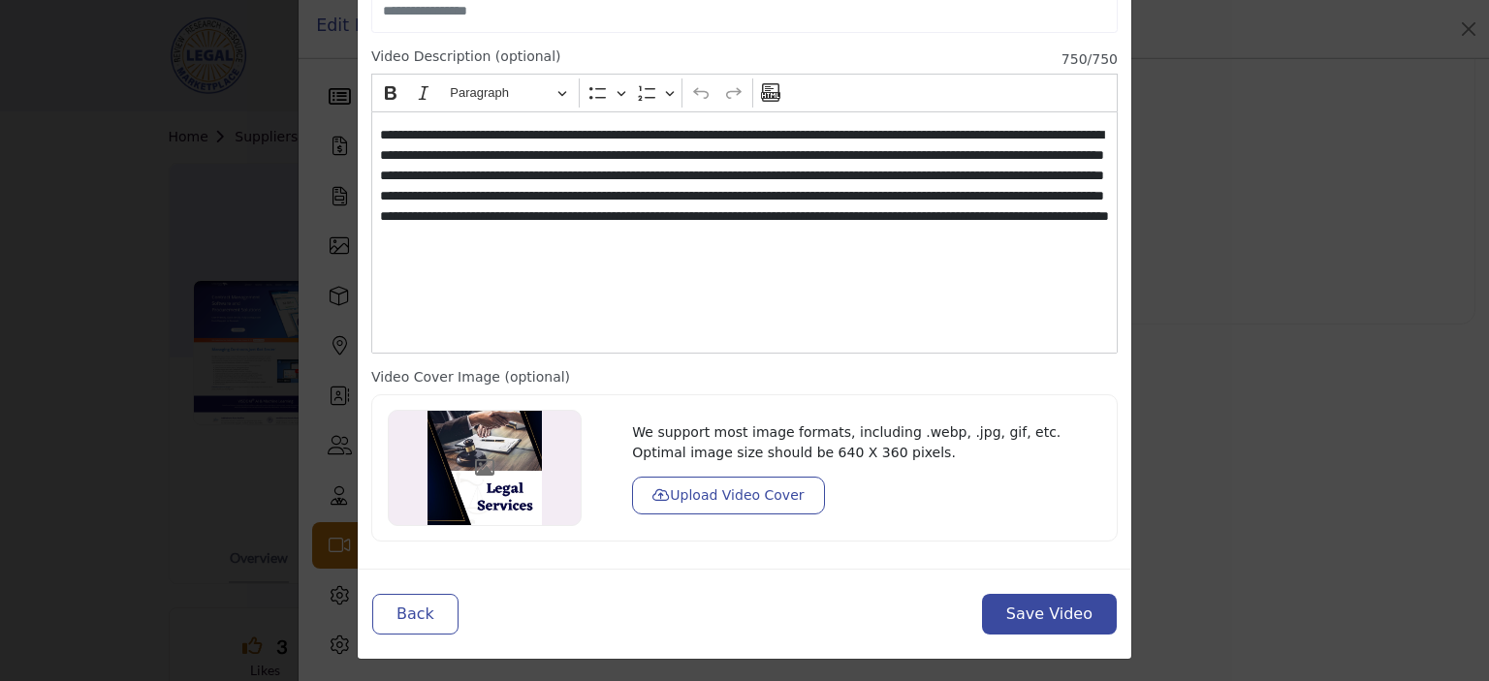
click at [702, 508] on button "Upload Video Cover" at bounding box center [728, 496] width 192 height 38
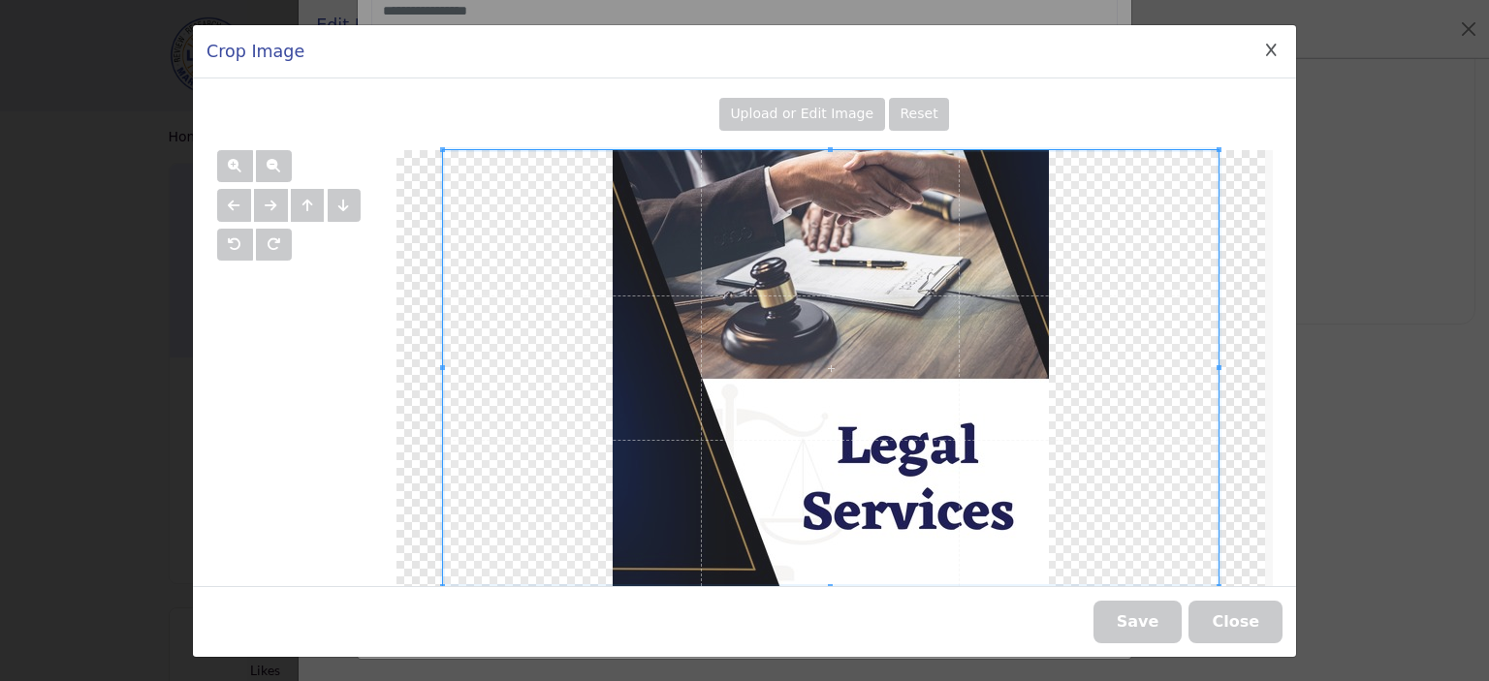
click at [811, 127] on div "Upload or Edit Image" at bounding box center [802, 114] width 166 height 33
click at [1268, 49] on icon "Close Image Upload Modal" at bounding box center [1271, 51] width 11 height 14
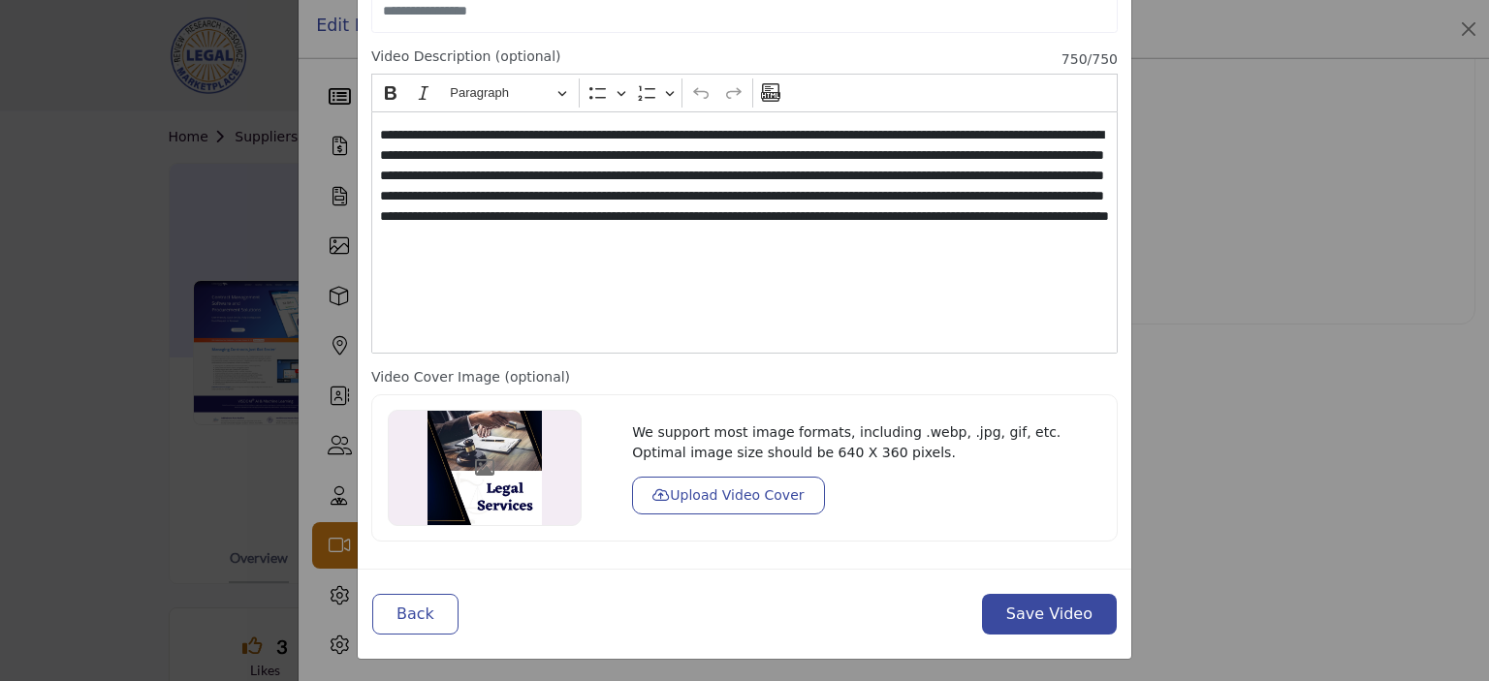
click at [725, 498] on button "Upload Video Cover" at bounding box center [728, 496] width 192 height 38
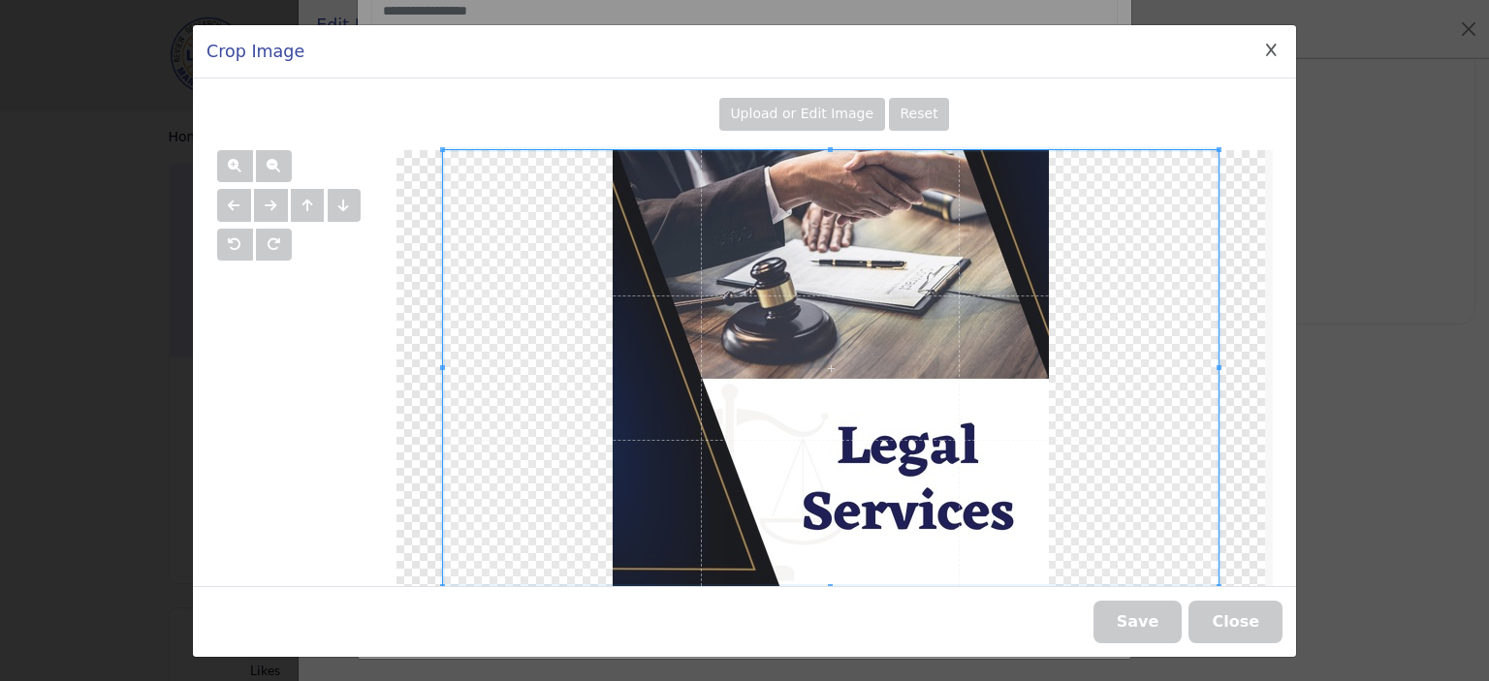
click at [822, 110] on span "Upload or Edit Image" at bounding box center [801, 114] width 143 height 16
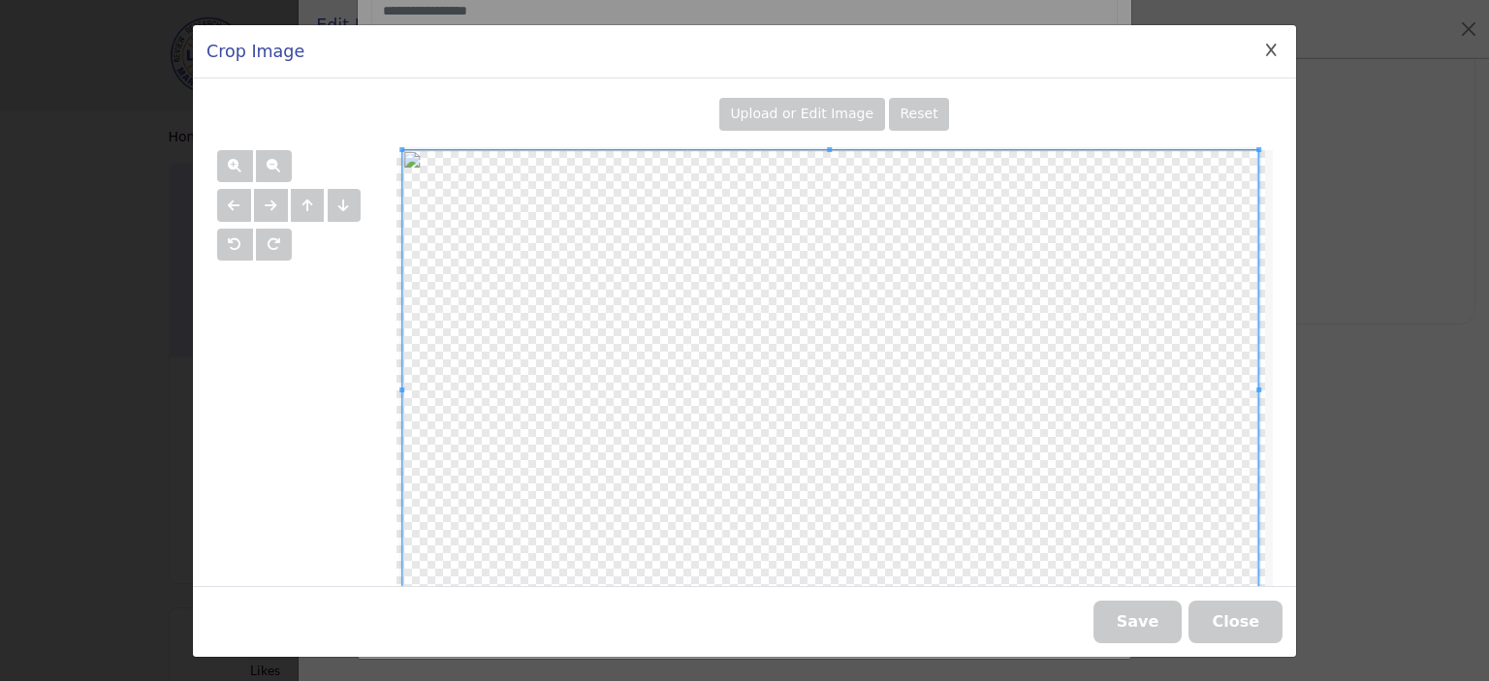
click at [1155, 626] on button "Save" at bounding box center [1137, 622] width 89 height 43
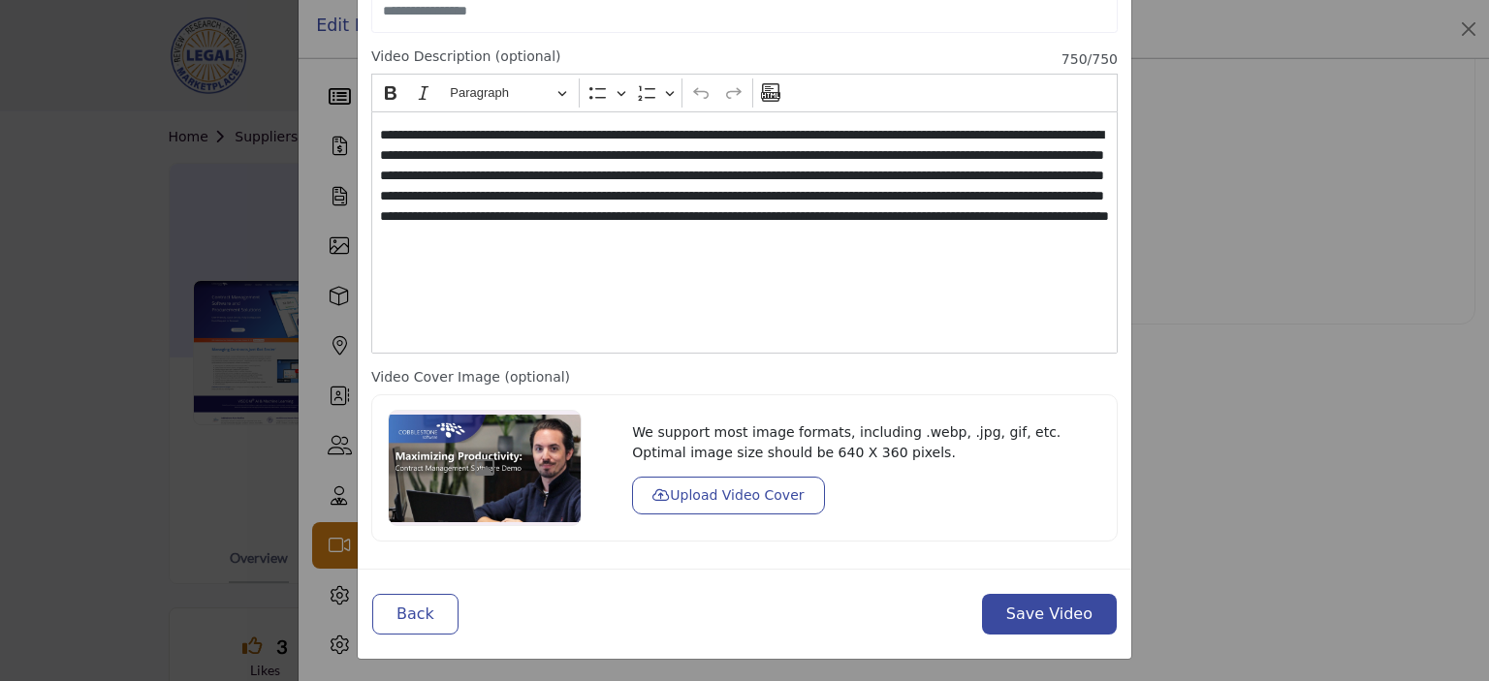
click at [1155, 626] on div "Add Video How do you want to add the video? Upload video from computer (mp4, av…" at bounding box center [744, 340] width 1489 height 681
click at [1070, 615] on button "Save Video" at bounding box center [1049, 614] width 135 height 41
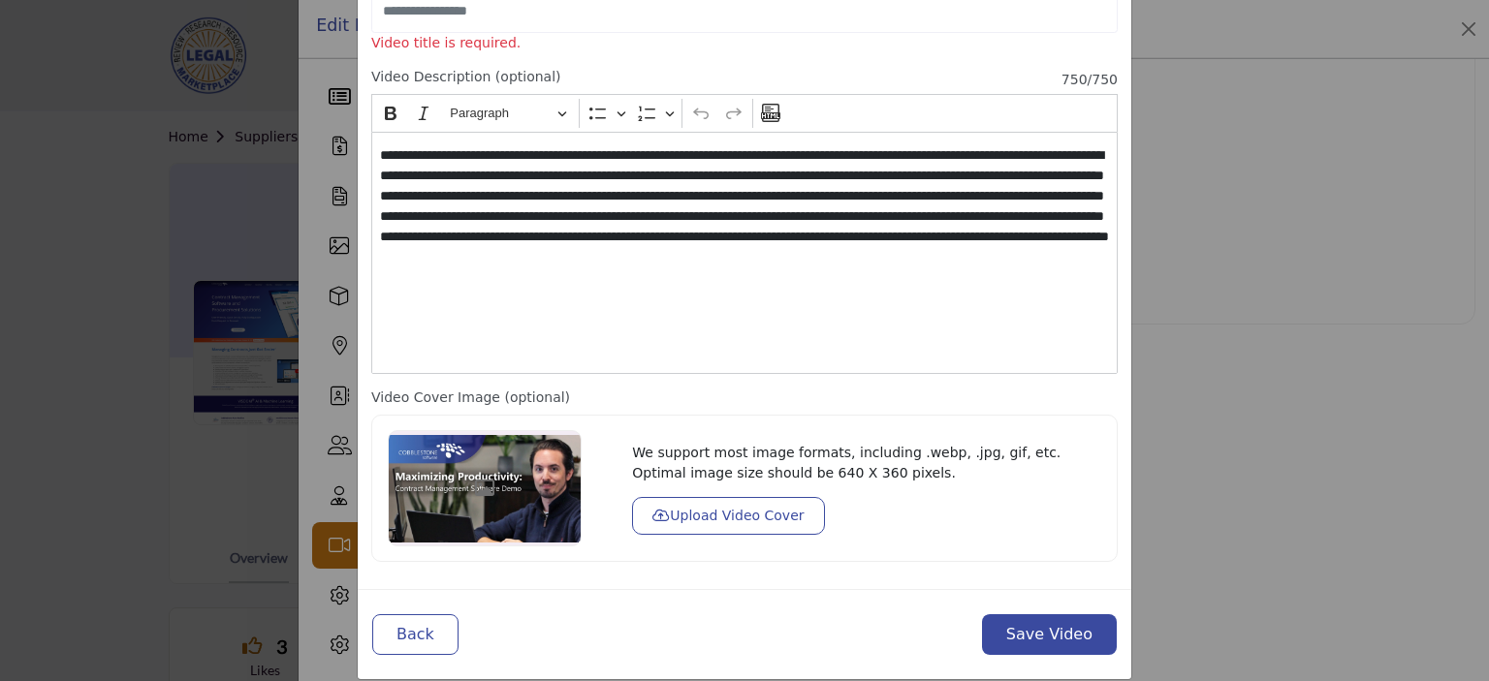
scroll to position [0, 0]
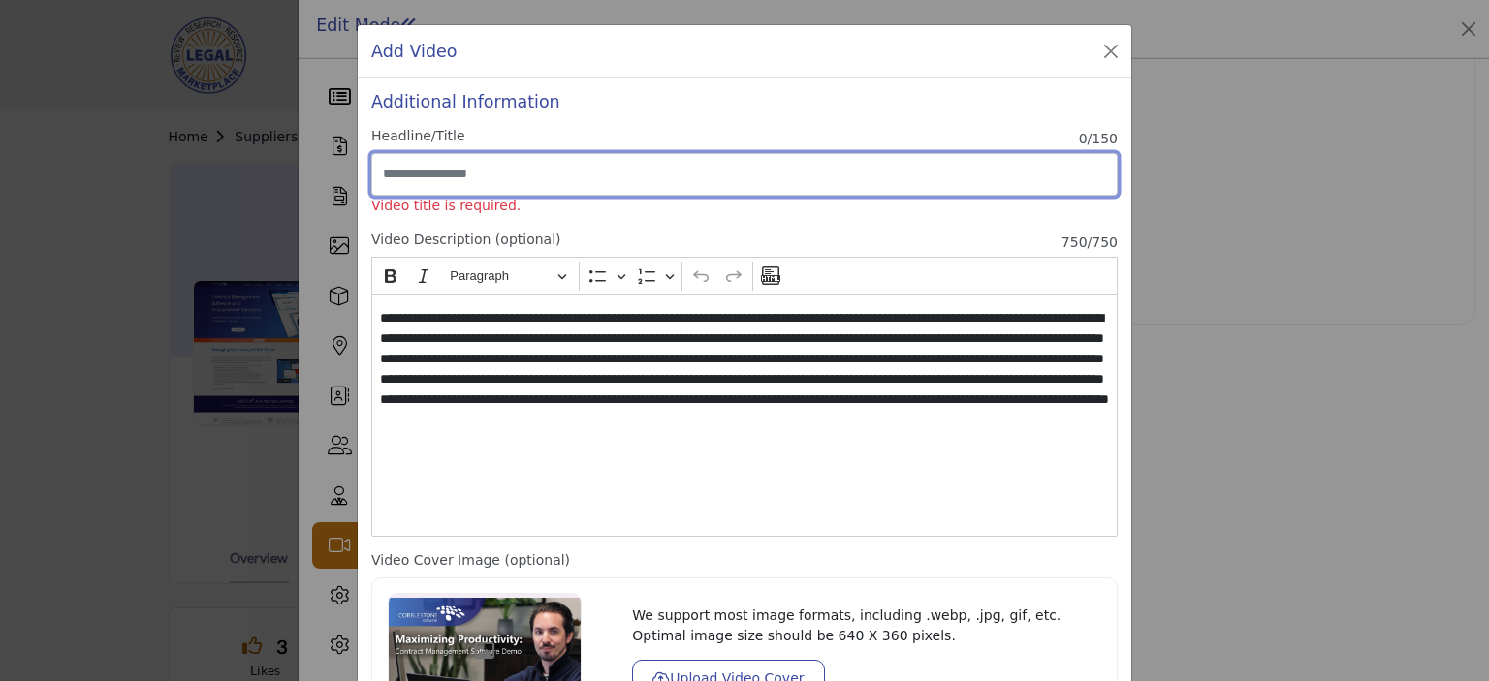
click at [442, 174] on input "Enter Video Title" at bounding box center [744, 174] width 746 height 43
paste input "**********"
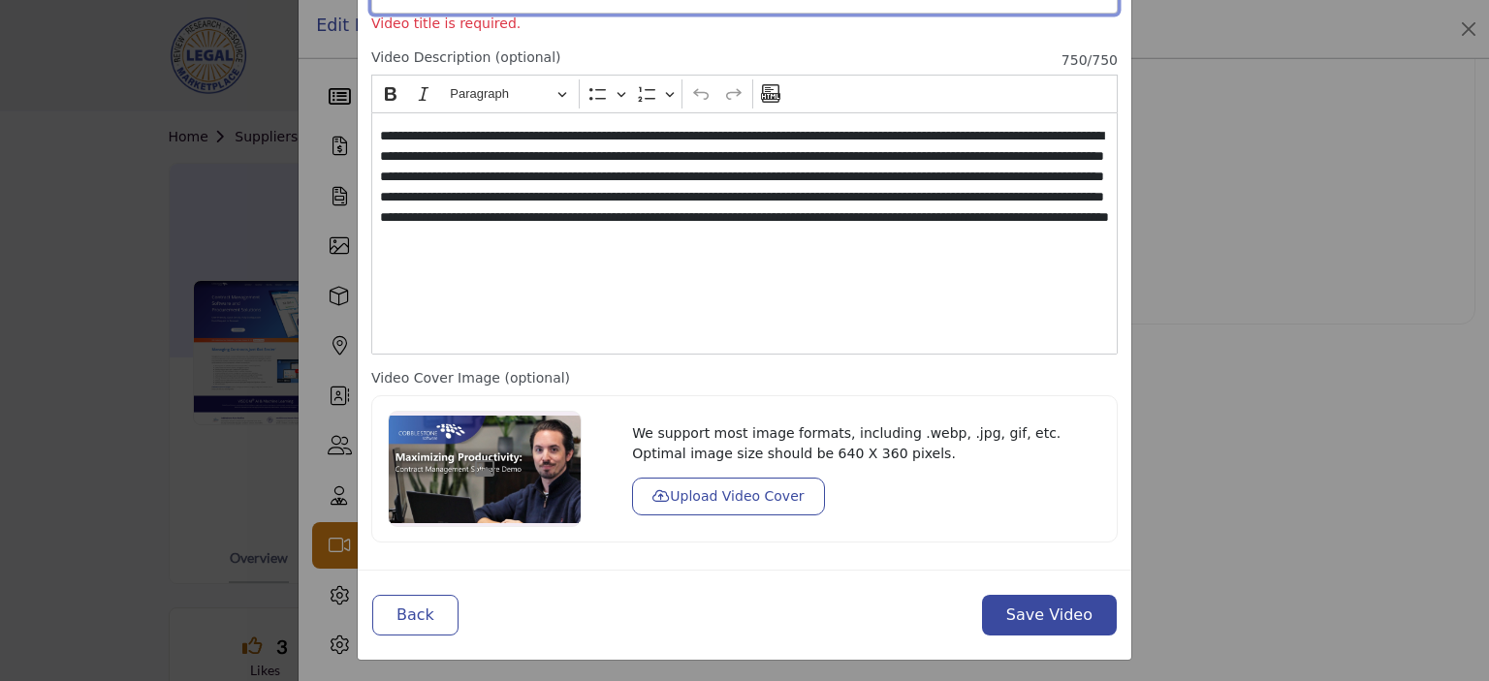
type input "**********"
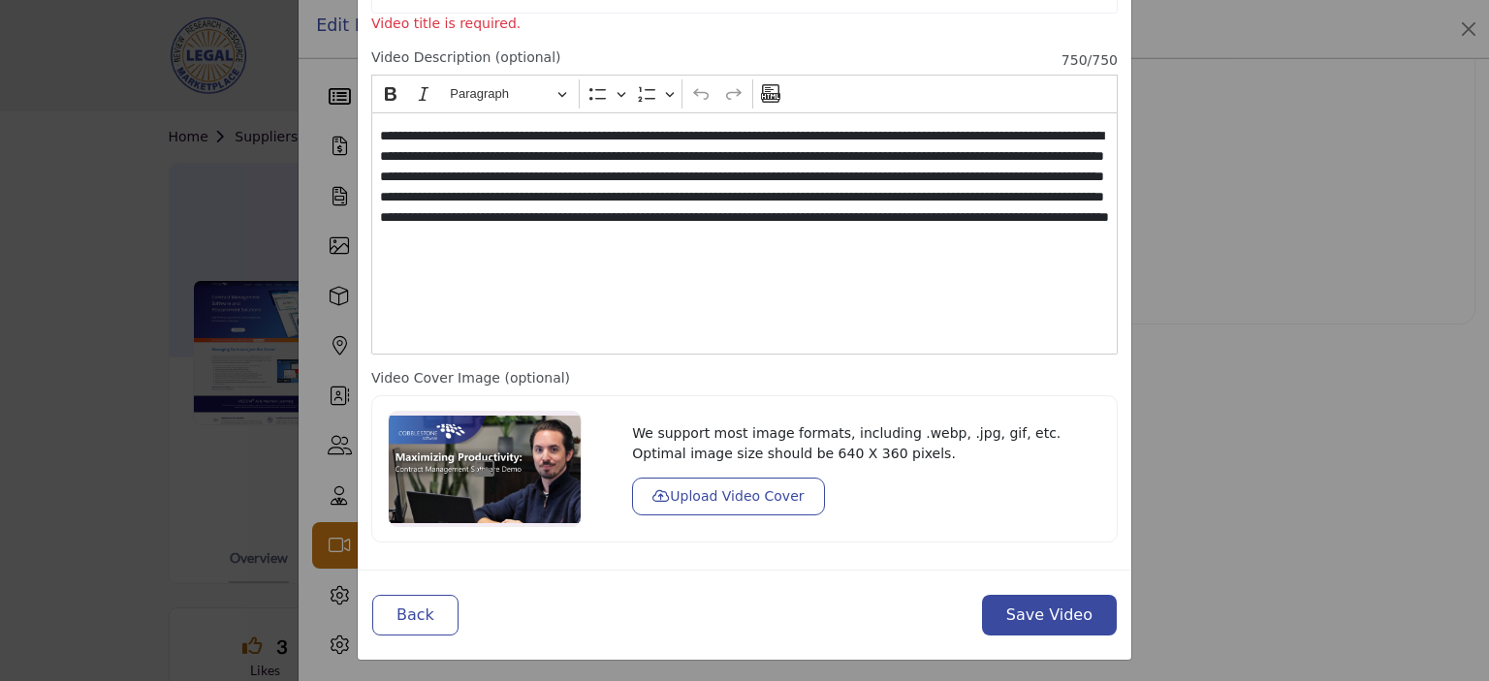
click at [1059, 612] on button "Save Video" at bounding box center [1049, 615] width 135 height 41
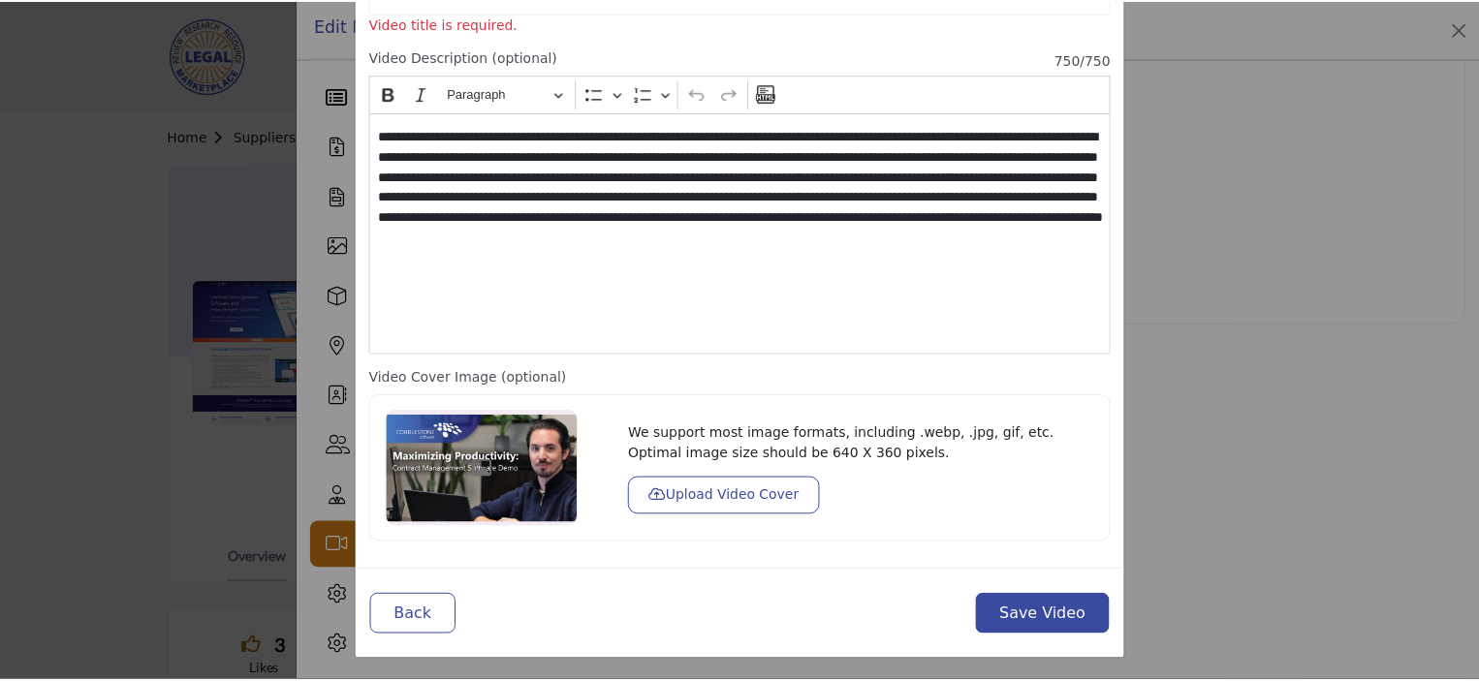
scroll to position [163, 0]
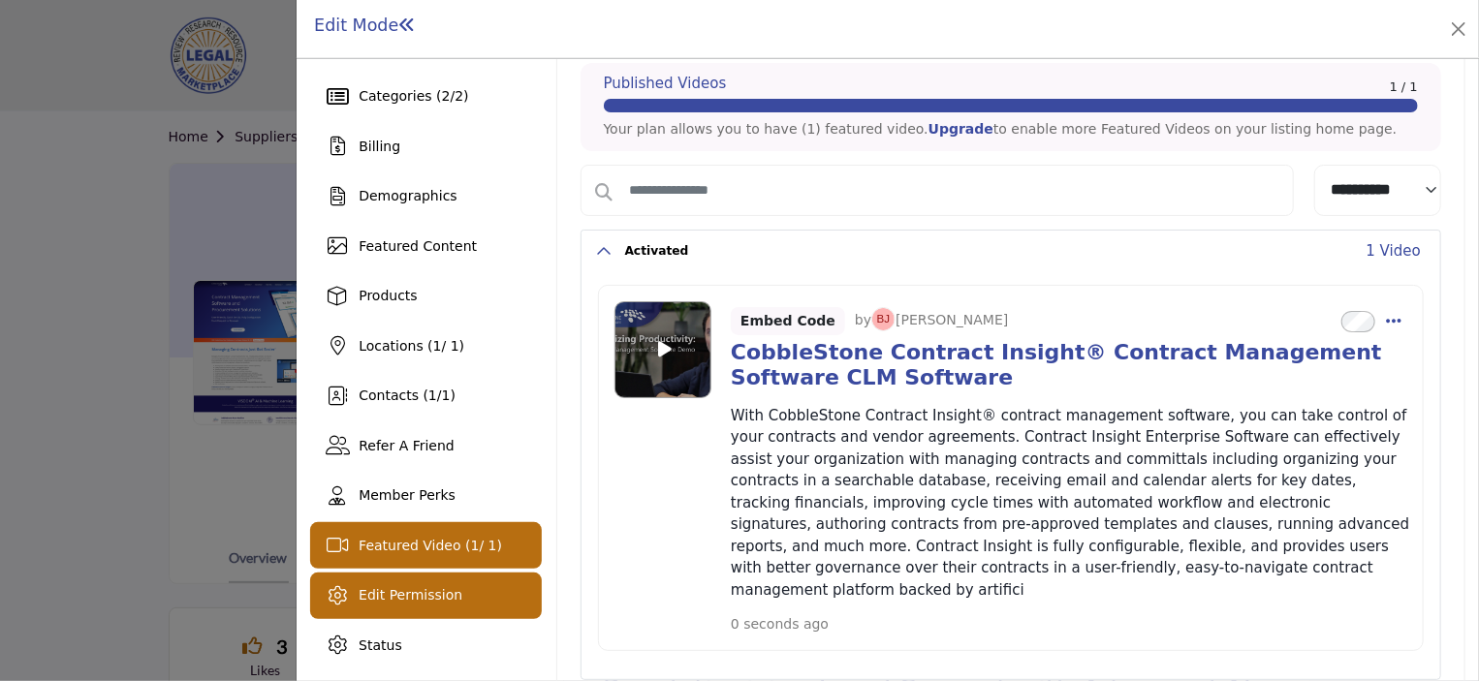
click at [395, 593] on span "Edit Permission" at bounding box center [411, 595] width 104 height 16
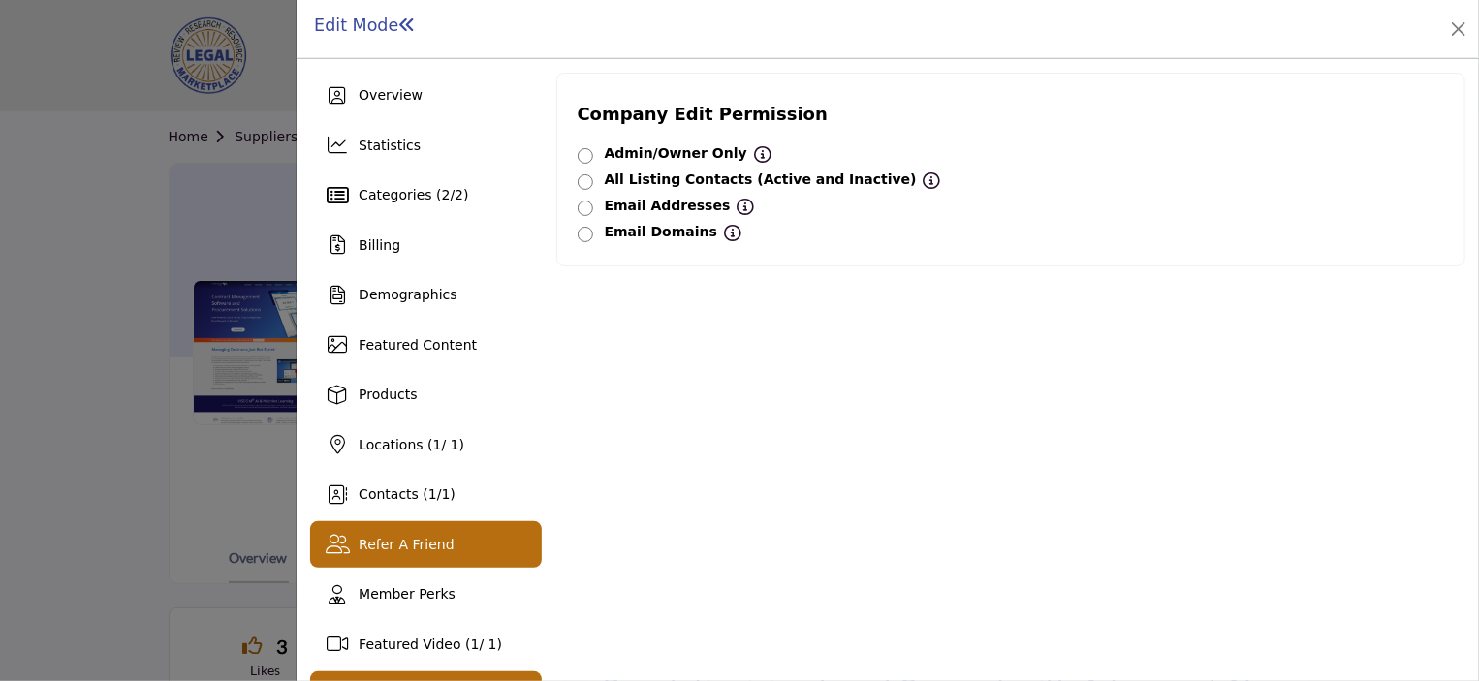
scroll to position [99, 0]
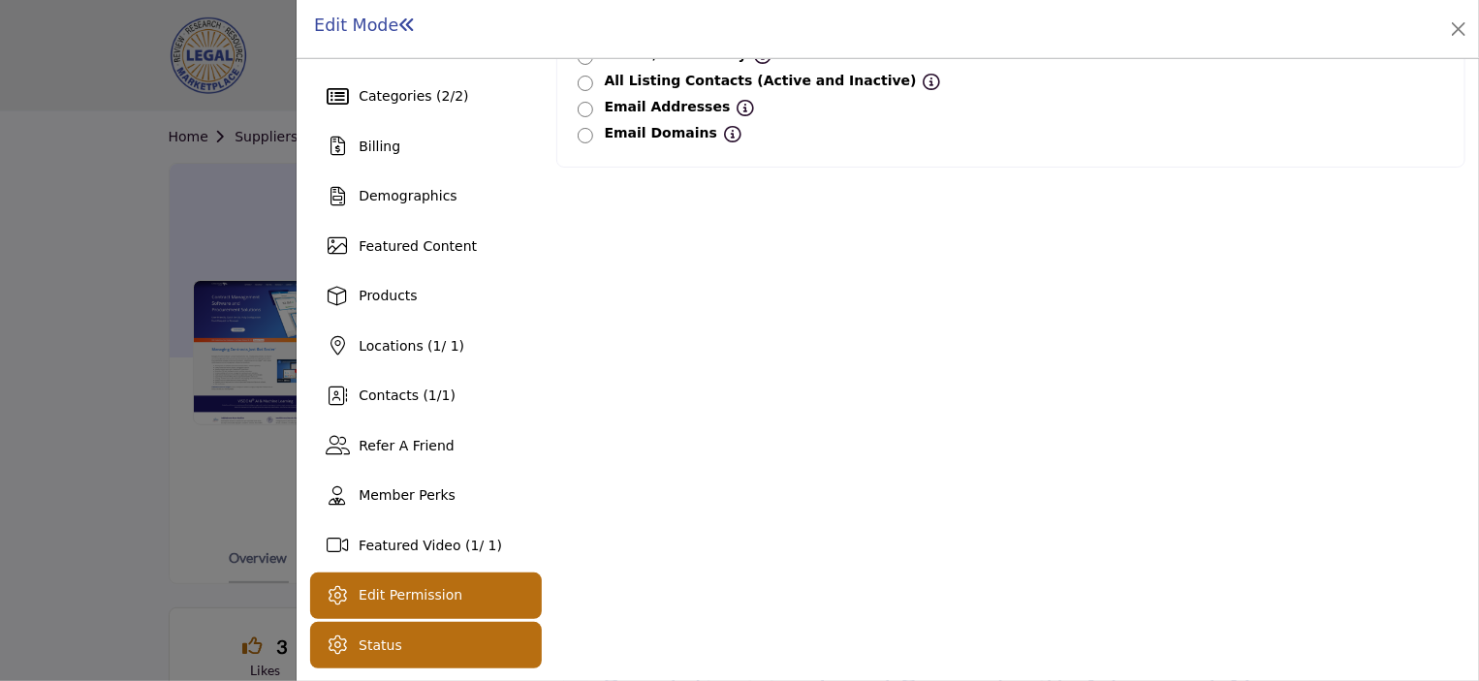
click at [419, 639] on div "Status" at bounding box center [425, 645] width 231 height 47
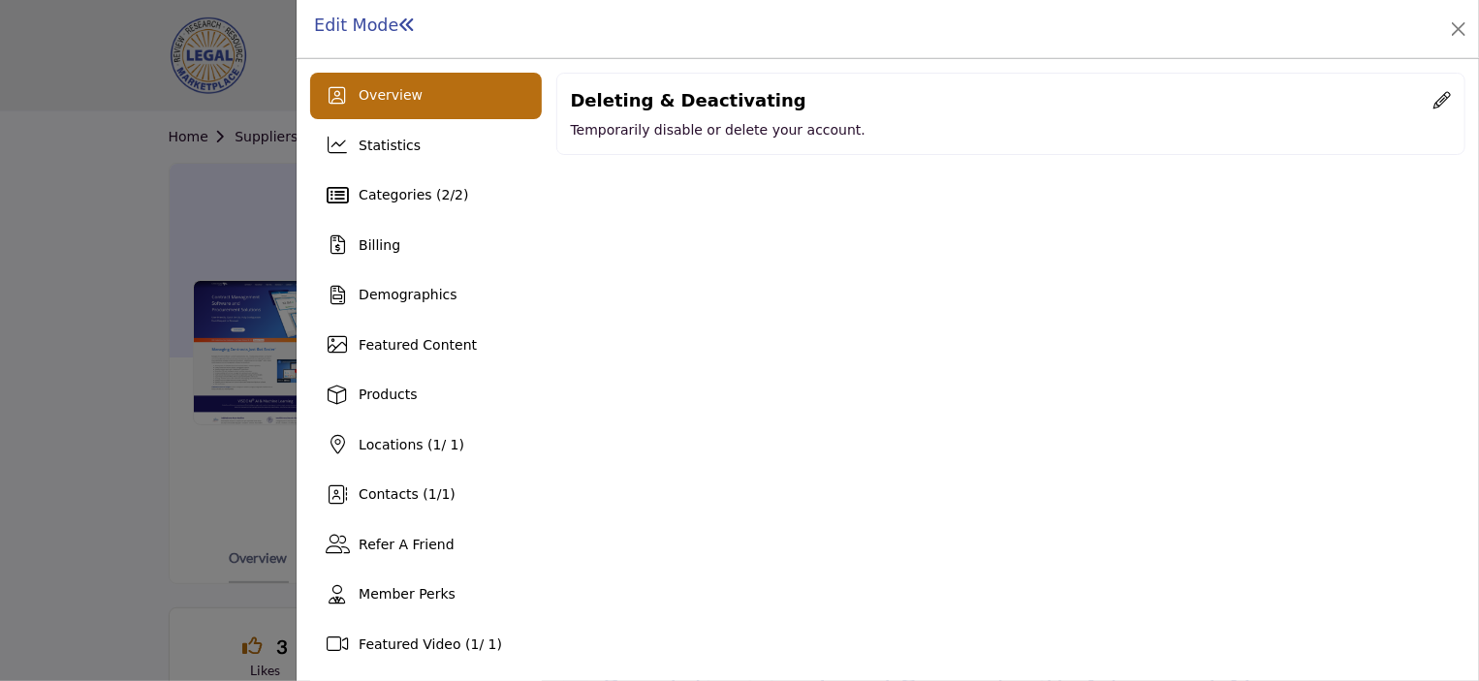
click at [444, 93] on div "Overview" at bounding box center [425, 96] width 231 height 47
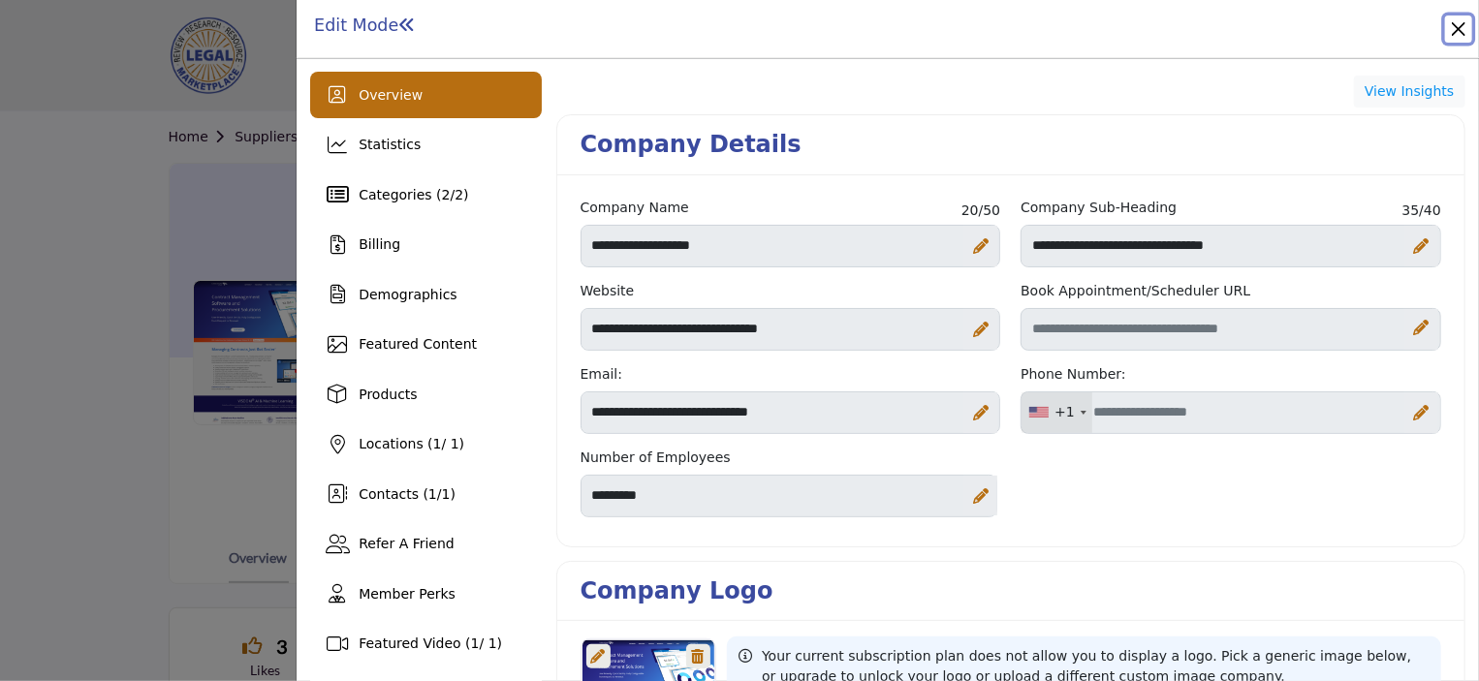
drag, startPoint x: 1464, startPoint y: 22, endPoint x: 738, endPoint y: 2, distance: 726.2
click at [1464, 22] on button "Close" at bounding box center [1458, 29] width 27 height 27
